Goal: Task Accomplishment & Management: Use online tool/utility

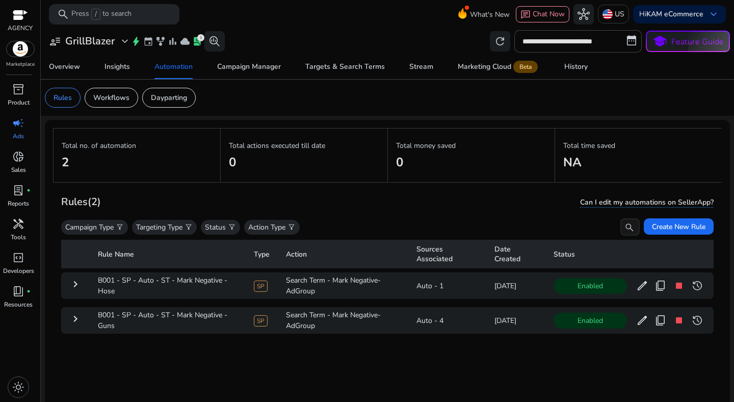
scroll to position [74, 0]
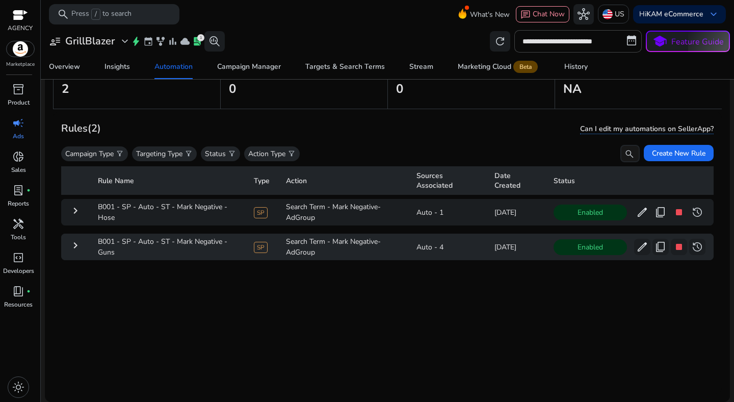
click at [77, 240] on mat-icon "keyboard_arrow_right" at bounding box center [75, 245] width 12 height 12
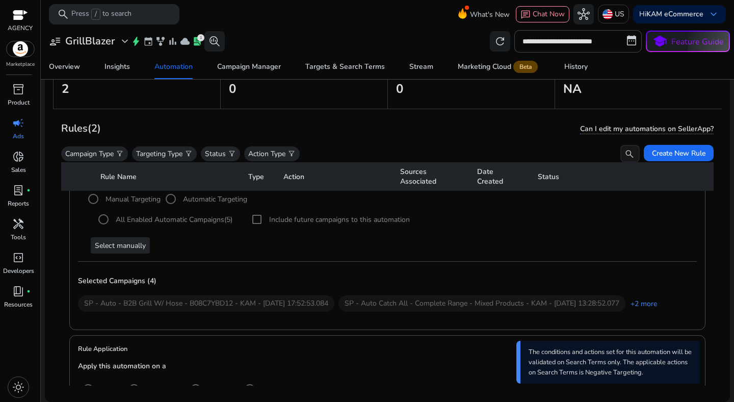
scroll to position [55, 0]
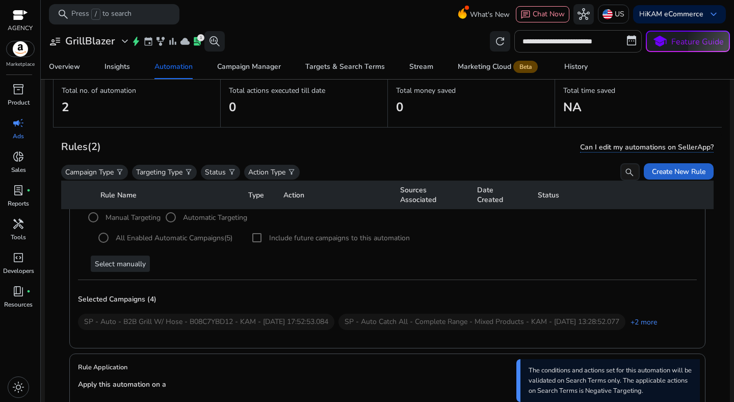
click at [682, 172] on span "Create New Rule" at bounding box center [679, 171] width 54 height 11
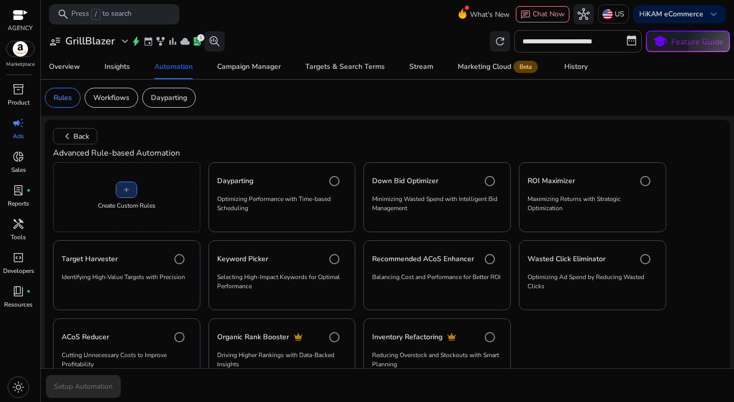
click at [129, 190] on span "add" at bounding box center [126, 190] width 8 height 8
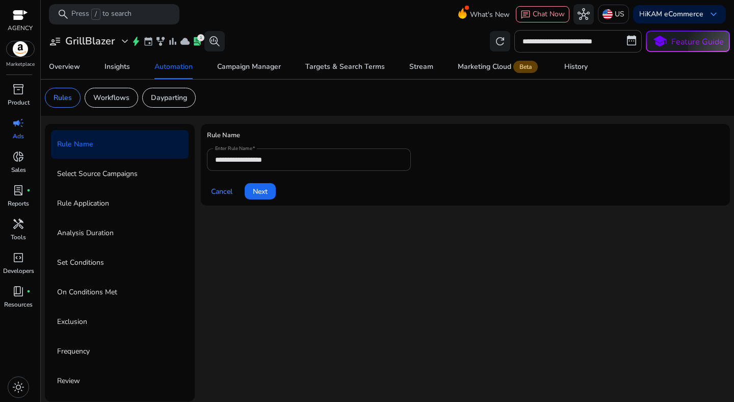
click at [267, 162] on input "**********" at bounding box center [309, 159] width 188 height 11
paste input "**********"
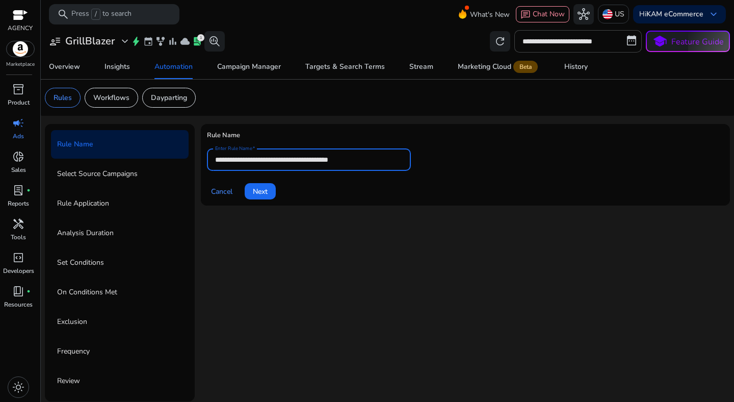
type input "**********"
click at [256, 192] on span "Next" at bounding box center [260, 191] width 15 height 11
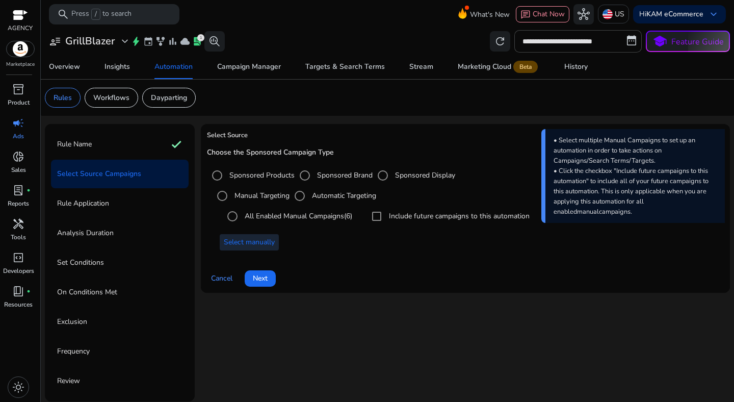
click at [268, 246] on span "Select manually" at bounding box center [249, 242] width 51 height 11
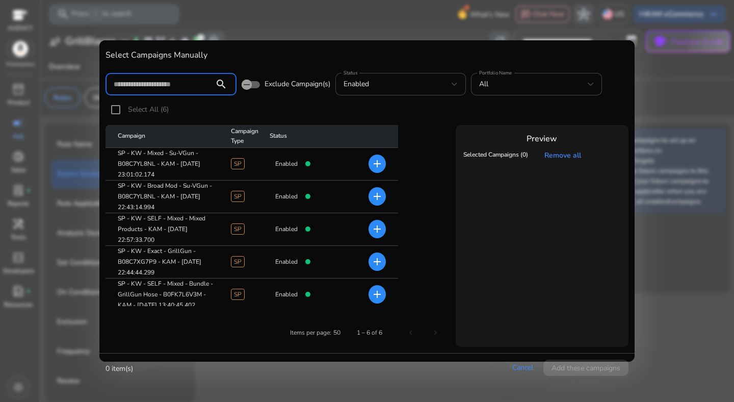
click at [189, 86] on input at bounding box center [160, 84] width 92 height 11
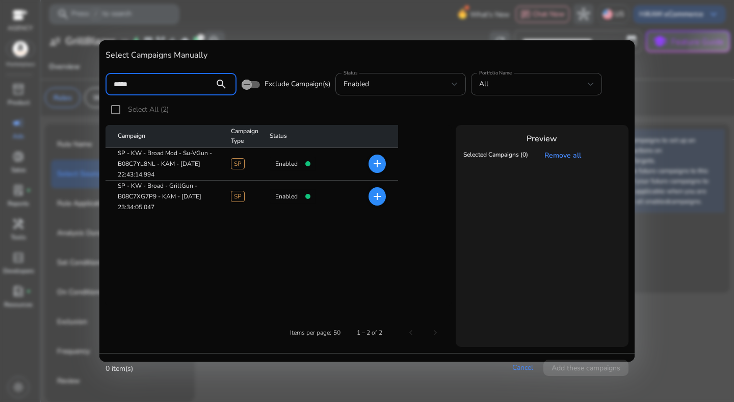
click at [376, 169] on mat-icon "add" at bounding box center [377, 164] width 12 height 12
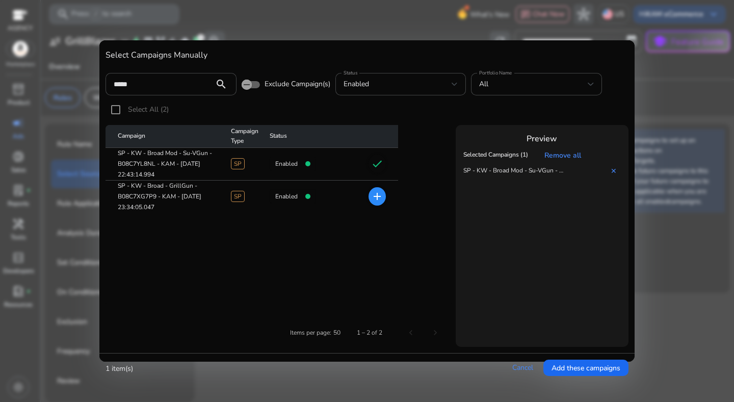
click at [376, 201] on mat-icon "add" at bounding box center [377, 196] width 12 height 12
click at [166, 88] on input "*****" at bounding box center [160, 84] width 92 height 11
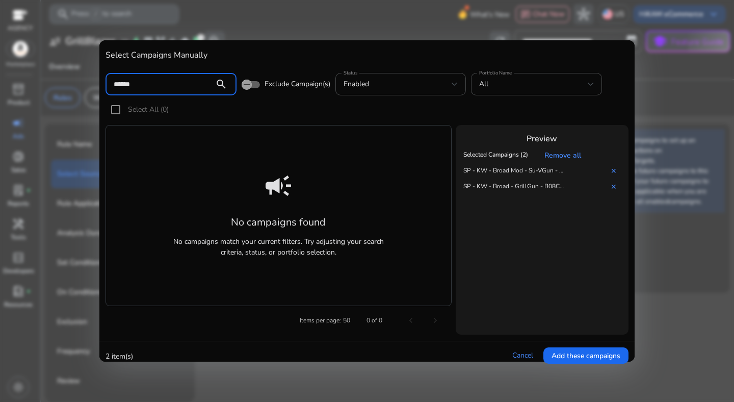
click at [265, 111] on div "Select All (0)" at bounding box center [367, 112] width 523 height 26
click at [185, 89] on div "******" at bounding box center [160, 84] width 92 height 22
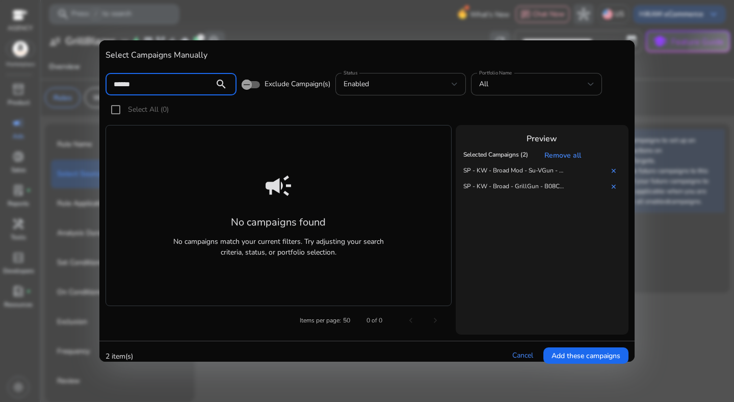
type input "*****"
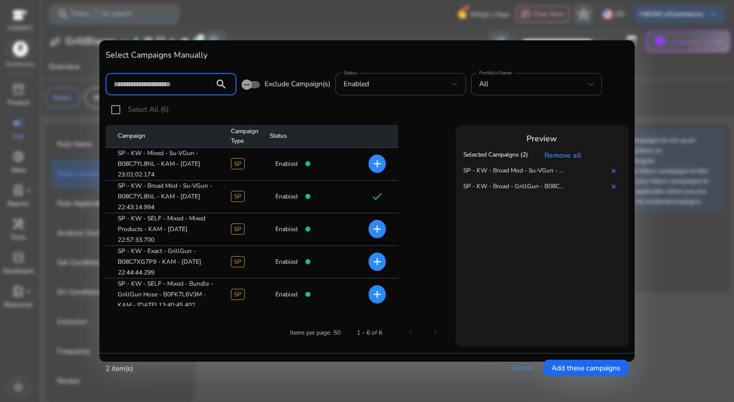
click at [377, 167] on mat-icon "add" at bounding box center [377, 164] width 12 height 12
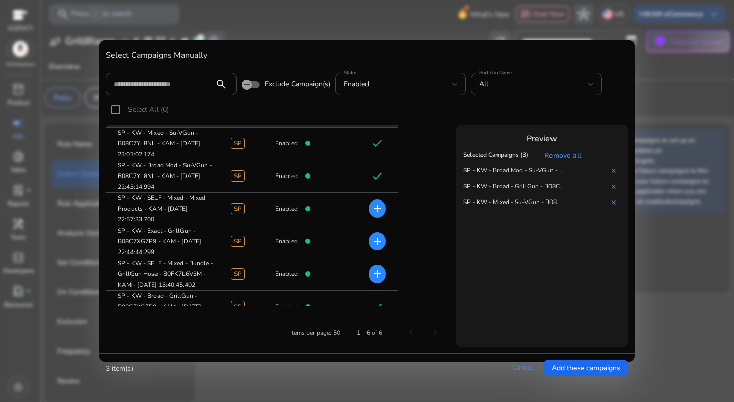
scroll to position [37, 0]
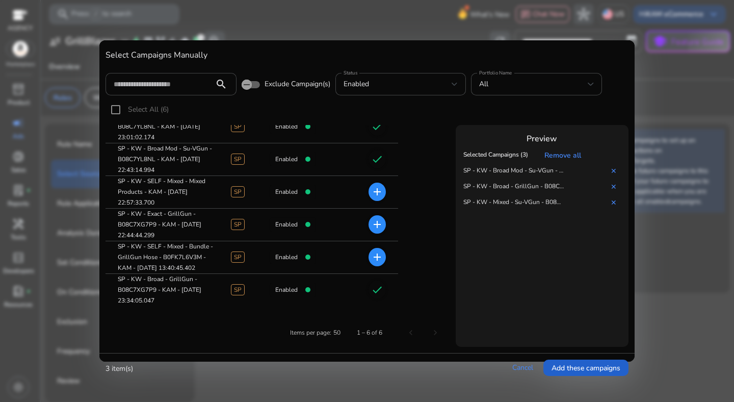
click at [582, 366] on span "Add these campaigns" at bounding box center [586, 368] width 69 height 11
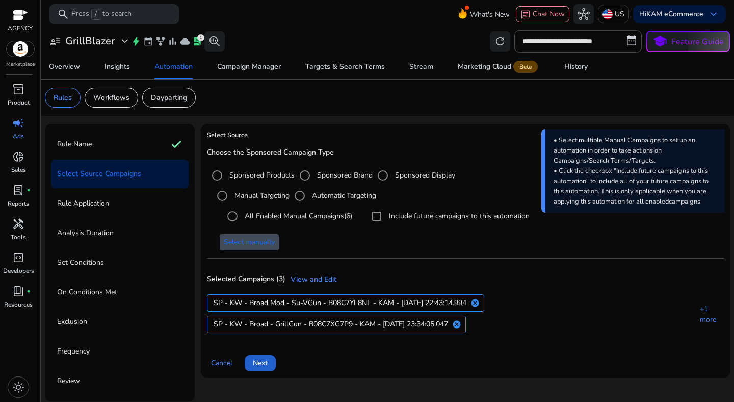
click at [269, 361] on span at bounding box center [260, 363] width 31 height 24
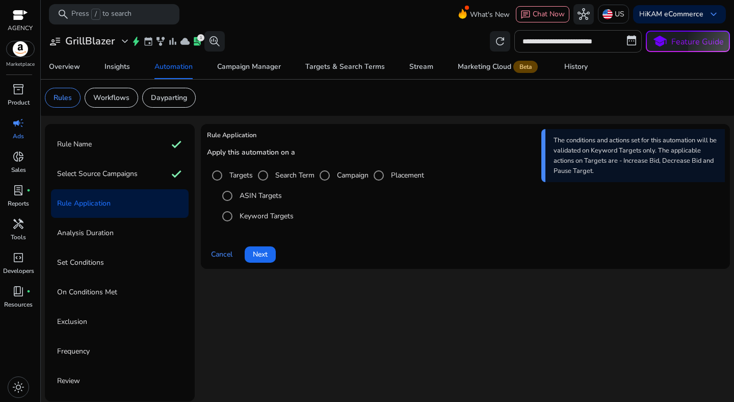
click at [277, 180] on label "Search Term" at bounding box center [293, 175] width 41 height 11
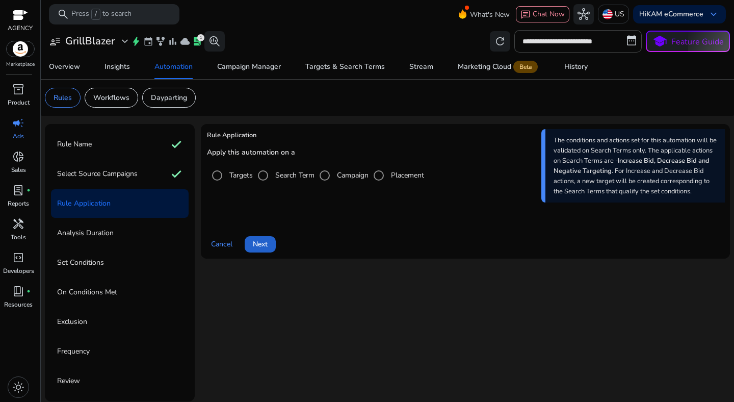
click at [269, 239] on span at bounding box center [260, 244] width 31 height 24
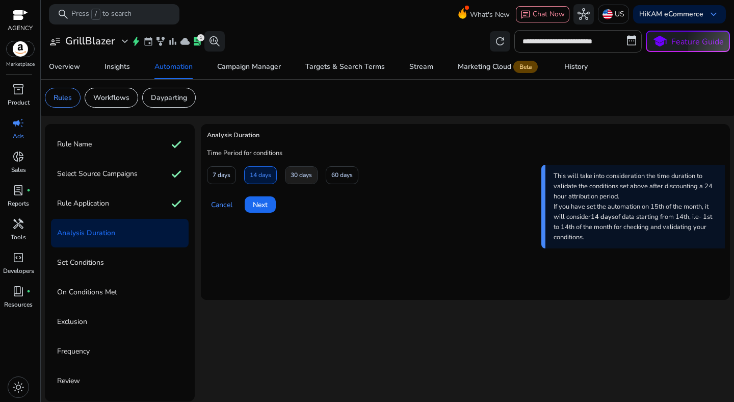
click at [297, 166] on span at bounding box center [302, 175] width 32 height 24
click at [273, 206] on span at bounding box center [260, 204] width 31 height 24
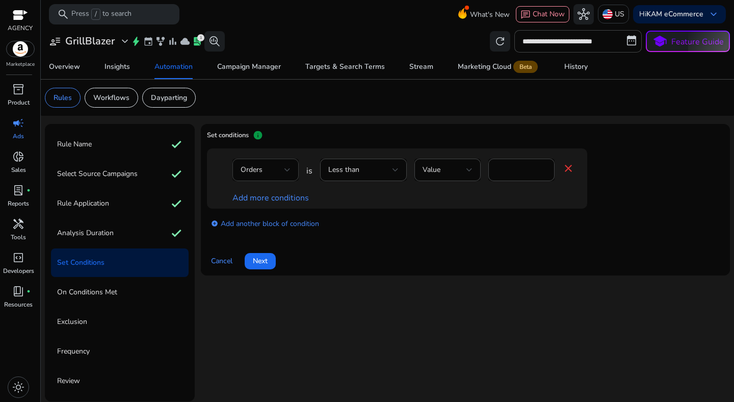
click at [290, 175] on div at bounding box center [288, 170] width 6 height 12
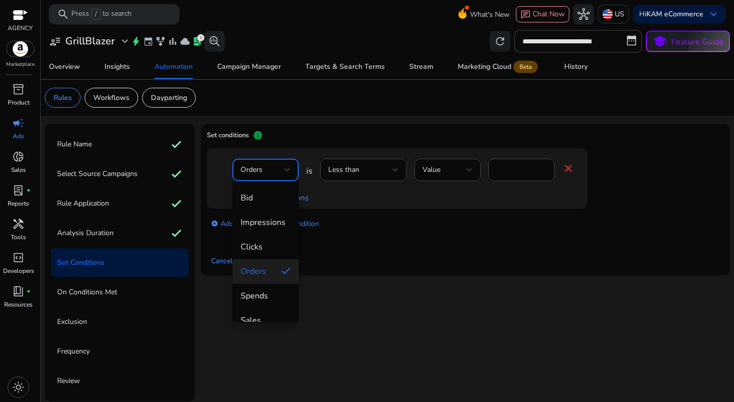
click at [273, 266] on mat-option "Orders" at bounding box center [266, 271] width 66 height 24
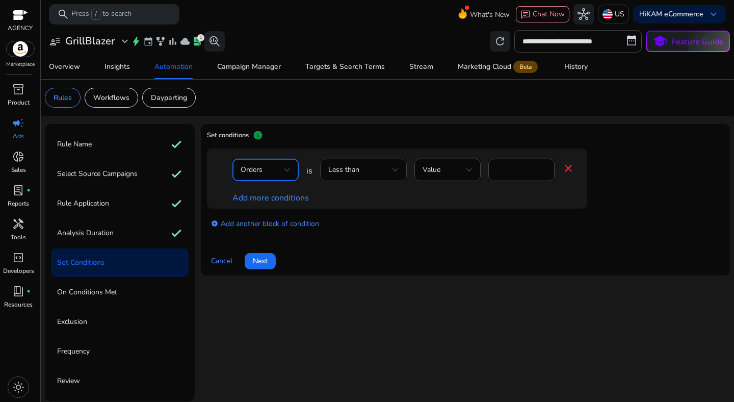
click at [381, 166] on div "Less than" at bounding box center [360, 169] width 64 height 11
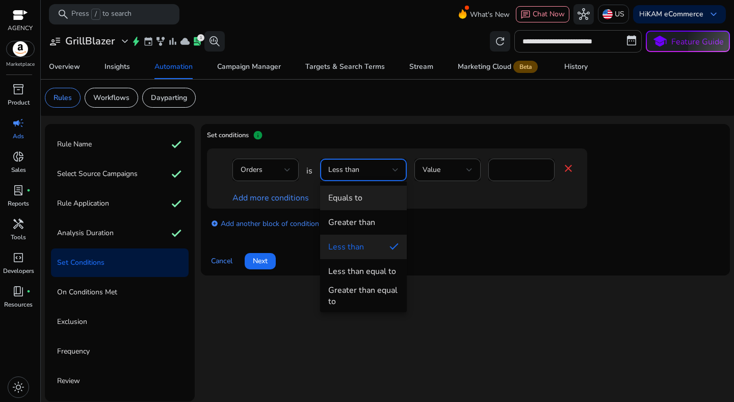
click at [374, 196] on span "Equals to" at bounding box center [363, 197] width 70 height 11
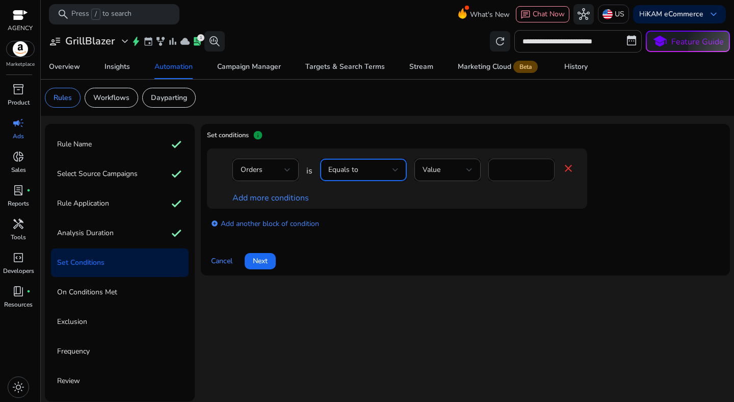
click at [498, 165] on input "*" at bounding box center [522, 169] width 50 height 11
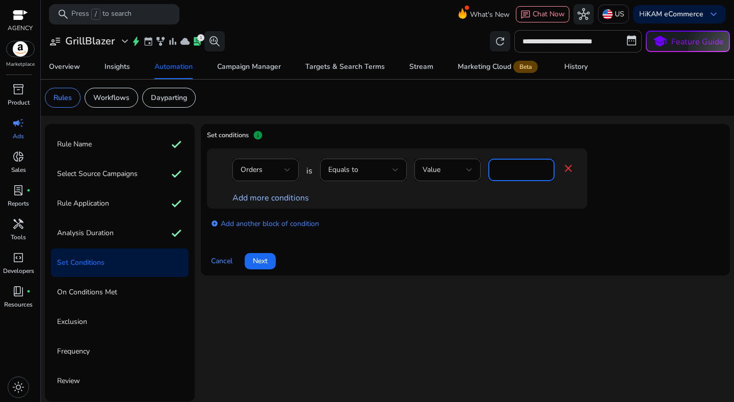
type input "*"
click at [287, 196] on link "Add more conditions" at bounding box center [271, 197] width 77 height 11
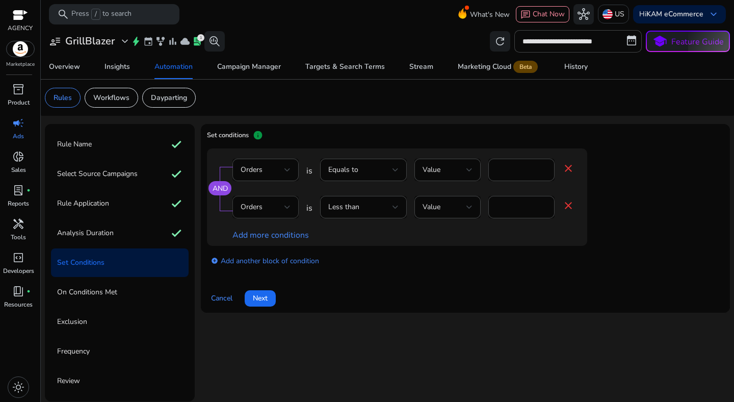
click at [270, 207] on div "Orders" at bounding box center [263, 206] width 44 height 11
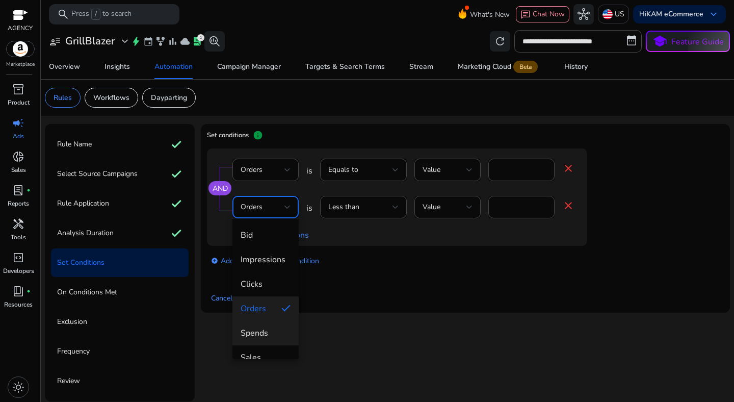
click at [268, 328] on span "Spends" at bounding box center [266, 332] width 50 height 11
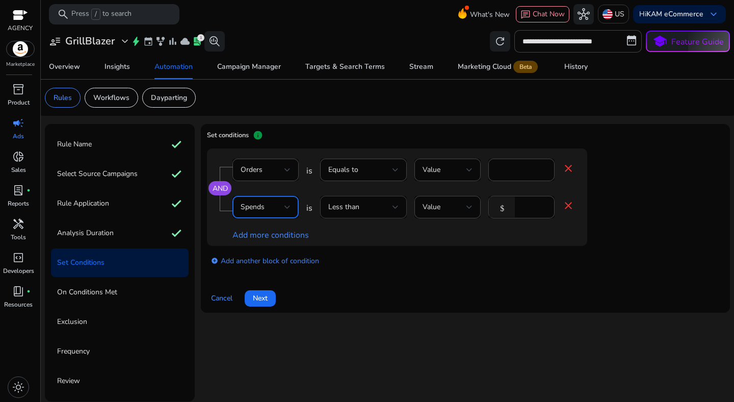
click at [368, 215] on div "Less than" at bounding box center [363, 207] width 70 height 22
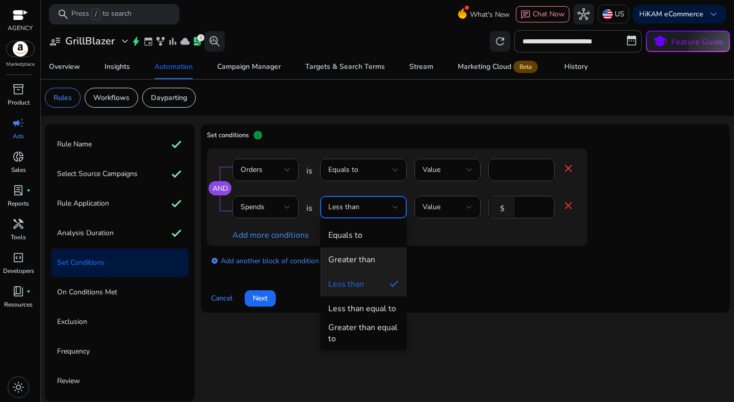
click at [367, 259] on div "Greater than" at bounding box center [351, 259] width 47 height 11
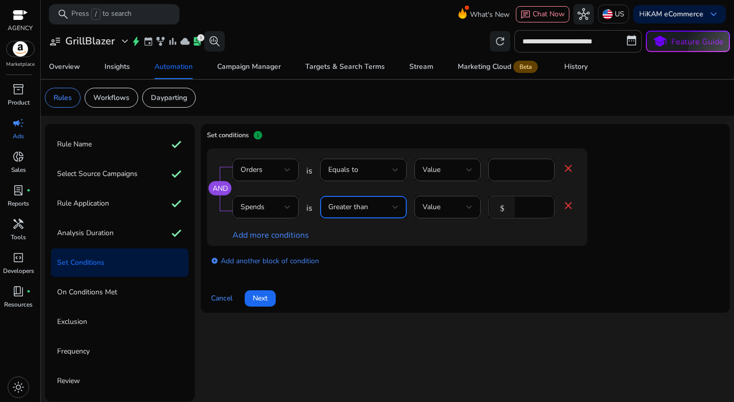
click at [529, 212] on input "*" at bounding box center [533, 206] width 27 height 11
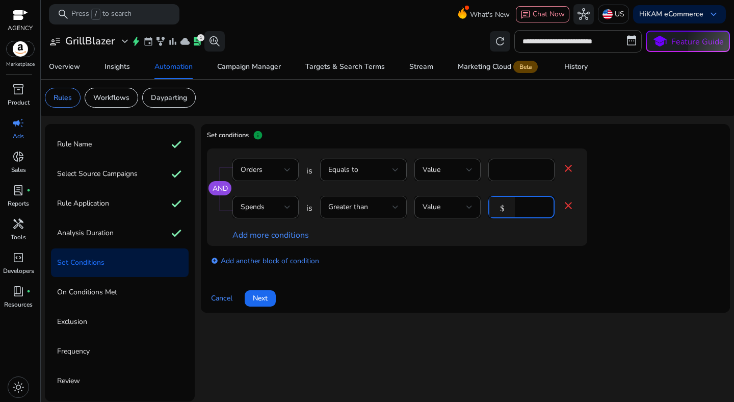
click at [369, 206] on div "Greater than" at bounding box center [360, 206] width 64 height 11
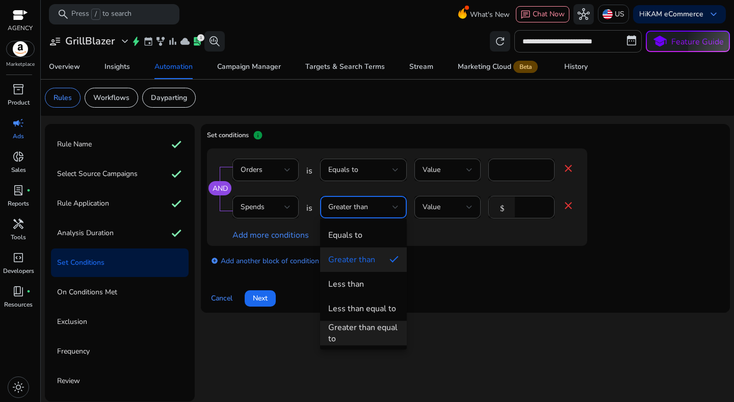
click at [374, 324] on div "Greater than equal to" at bounding box center [363, 333] width 70 height 22
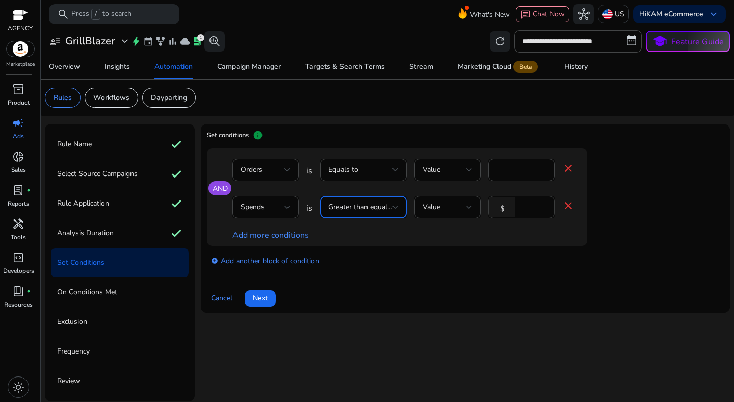
click at [531, 208] on input "**" at bounding box center [533, 206] width 27 height 11
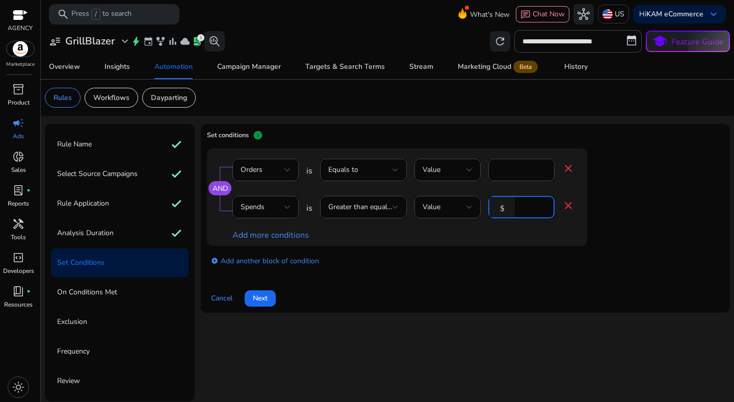
type input "**"
click at [497, 281] on app-amz-automation-rules-cta "Cancel Next" at bounding box center [465, 292] width 517 height 29
click at [271, 261] on link "add_circle Add another block of condition" at bounding box center [265, 261] width 108 height 12
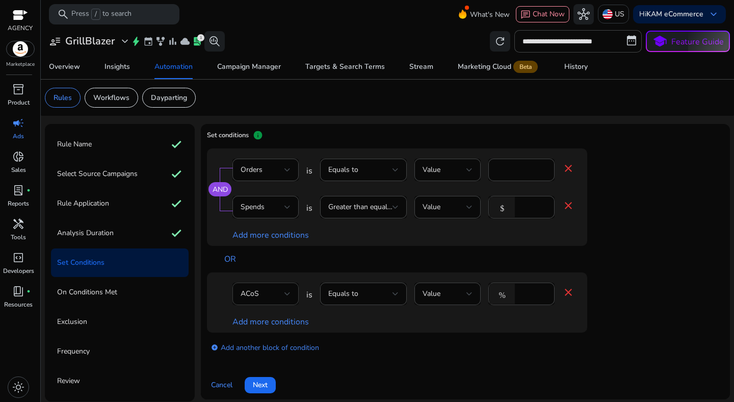
click at [276, 295] on div "ACoS" at bounding box center [263, 293] width 44 height 11
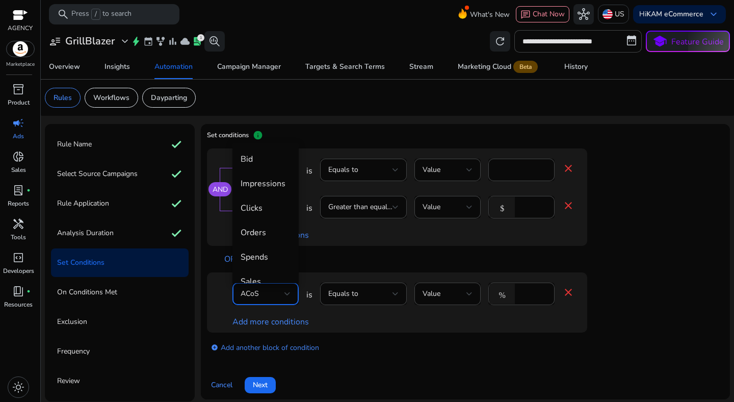
scroll to position [35, 0]
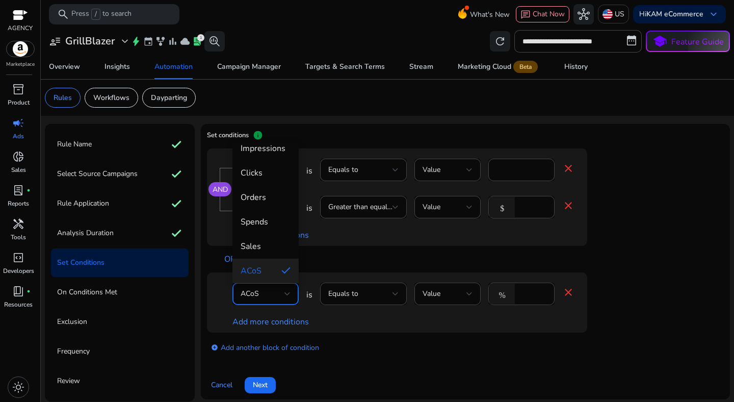
click at [276, 295] on div at bounding box center [367, 201] width 734 height 402
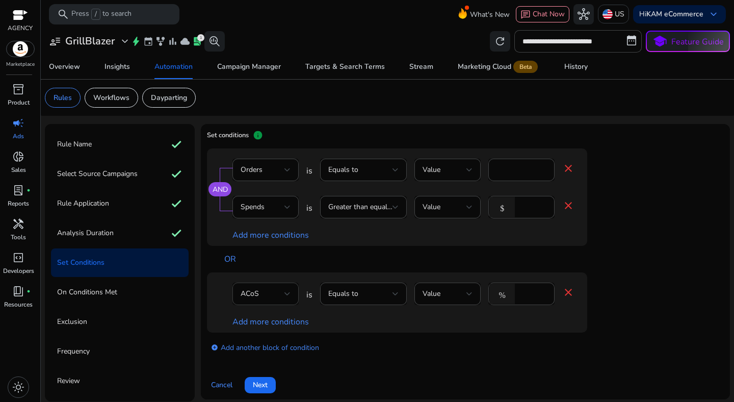
click at [276, 295] on div "ACoS" at bounding box center [263, 293] width 44 height 11
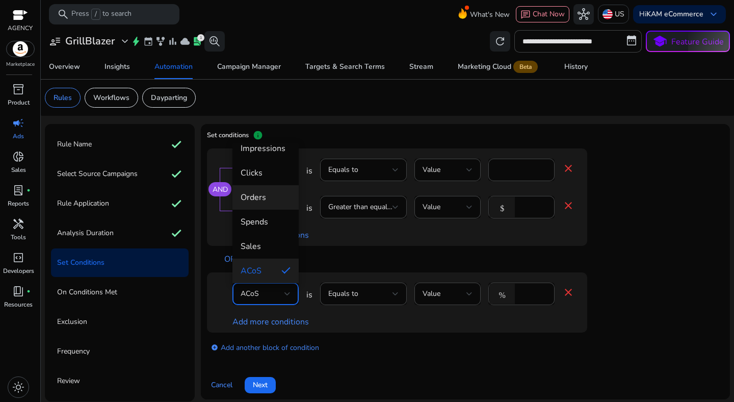
click at [257, 195] on span "Orders" at bounding box center [266, 197] width 50 height 11
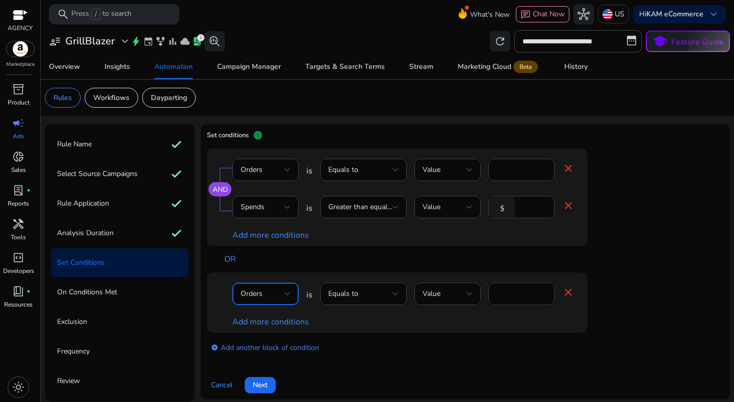
click at [501, 300] on div "****" at bounding box center [522, 294] width 50 height 22
click at [508, 295] on input "****" at bounding box center [522, 293] width 50 height 11
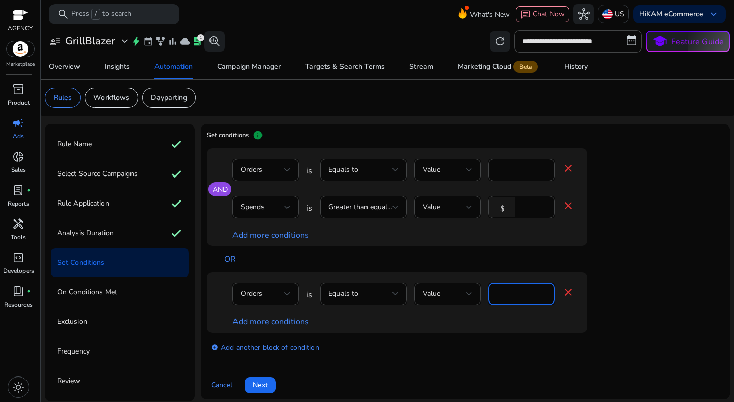
click at [508, 295] on input "****" at bounding box center [522, 293] width 50 height 11
type input "*"
click at [489, 341] on div "add_circle Add another block of condition" at bounding box center [417, 347] width 421 height 29
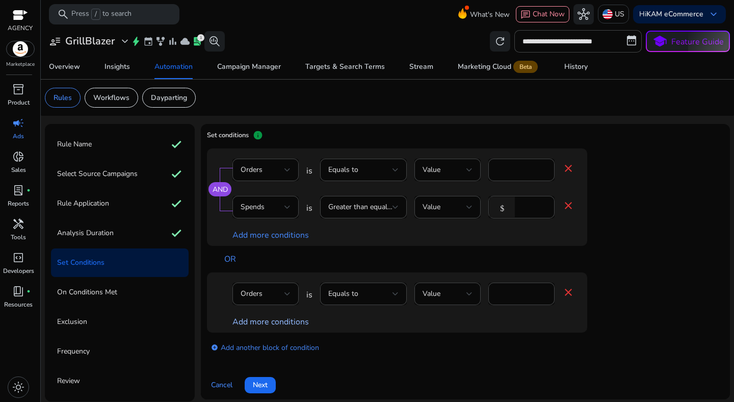
click at [286, 318] on link "Add more conditions" at bounding box center [271, 321] width 77 height 11
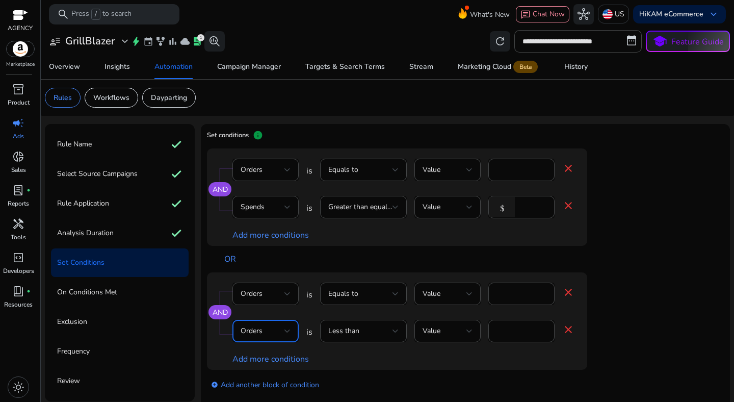
click at [265, 328] on div "Orders" at bounding box center [263, 330] width 44 height 11
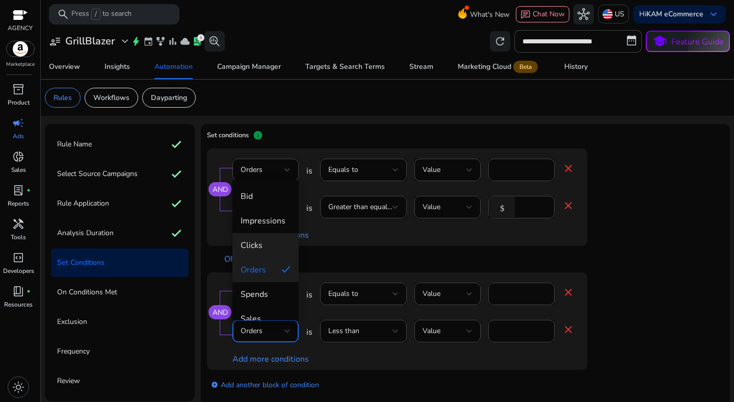
click at [267, 240] on span "Clicks" at bounding box center [266, 245] width 50 height 11
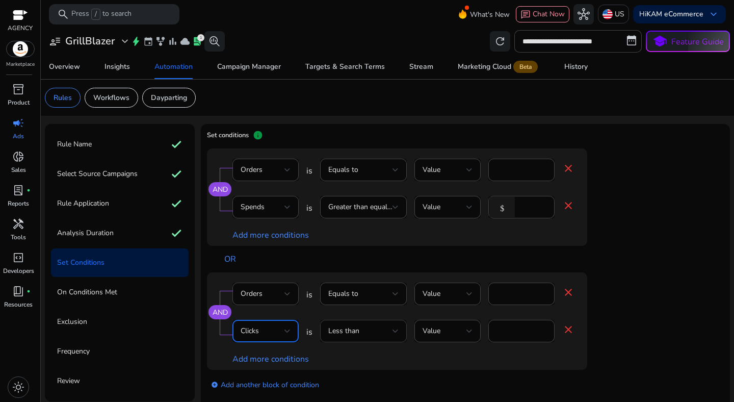
click at [370, 330] on div "Less than" at bounding box center [360, 330] width 64 height 11
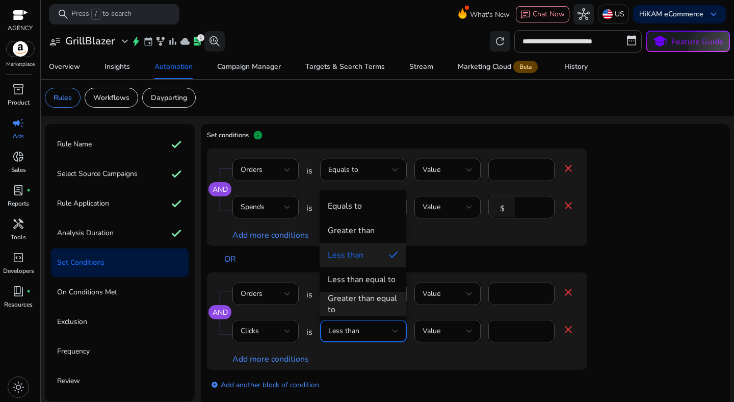
click at [365, 298] on div "Greater than equal to" at bounding box center [363, 304] width 70 height 22
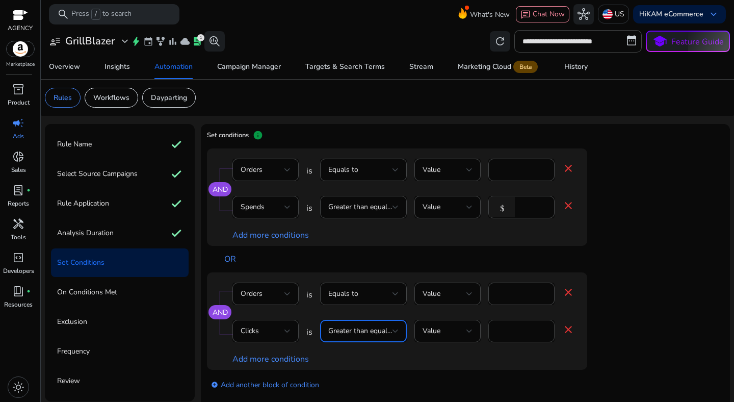
click at [512, 334] on input "*" at bounding box center [522, 330] width 50 height 11
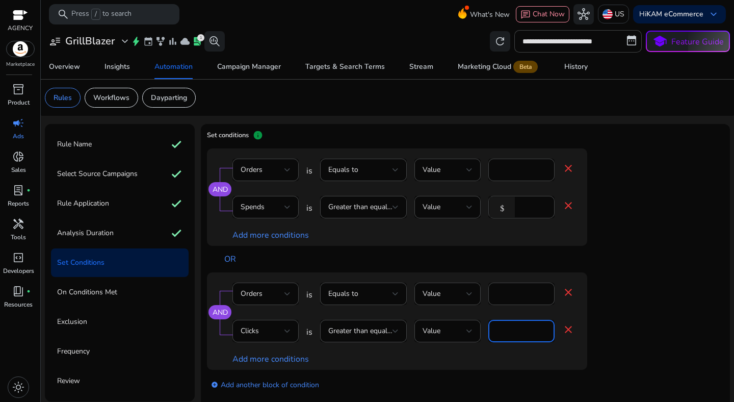
click at [512, 334] on input "*" at bounding box center [522, 330] width 50 height 11
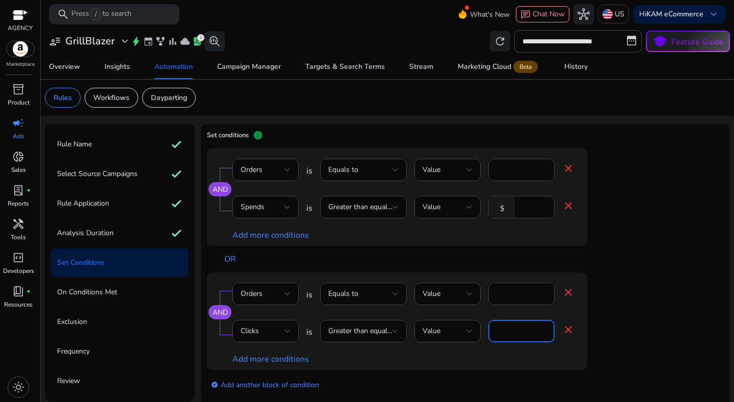
type input "**"
click at [617, 347] on div "AND Orders is Equals to Value * close Clicks is Greater than equal to Value ** …" at bounding box center [417, 320] width 421 height 97
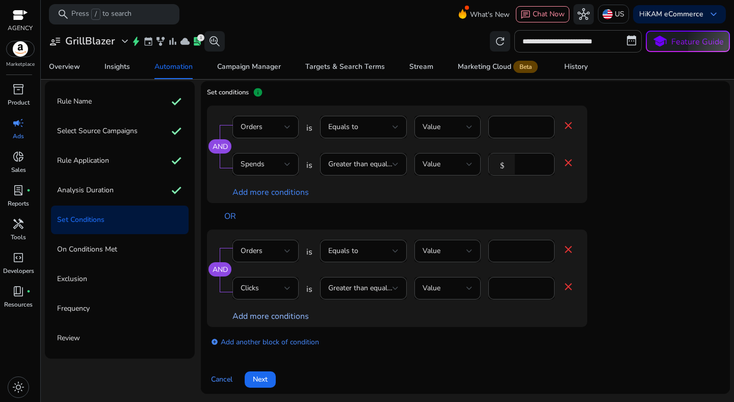
click at [288, 318] on link "Add more conditions" at bounding box center [271, 316] width 77 height 11
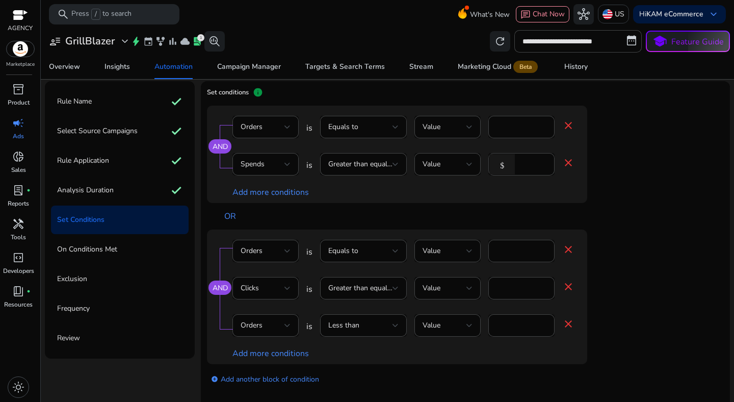
click at [569, 328] on mat-icon "close" at bounding box center [569, 324] width 12 height 12
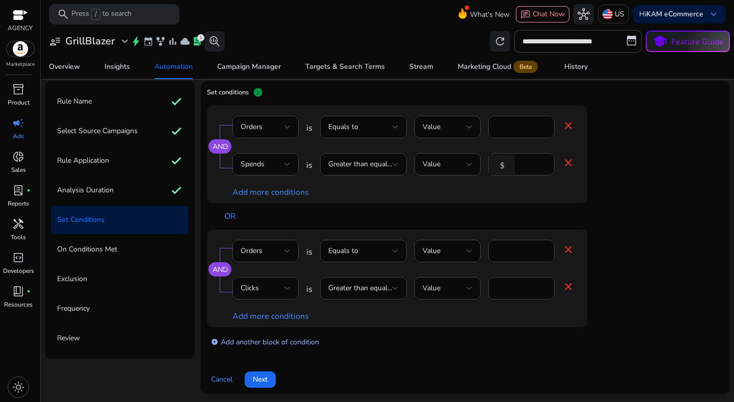
click at [301, 340] on link "add_circle Add another block of condition" at bounding box center [265, 342] width 108 height 12
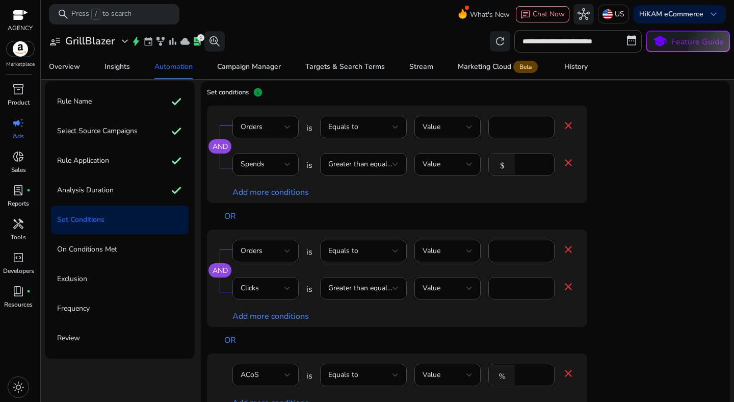
scroll to position [6, 0]
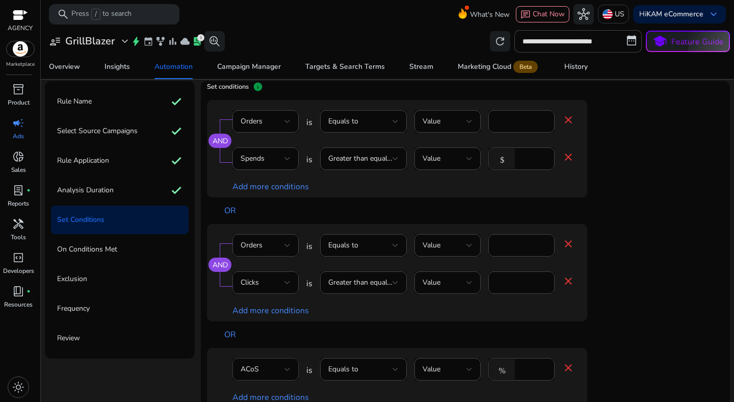
click at [284, 368] on div "ACoS" at bounding box center [263, 369] width 44 height 11
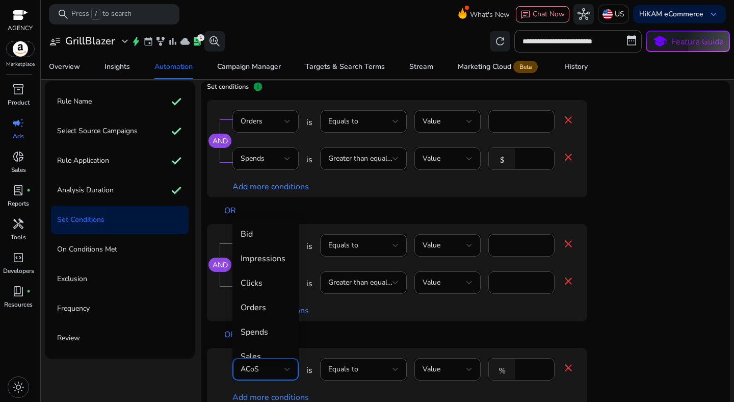
scroll to position [35, 0]
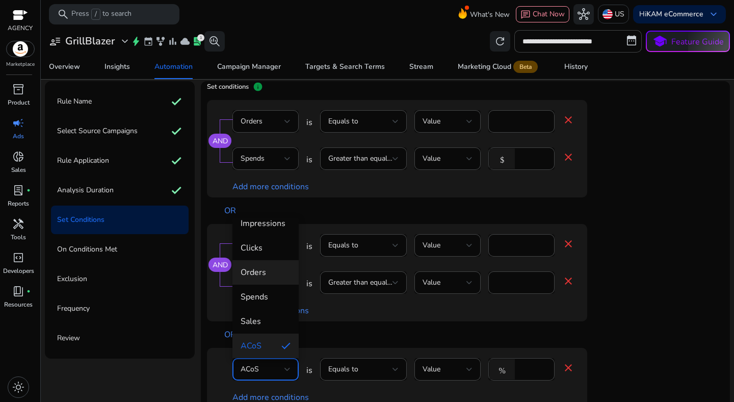
click at [273, 267] on span "Orders" at bounding box center [266, 272] width 50 height 11
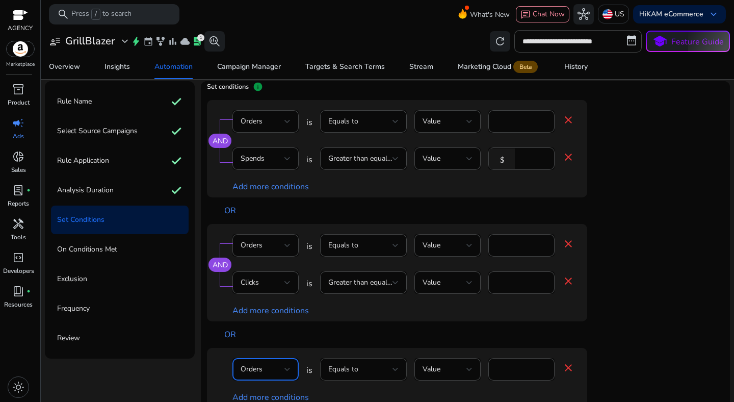
click at [370, 370] on div "Equals to" at bounding box center [360, 369] width 64 height 11
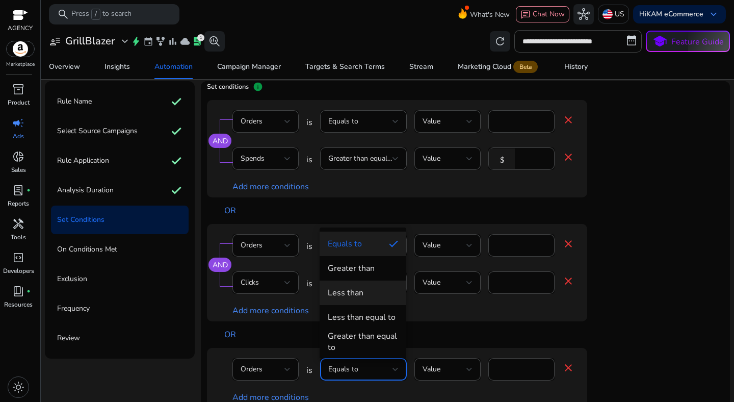
click at [385, 298] on span "Less than" at bounding box center [363, 292] width 70 height 11
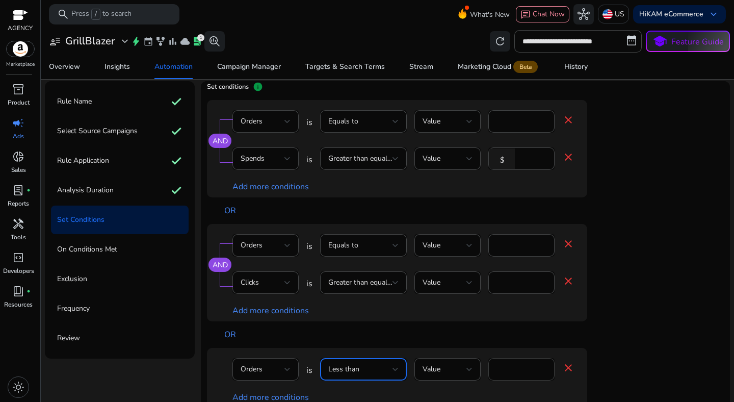
click at [518, 372] on input "****" at bounding box center [522, 369] width 50 height 11
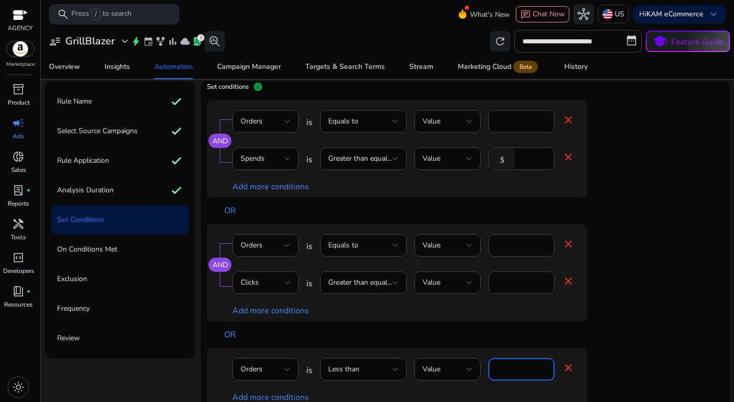
click at [606, 371] on div "Orders is Less than Value * close Add more conditions" at bounding box center [417, 378] width 421 height 60
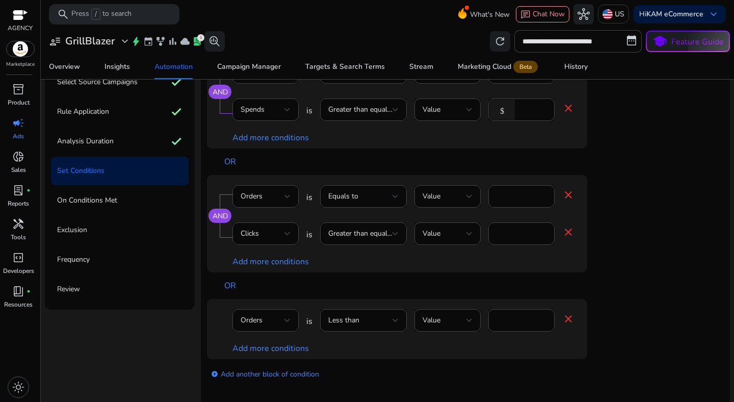
scroll to position [93, 0]
click at [523, 321] on input "*" at bounding box center [522, 318] width 50 height 11
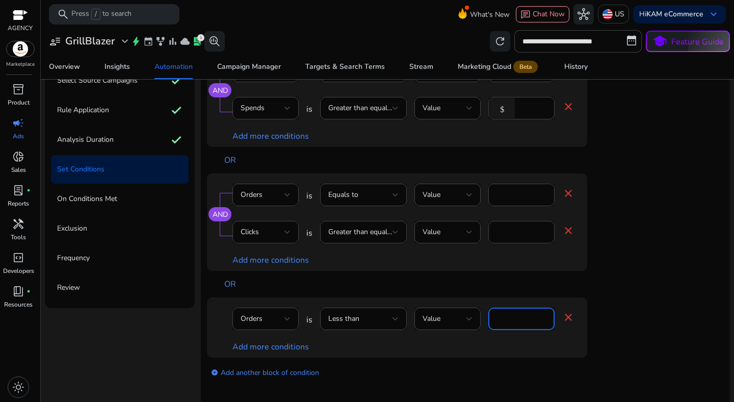
click at [523, 321] on input "*" at bounding box center [522, 318] width 50 height 11
type input "*"
click at [645, 354] on app-ppc-editable-conditions "AND Orders is Equals to Value * close Spends is Greater than equal to Value $ *…" at bounding box center [465, 217] width 517 height 337
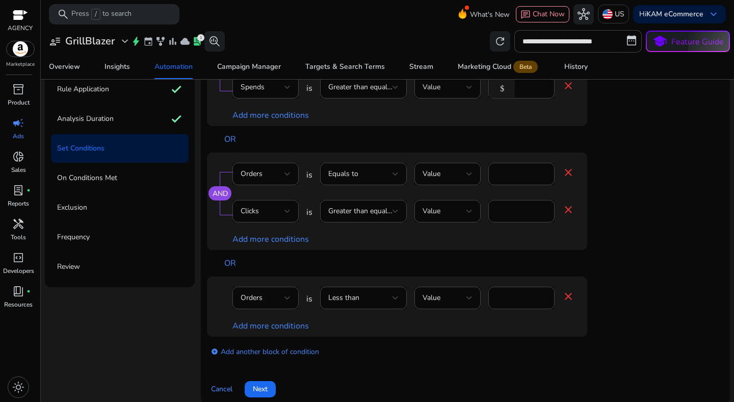
scroll to position [117, 0]
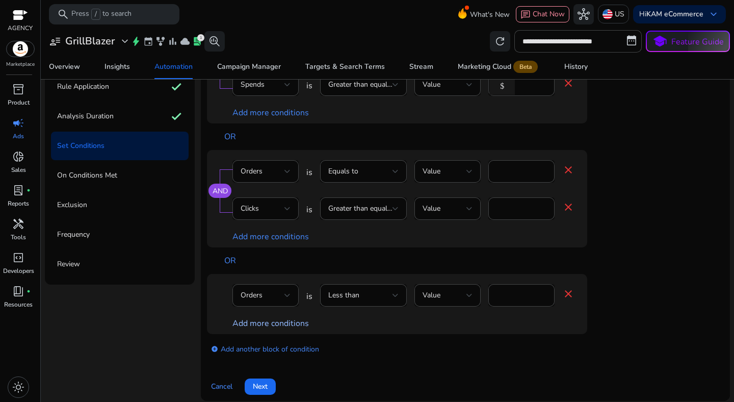
click at [299, 319] on link "Add more conditions" at bounding box center [271, 323] width 77 height 11
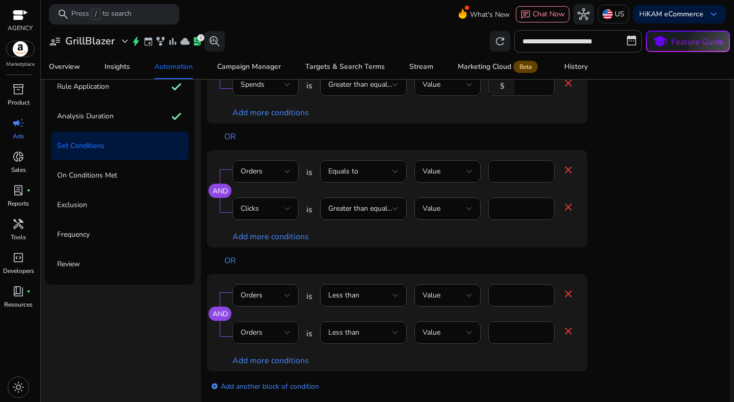
click at [286, 326] on div at bounding box center [288, 332] width 6 height 12
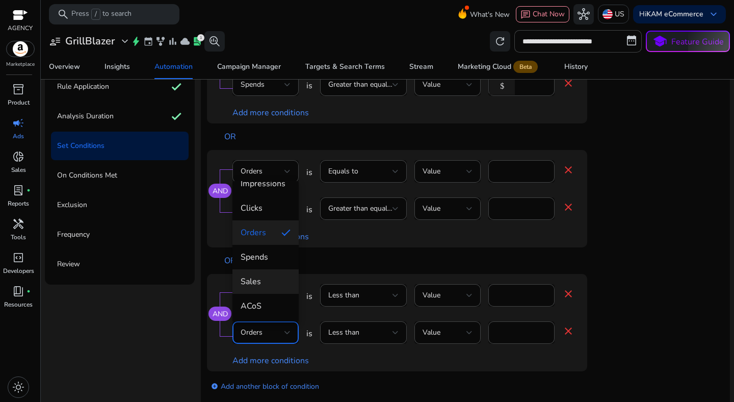
scroll to position [56, 0]
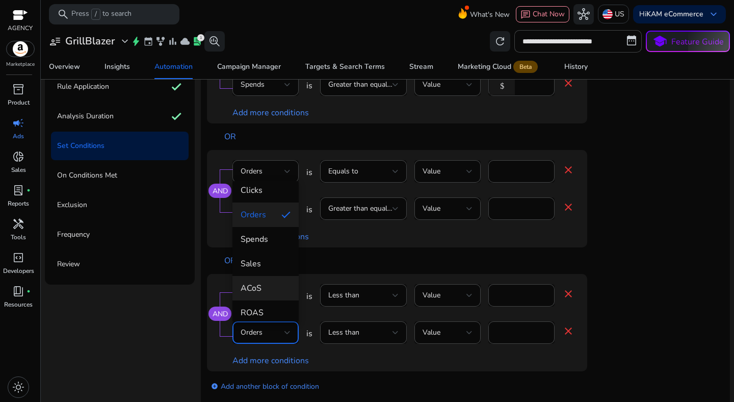
click at [263, 291] on span "ACoS" at bounding box center [266, 288] width 50 height 11
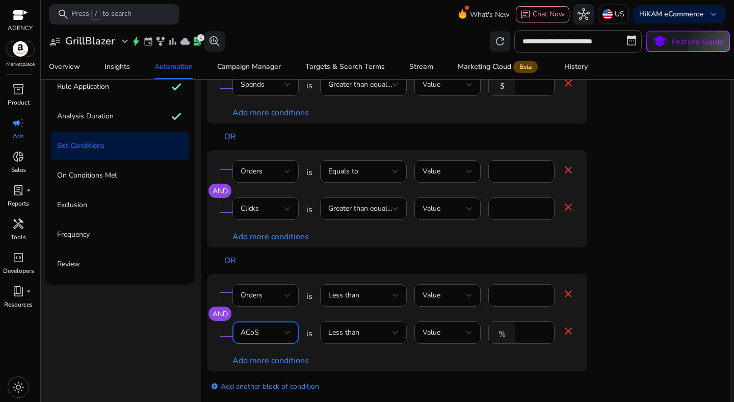
click at [366, 340] on div "Less than" at bounding box center [363, 332] width 70 height 22
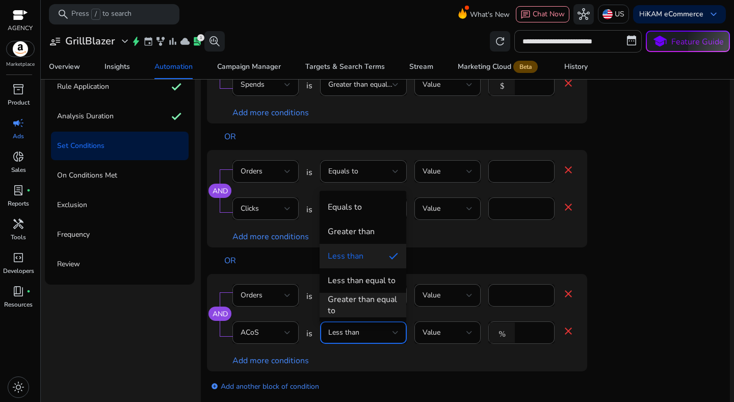
click at [372, 296] on div "Greater than equal to" at bounding box center [363, 305] width 70 height 22
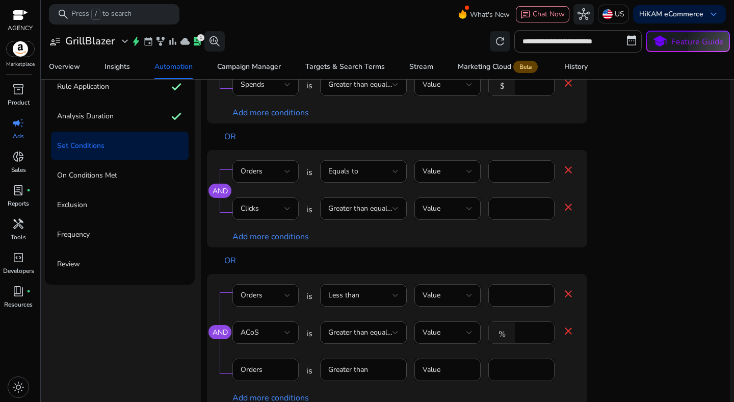
click at [525, 328] on input "*" at bounding box center [533, 332] width 27 height 11
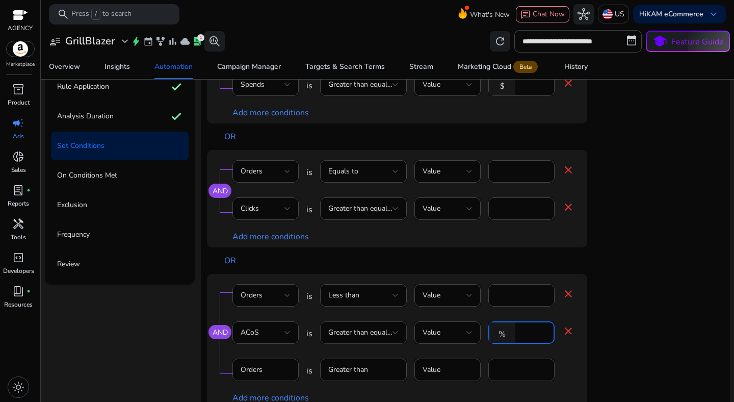
click at [394, 326] on div "Greater than equal to" at bounding box center [363, 332] width 70 height 22
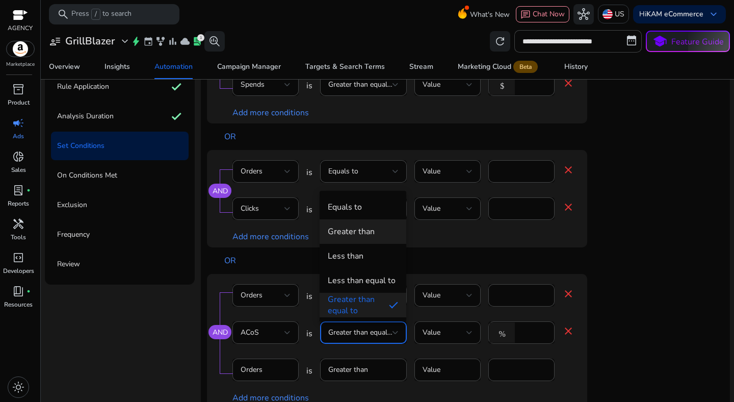
click at [363, 227] on div "Greater than" at bounding box center [351, 231] width 47 height 11
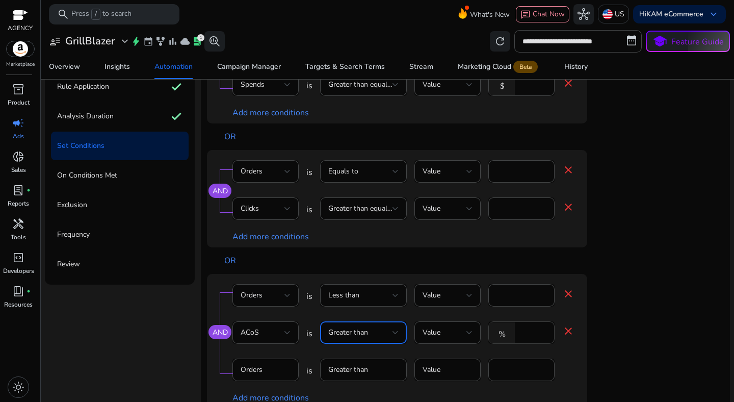
click at [534, 336] on input "*" at bounding box center [533, 332] width 27 height 11
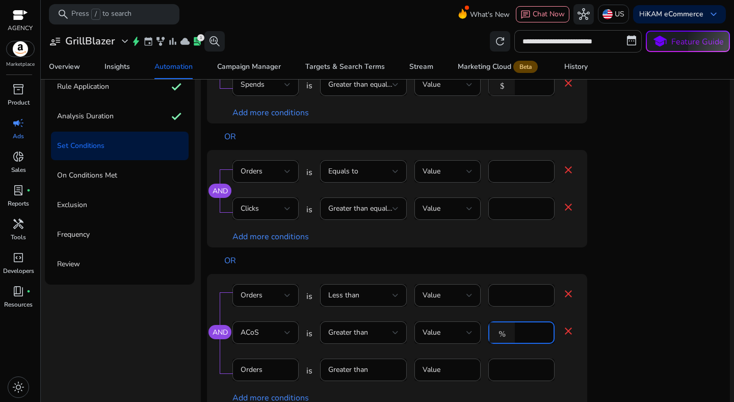
click at [534, 336] on input "*" at bounding box center [533, 332] width 27 height 11
type input "**"
click at [620, 355] on div "AND Orders is Less than Value * close ACoS is Greater than Value % ** close Ord…" at bounding box center [417, 341] width 421 height 135
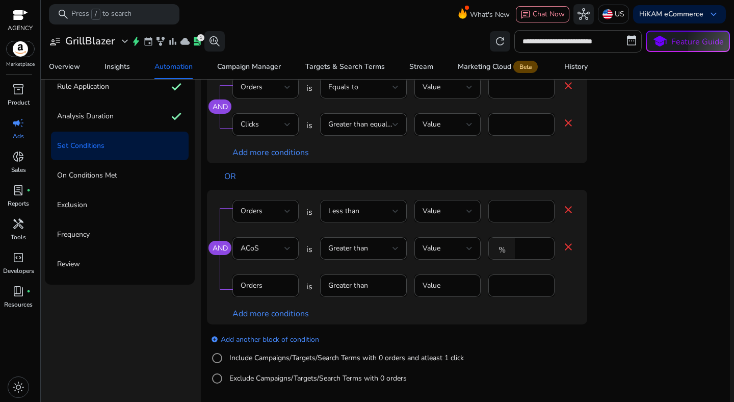
scroll to position [90, 0]
click at [378, 358] on label "Include Campaigns/Targets/Search Terms with 0 orders and atleast 1 click" at bounding box center [345, 357] width 237 height 11
click at [572, 286] on mat-icon "close" at bounding box center [569, 283] width 12 height 12
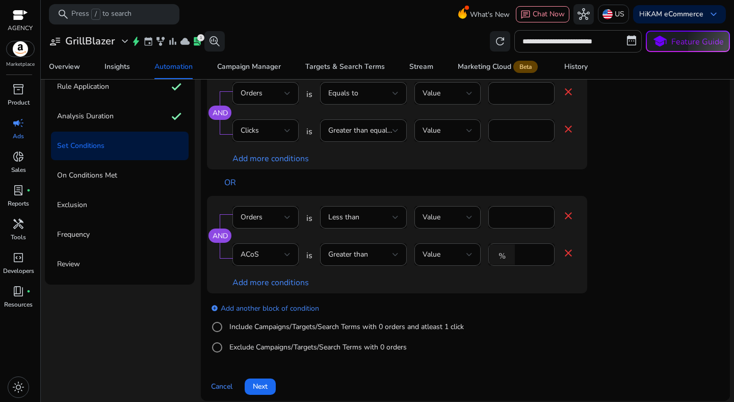
scroll to position [84, 0]
click at [667, 289] on app-ppc-editable-conditions "AND Orders is Equals to Value * close Spends is Greater than equal to Value $ *…" at bounding box center [465, 155] width 517 height 415
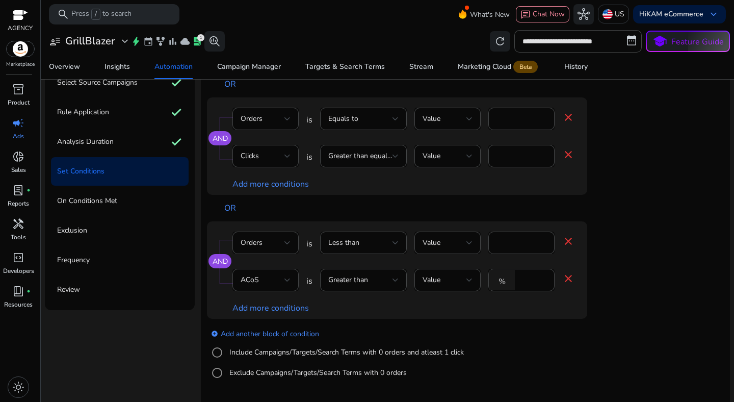
scroll to position [124, 0]
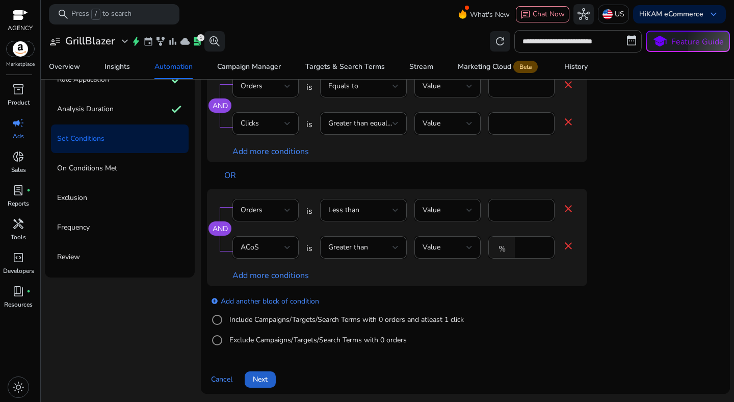
click at [264, 379] on span "Next" at bounding box center [260, 379] width 15 height 11
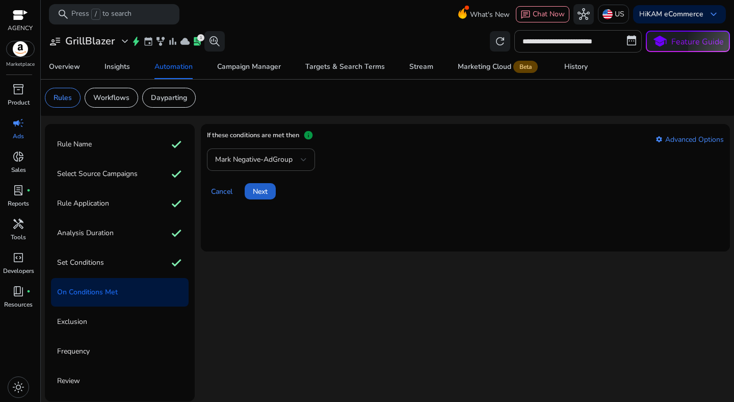
click at [265, 197] on span at bounding box center [260, 191] width 31 height 24
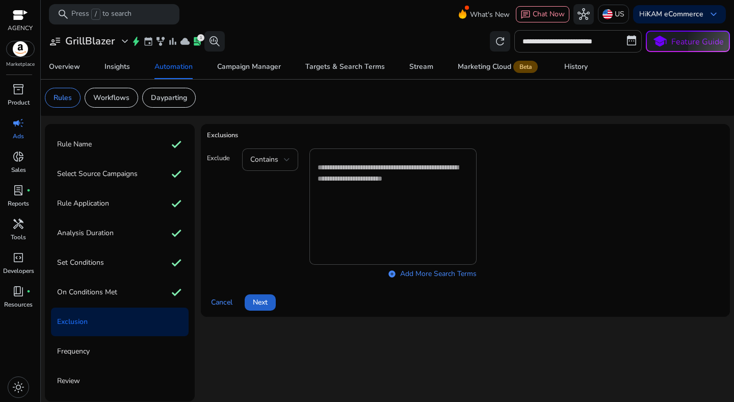
click at [262, 297] on span "Next" at bounding box center [260, 302] width 15 height 11
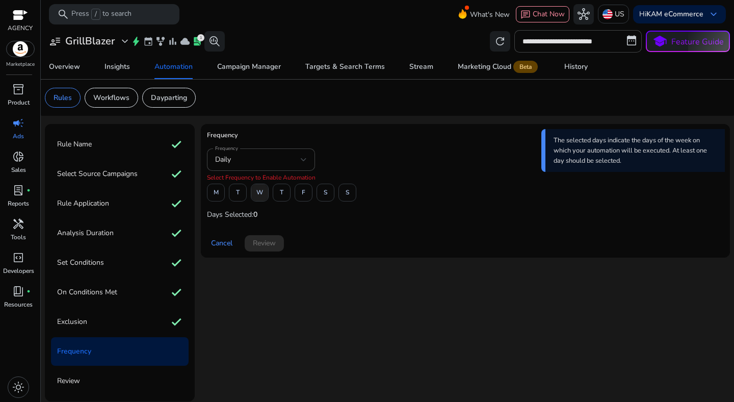
click at [258, 194] on span "W" at bounding box center [260, 193] width 7 height 18
click at [317, 199] on span at bounding box center [325, 193] width 17 height 24
click at [282, 245] on span at bounding box center [264, 243] width 39 height 24
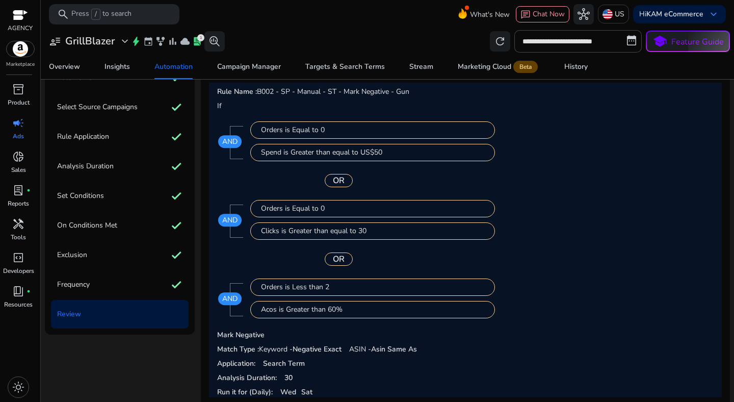
scroll to position [115, 0]
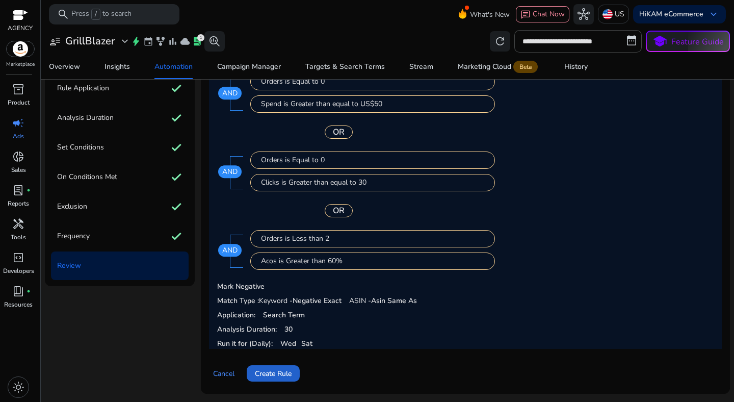
click at [281, 371] on span "Create Rule" at bounding box center [273, 373] width 37 height 11
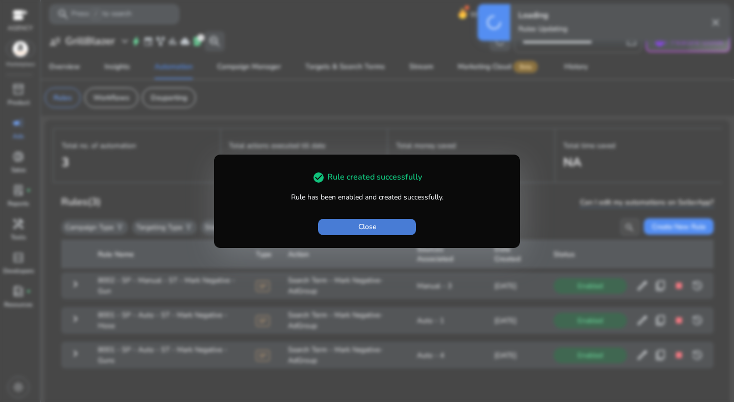
click at [398, 231] on span "button" at bounding box center [367, 227] width 98 height 24
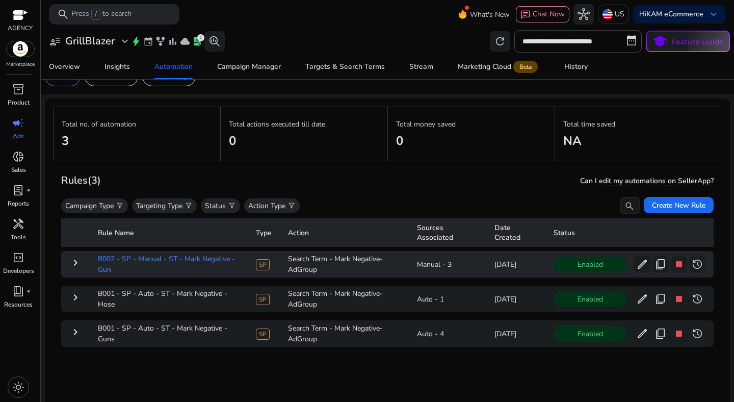
scroll to position [26, 0]
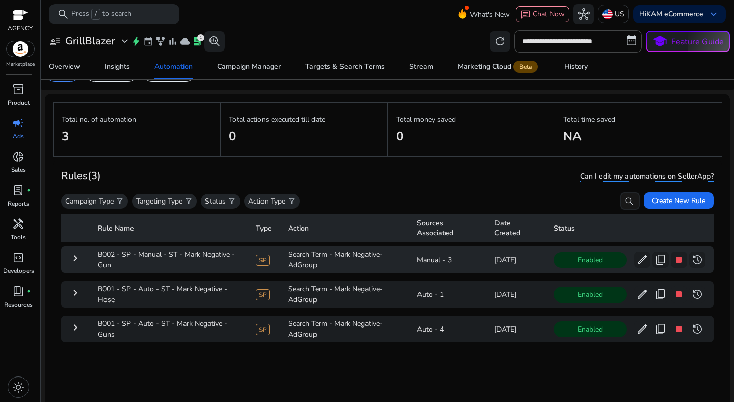
click at [78, 260] on mat-icon "keyboard_arrow_right" at bounding box center [75, 258] width 12 height 12
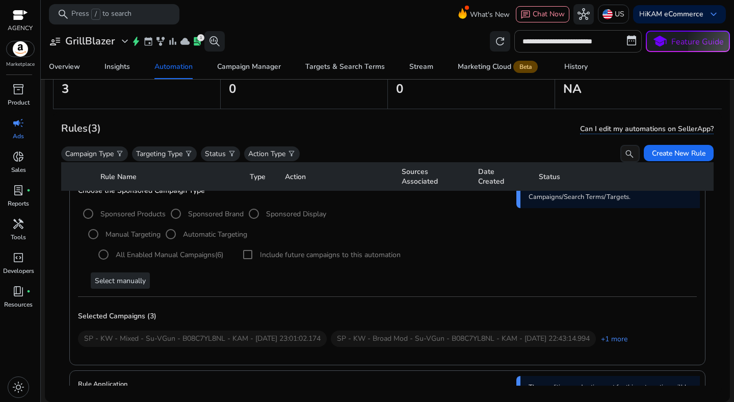
scroll to position [0, 0]
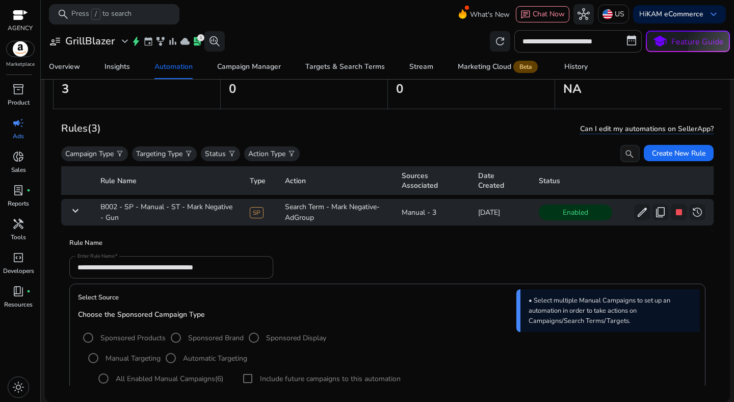
click at [79, 207] on mat-icon "keyboard_arrow_down" at bounding box center [75, 211] width 12 height 12
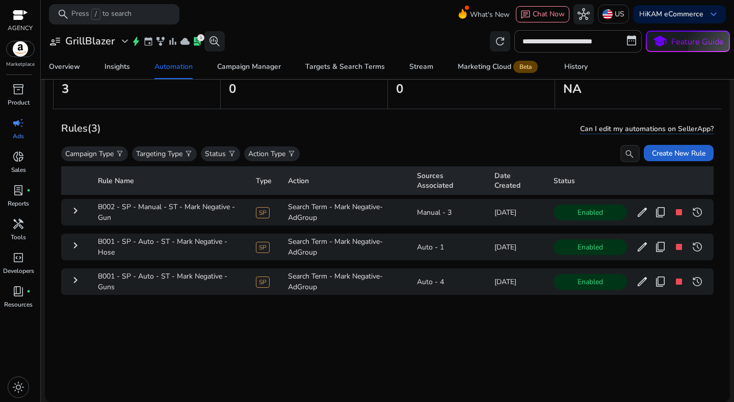
click at [665, 153] on span "Create New Rule" at bounding box center [679, 153] width 54 height 11
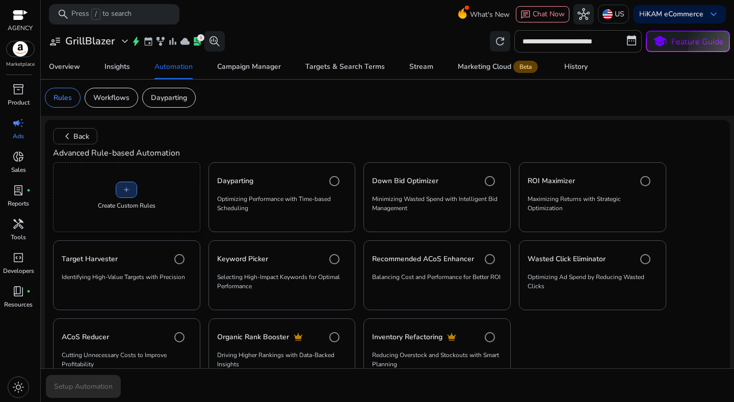
click at [134, 193] on span at bounding box center [126, 190] width 20 height 24
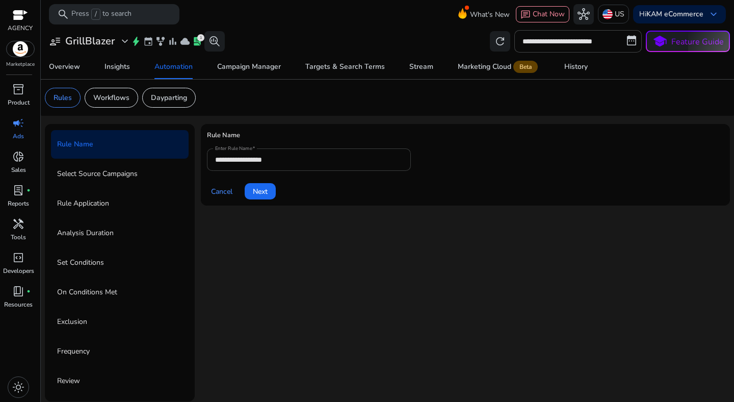
click at [250, 157] on input "**********" at bounding box center [309, 159] width 188 height 11
paste input "**********"
type input "**********"
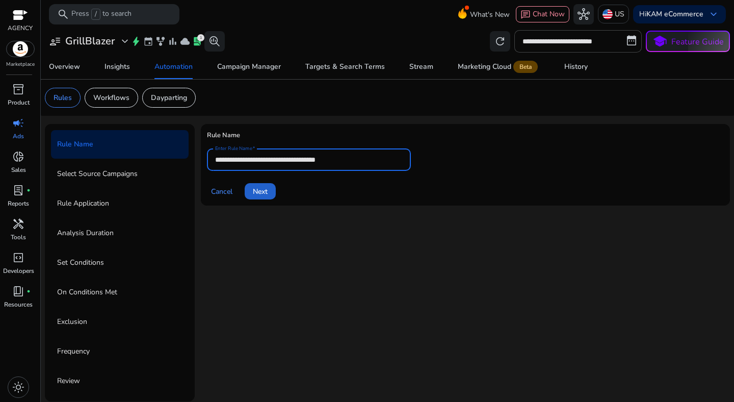
click at [258, 188] on span "Next" at bounding box center [260, 191] width 15 height 11
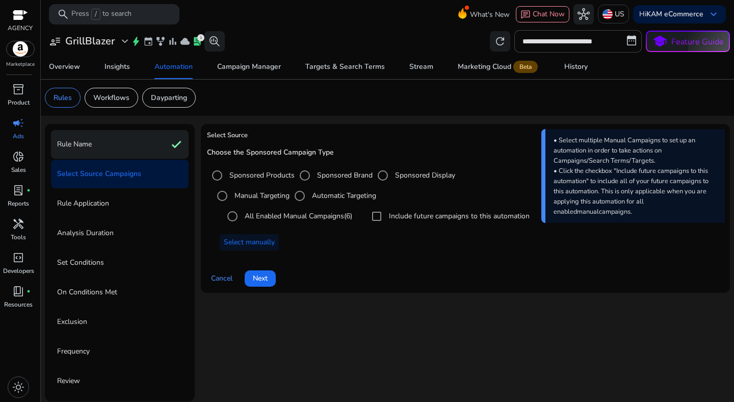
click at [105, 151] on div "Rule Name check" at bounding box center [120, 144] width 138 height 29
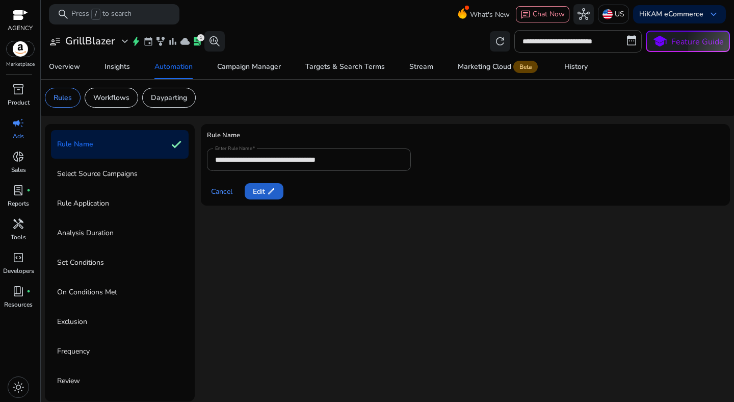
click at [273, 189] on span "edit" at bounding box center [271, 191] width 8 height 8
click at [263, 191] on span "Next" at bounding box center [260, 191] width 15 height 11
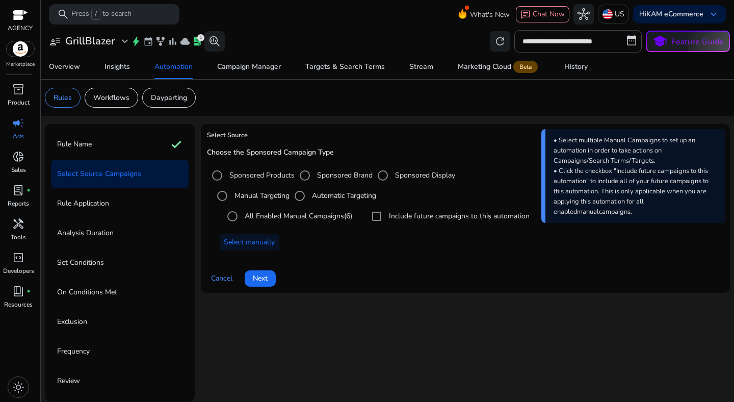
click at [318, 197] on label "Automatic Targeting" at bounding box center [343, 195] width 66 height 11
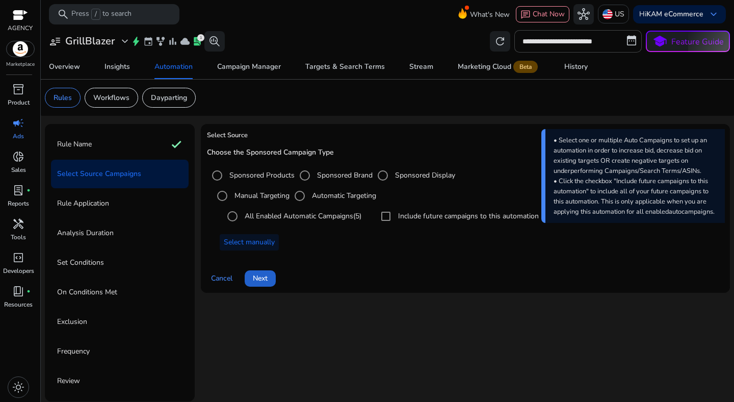
click at [266, 275] on span "Next" at bounding box center [260, 278] width 15 height 11
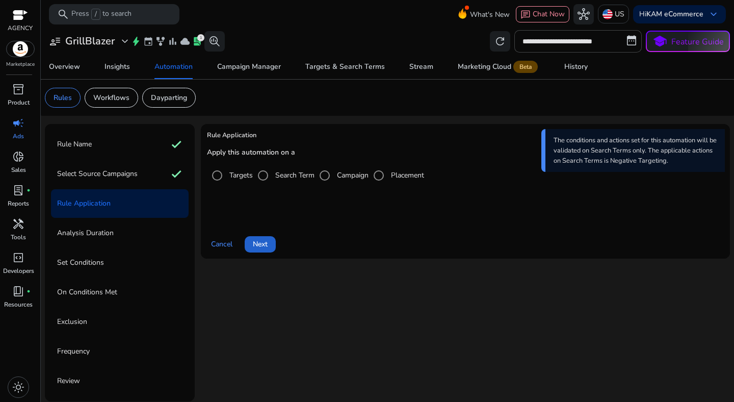
click at [264, 244] on span "Next" at bounding box center [260, 244] width 15 height 11
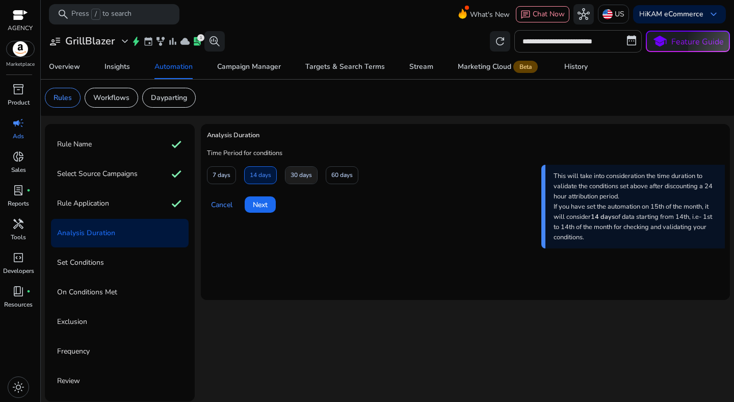
click at [294, 175] on span "30 days" at bounding box center [301, 175] width 21 height 18
click at [265, 205] on span "Next" at bounding box center [260, 204] width 15 height 11
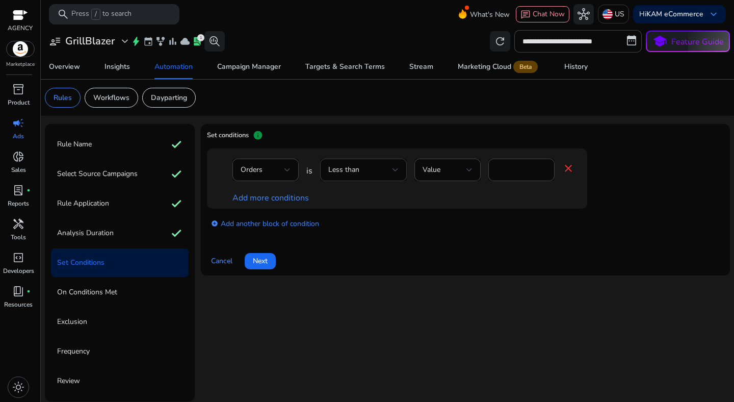
click at [354, 171] on span "Less than" at bounding box center [343, 170] width 31 height 10
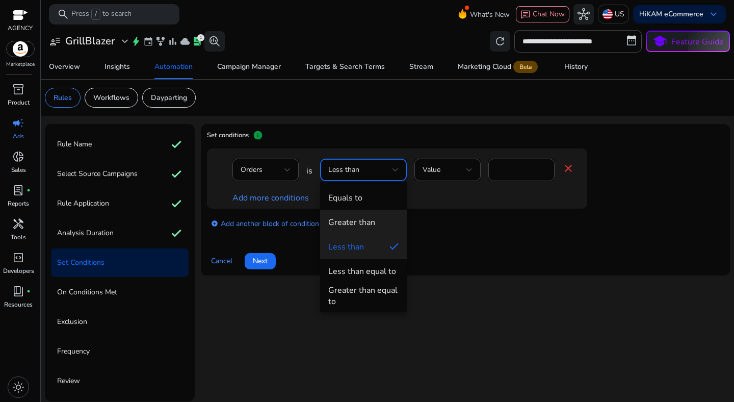
click at [364, 219] on div "Greater than" at bounding box center [351, 222] width 47 height 11
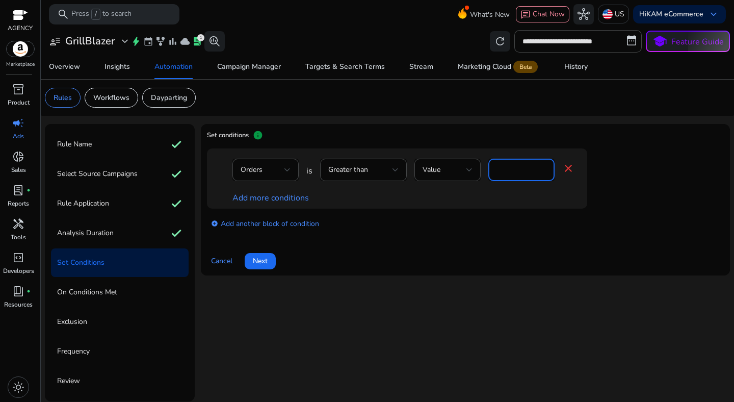
click at [502, 172] on input "*" at bounding box center [522, 169] width 50 height 11
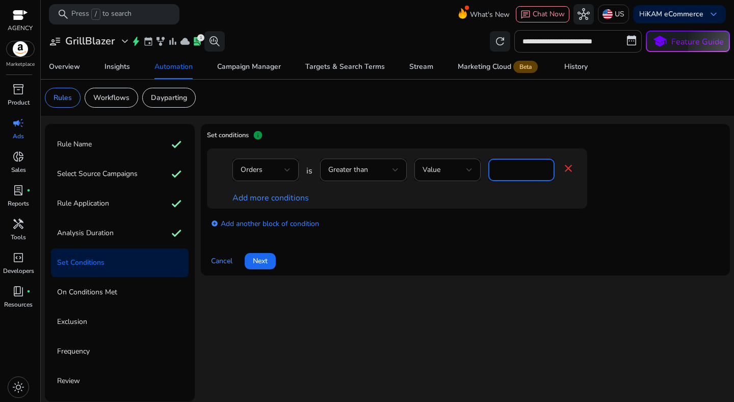
type input "*"
click at [404, 200] on div "Add more conditions" at bounding box center [404, 198] width 342 height 12
click at [277, 199] on link "Add more conditions" at bounding box center [271, 197] width 77 height 11
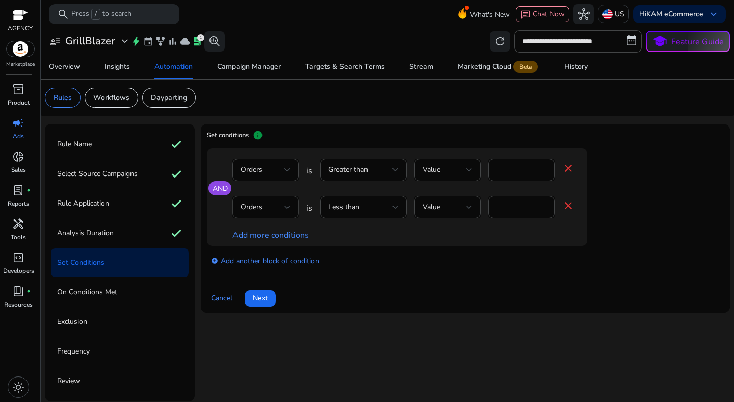
click at [279, 206] on div "Orders" at bounding box center [263, 206] width 44 height 11
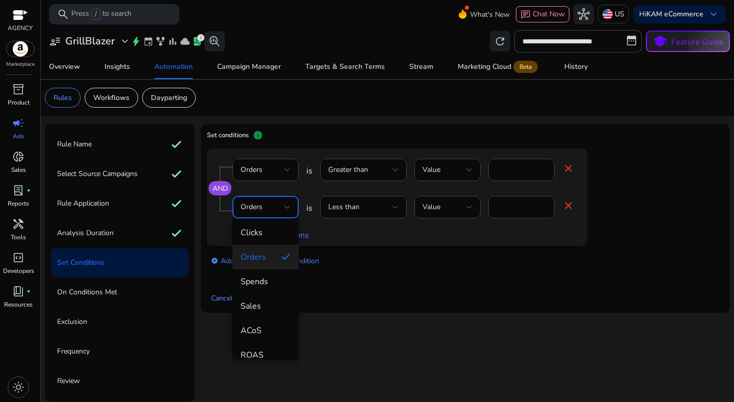
scroll to position [57, 0]
click at [271, 315] on mat-option "ACoS" at bounding box center [266, 325] width 66 height 24
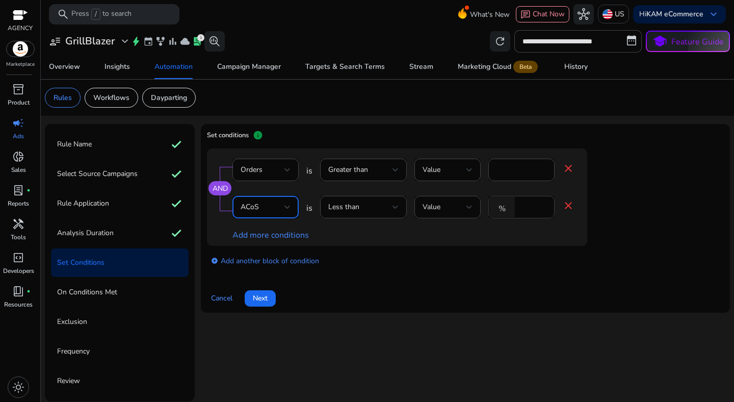
click at [533, 203] on input "*" at bounding box center [533, 206] width 27 height 11
type input "**"
click at [482, 278] on app-amz-automation-rules-cta "Cancel Next" at bounding box center [465, 292] width 517 height 29
click at [266, 295] on span "Next" at bounding box center [260, 298] width 15 height 11
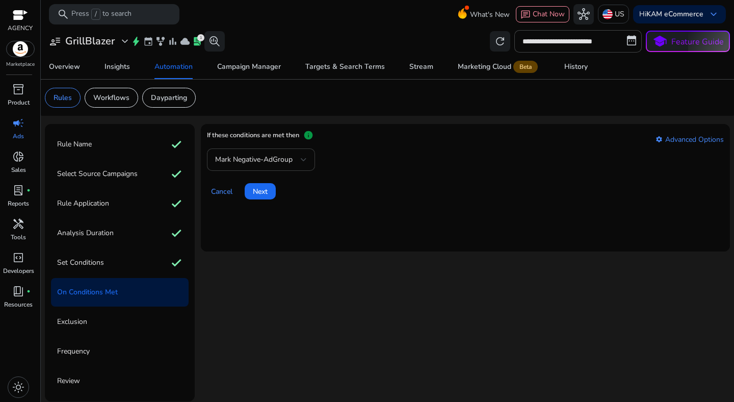
click at [267, 163] on span "Mark Negative-AdGroup" at bounding box center [254, 160] width 78 height 10
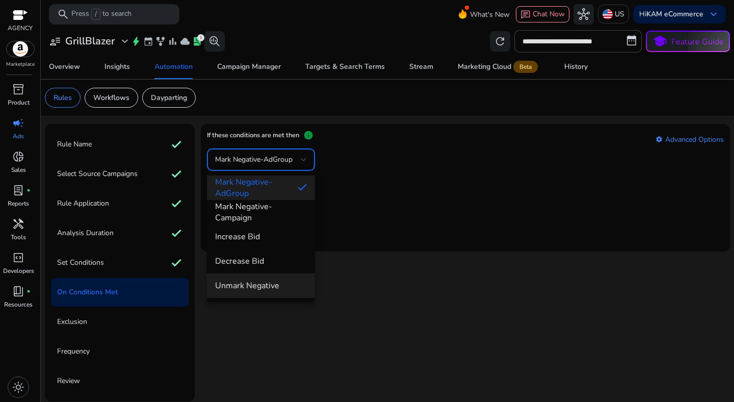
click at [276, 280] on span "Unmark Negative" at bounding box center [261, 285] width 92 height 11
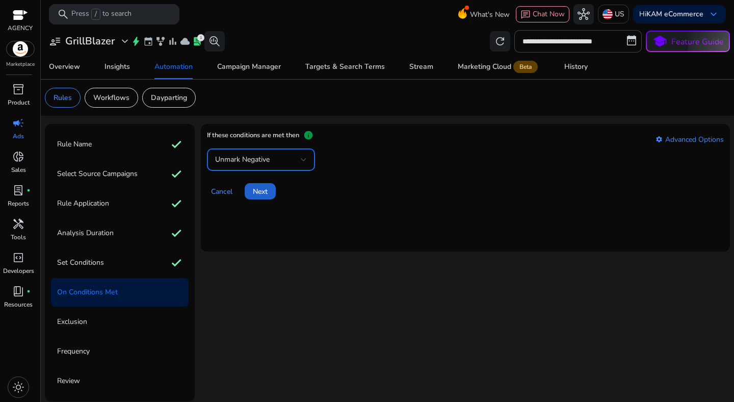
click at [266, 191] on span "Next" at bounding box center [260, 191] width 15 height 11
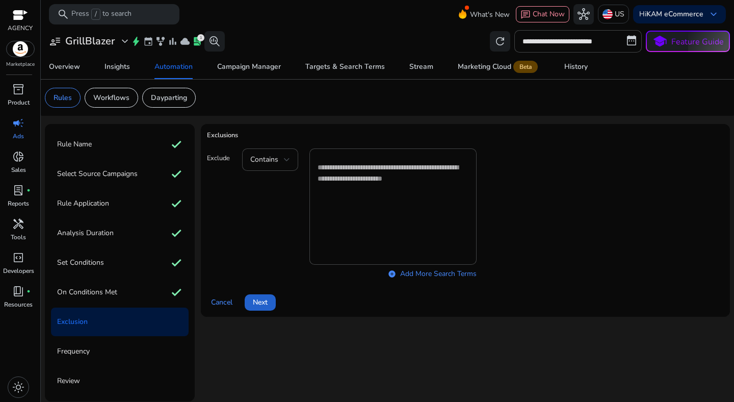
click at [268, 298] on span "Next" at bounding box center [260, 302] width 15 height 11
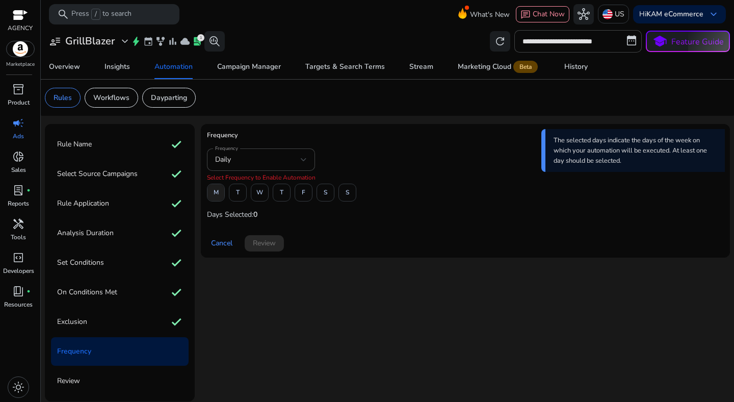
click at [216, 191] on span "M" at bounding box center [216, 193] width 5 height 18
click at [236, 192] on span "T" at bounding box center [238, 193] width 4 height 18
click at [260, 194] on span "W" at bounding box center [260, 193] width 7 height 18
click at [278, 194] on span at bounding box center [281, 193] width 17 height 24
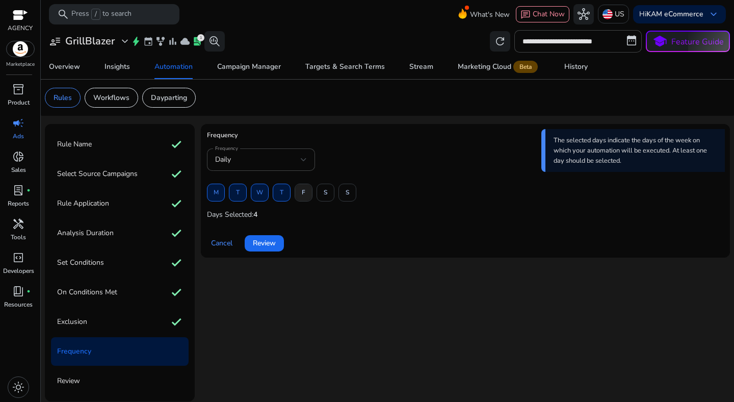
click at [304, 196] on span "F" at bounding box center [304, 193] width 4 height 18
click at [329, 195] on span at bounding box center [325, 193] width 17 height 24
click at [349, 195] on span "S" at bounding box center [348, 193] width 4 height 18
click at [221, 192] on span at bounding box center [216, 193] width 17 height 24
click at [259, 197] on span "W" at bounding box center [260, 193] width 7 height 18
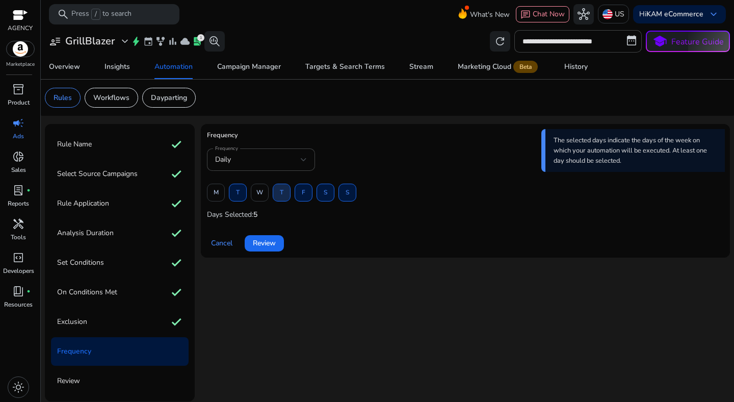
click at [281, 194] on span "T" at bounding box center [282, 193] width 4 height 18
click at [328, 197] on span at bounding box center [325, 193] width 17 height 24
click at [350, 197] on span at bounding box center [347, 193] width 17 height 24
click at [345, 240] on div "Cancel Review" at bounding box center [465, 239] width 517 height 24
click at [259, 246] on span "Review" at bounding box center [264, 243] width 23 height 11
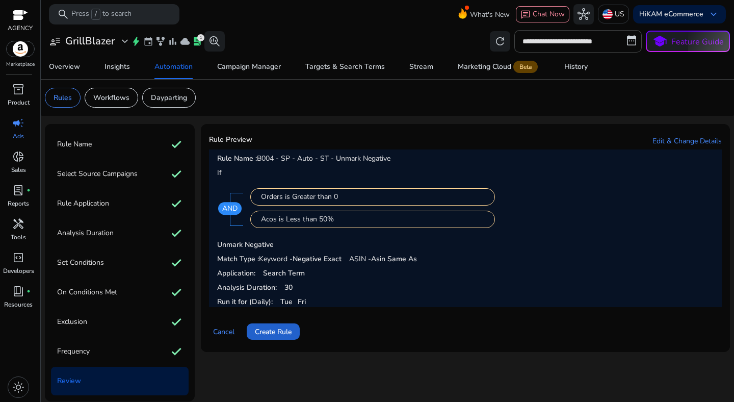
click at [286, 327] on span "Create Rule" at bounding box center [273, 331] width 37 height 11
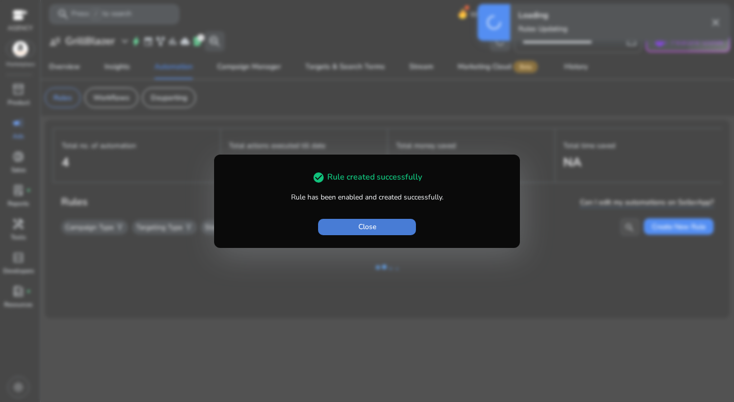
click at [363, 227] on span "Close" at bounding box center [368, 226] width 18 height 11
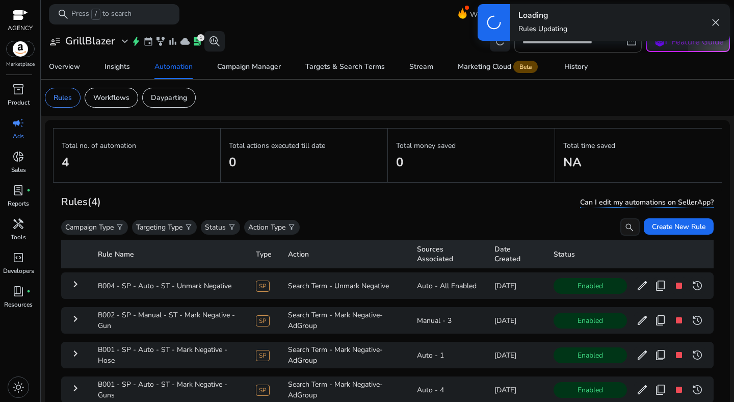
scroll to position [4, 0]
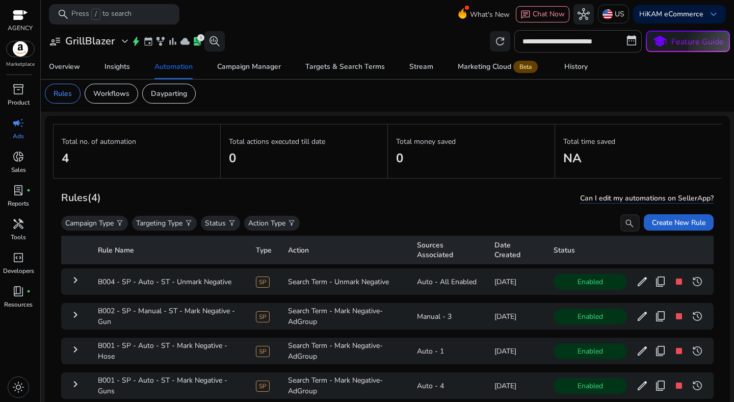
click at [652, 223] on span "Create New Rule" at bounding box center [679, 222] width 54 height 11
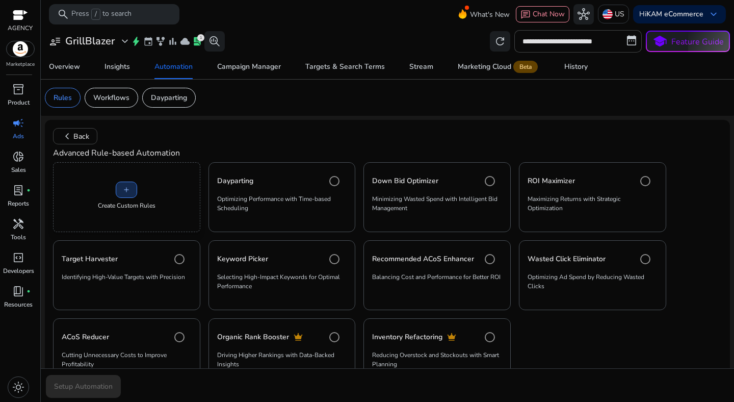
click at [130, 192] on span "add" at bounding box center [126, 190] width 8 height 8
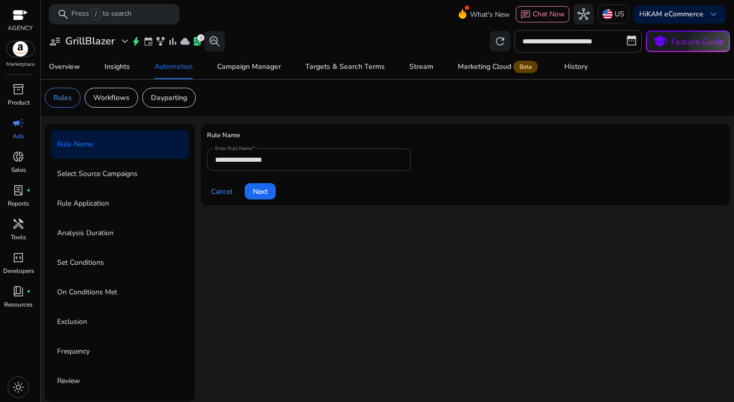
click at [273, 167] on div "**********" at bounding box center [309, 159] width 188 height 22
click at [282, 161] on input "**********" at bounding box center [309, 159] width 188 height 11
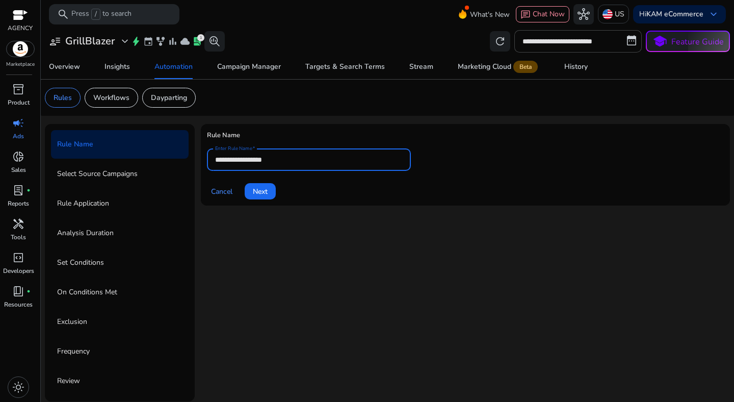
click at [282, 161] on input "**********" at bounding box center [309, 159] width 188 height 11
paste input "**********"
type input "**********"
click at [255, 190] on span "Next" at bounding box center [260, 191] width 15 height 11
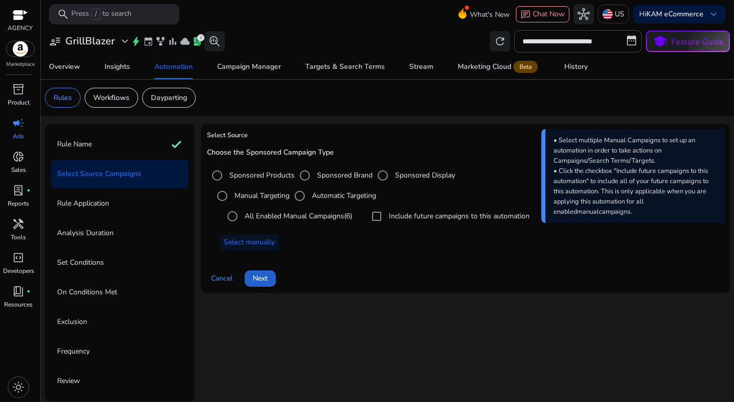
click at [254, 275] on span "Next" at bounding box center [260, 278] width 15 height 11
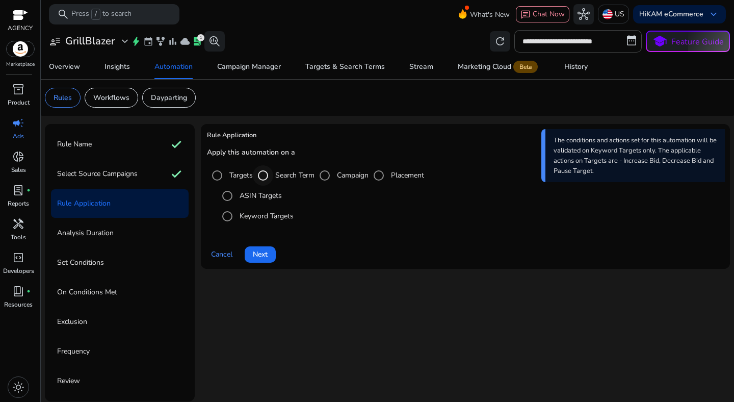
click at [275, 180] on div "Select targeting option" at bounding box center [263, 175] width 24 height 24
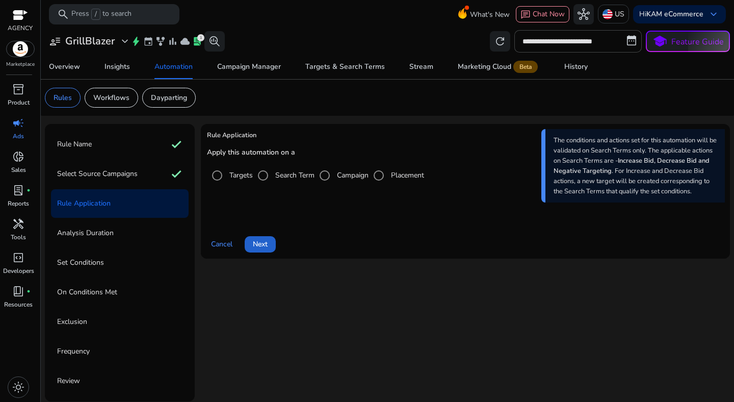
click at [264, 252] on span at bounding box center [260, 244] width 31 height 24
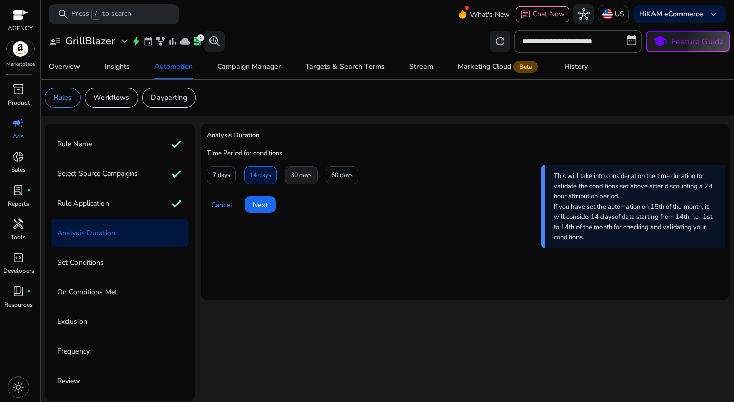
click at [296, 180] on span "30 days" at bounding box center [301, 175] width 21 height 18
click at [262, 205] on span "Next" at bounding box center [260, 204] width 15 height 11
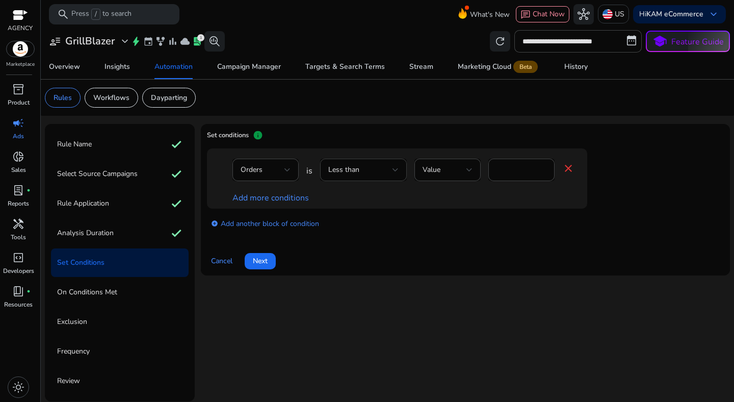
click at [356, 173] on span "Less than" at bounding box center [343, 170] width 31 height 10
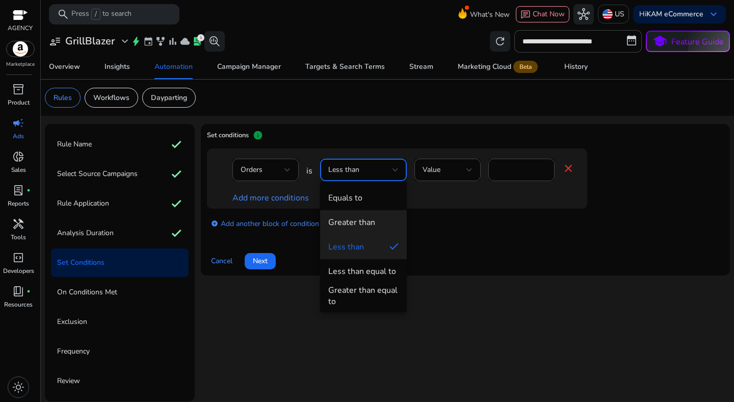
click at [368, 224] on div "Greater than" at bounding box center [351, 222] width 47 height 11
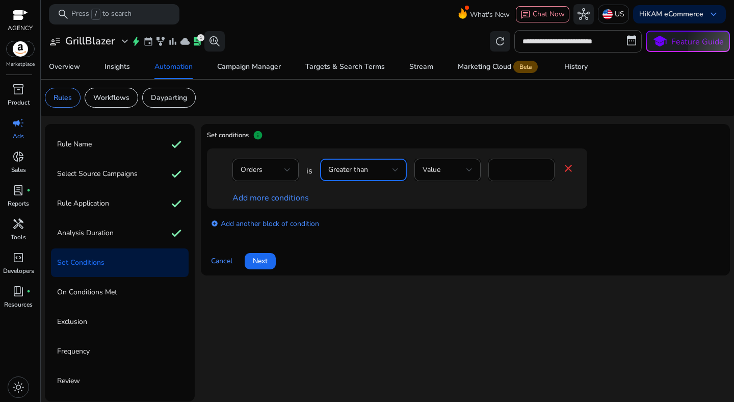
click at [511, 170] on input "*" at bounding box center [522, 169] width 50 height 11
type input "*"
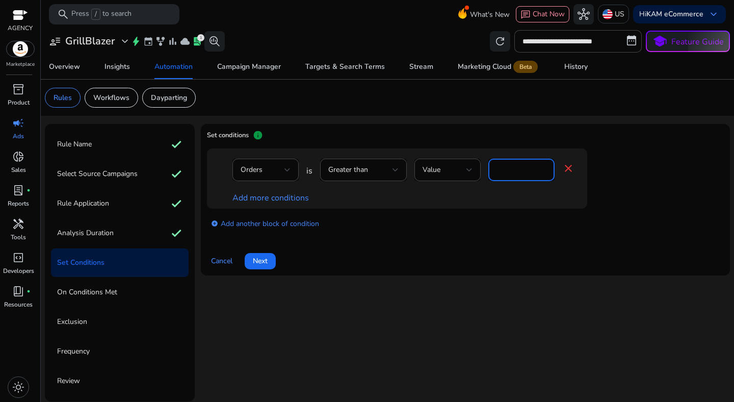
click at [455, 238] on div "Orders is Greater than Value * close Add more conditions add_circle Add another…" at bounding box center [465, 194] width 517 height 92
click at [261, 195] on link "Add more conditions" at bounding box center [271, 197] width 77 height 11
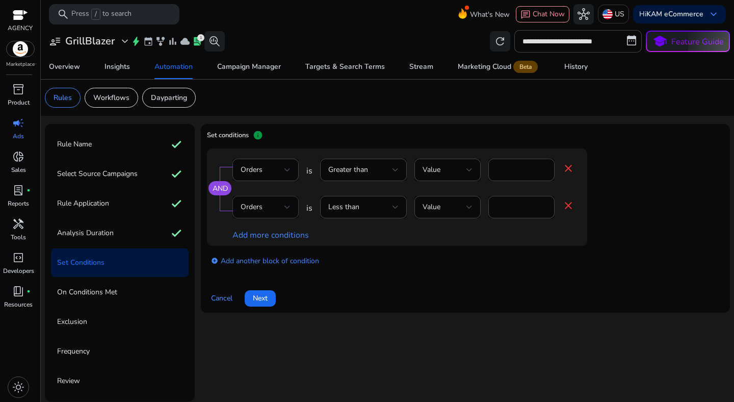
click at [267, 206] on div "Orders" at bounding box center [263, 206] width 44 height 11
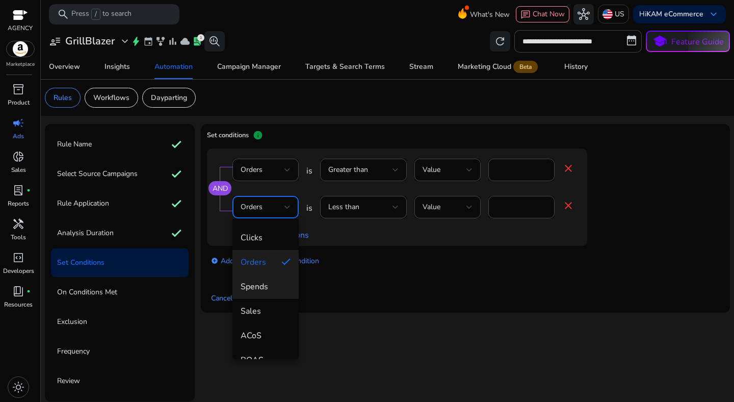
scroll to position [57, 0]
click at [267, 327] on span "ACoS" at bounding box center [266, 324] width 50 height 11
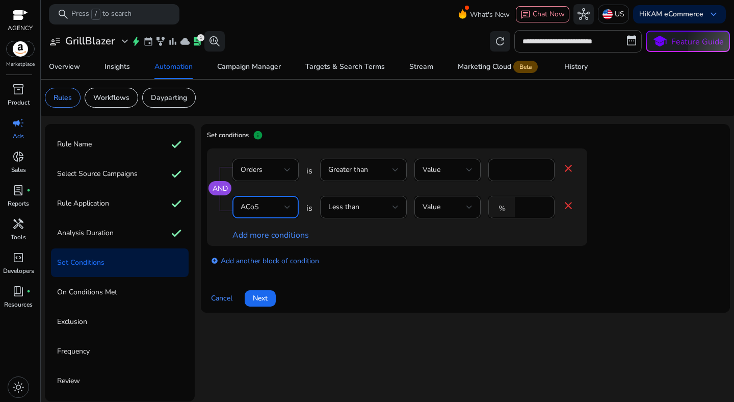
click at [534, 202] on input "*" at bounding box center [533, 206] width 27 height 11
type input "**"
click at [524, 283] on div "Cancel Next" at bounding box center [465, 294] width 517 height 24
click at [259, 300] on span "Next" at bounding box center [260, 298] width 15 height 11
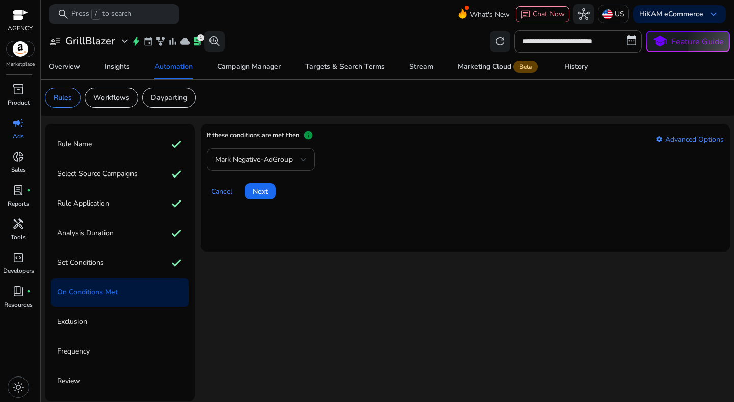
click at [278, 156] on span "Mark Negative-AdGroup" at bounding box center [254, 160] width 78 height 10
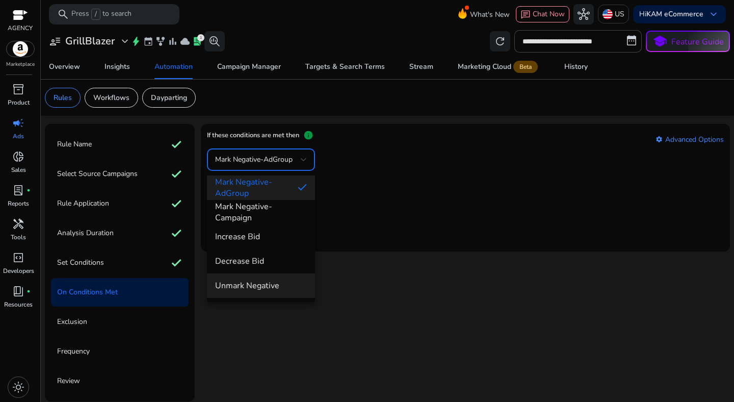
click at [263, 288] on span "Unmark Negative" at bounding box center [261, 285] width 92 height 11
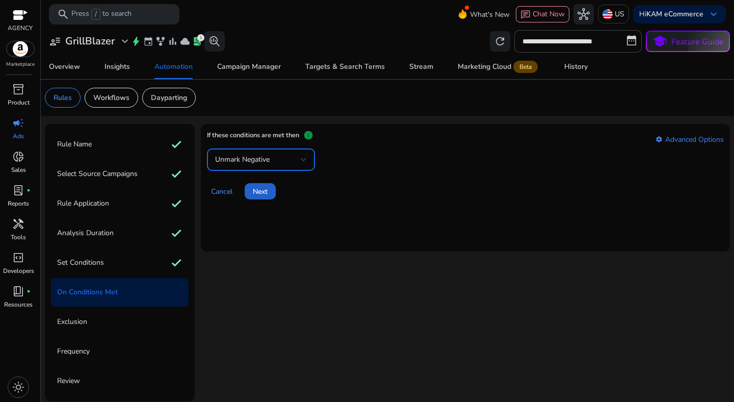
click at [264, 180] on span at bounding box center [260, 191] width 31 height 24
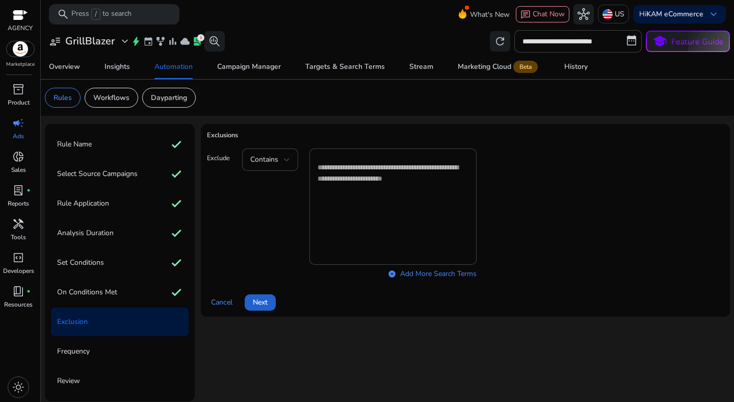
click at [250, 305] on span at bounding box center [260, 302] width 31 height 24
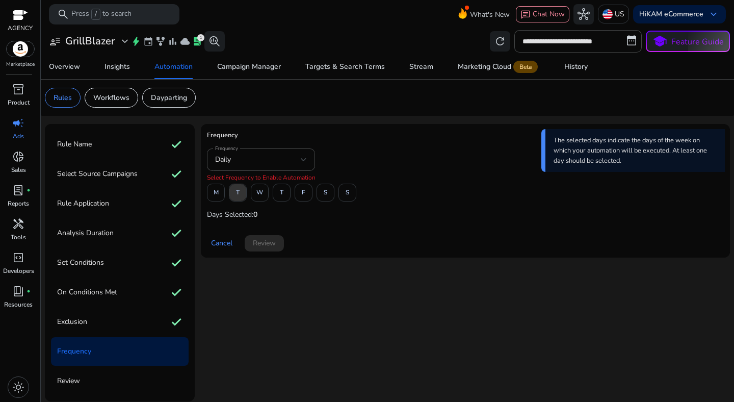
click at [244, 196] on span at bounding box center [238, 193] width 17 height 24
click at [298, 199] on span at bounding box center [303, 193] width 17 height 24
click at [276, 244] on span "Review" at bounding box center [264, 243] width 23 height 11
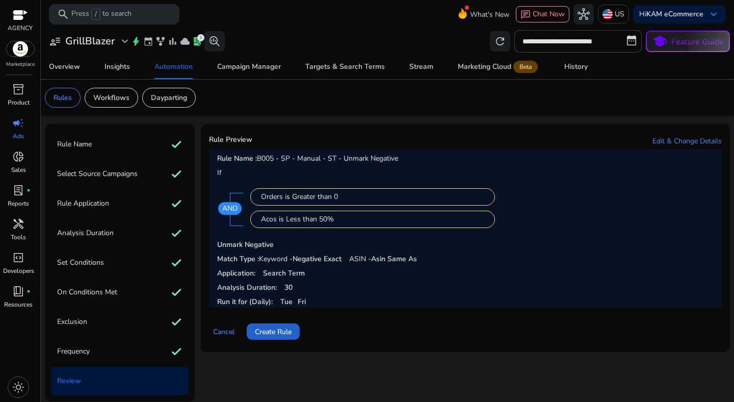
click at [281, 325] on span at bounding box center [273, 331] width 53 height 24
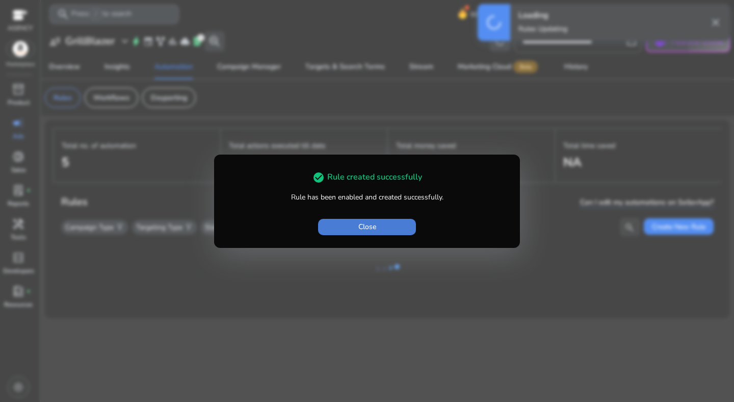
click at [388, 230] on span "button" at bounding box center [367, 227] width 98 height 24
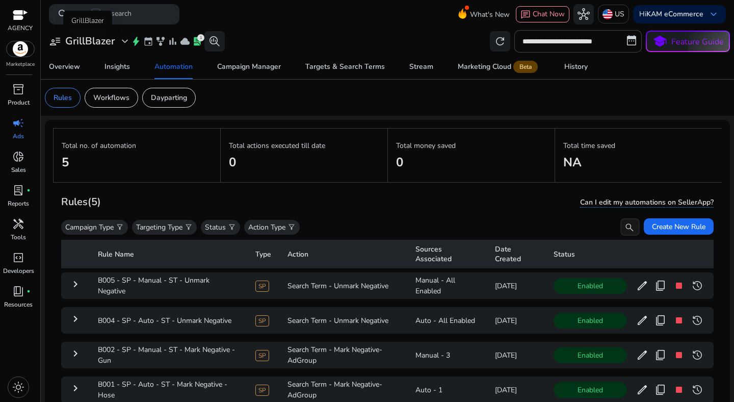
click at [95, 42] on h3 "GrillBlazer" at bounding box center [89, 41] width 49 height 12
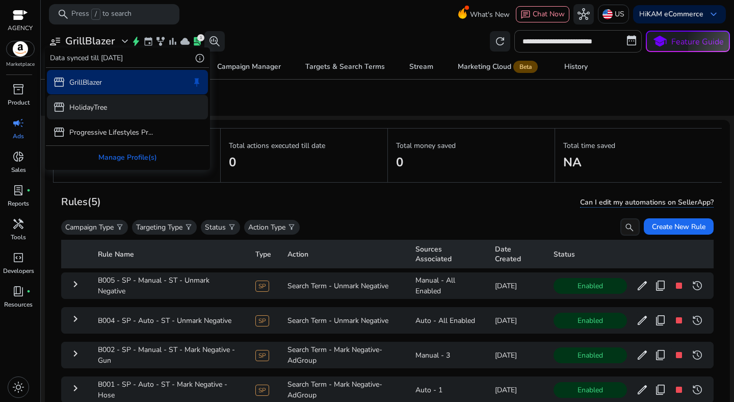
click at [92, 108] on p "HolidayTree" at bounding box center [88, 107] width 38 height 11
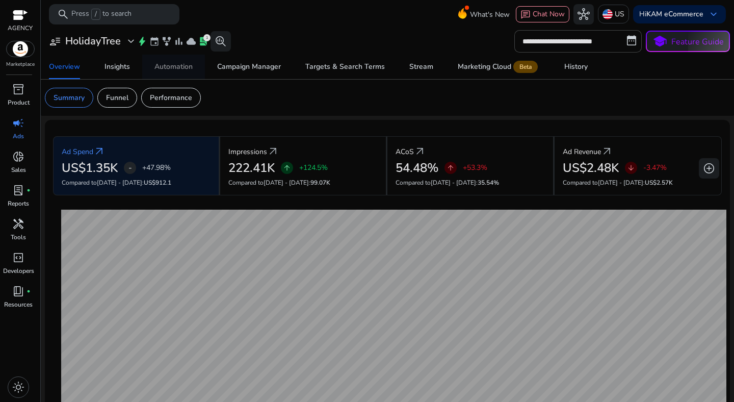
click at [170, 70] on div "Automation" at bounding box center [174, 66] width 38 height 7
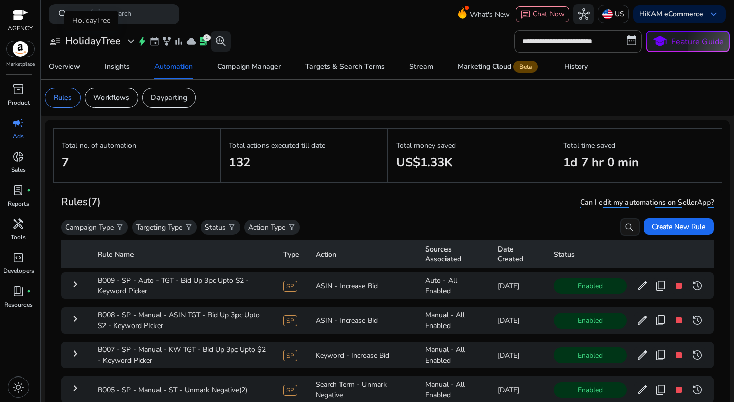
click at [119, 45] on h3 "HolidayTree" at bounding box center [93, 41] width 56 height 12
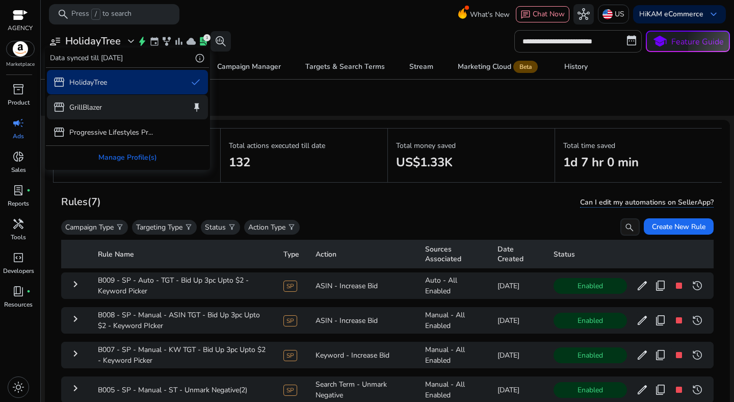
click at [90, 106] on p "GrillBlazer" at bounding box center [85, 107] width 33 height 11
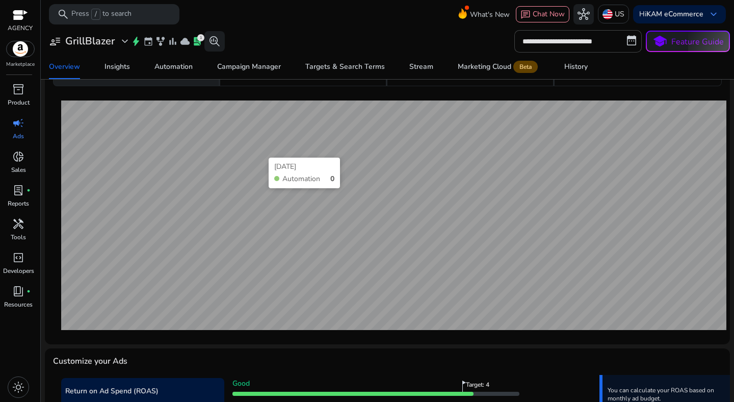
scroll to position [107, 0]
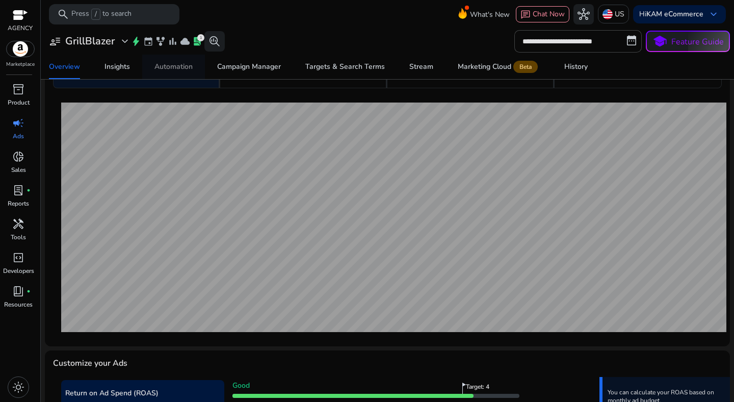
click at [174, 70] on div "Automation" at bounding box center [174, 66] width 38 height 7
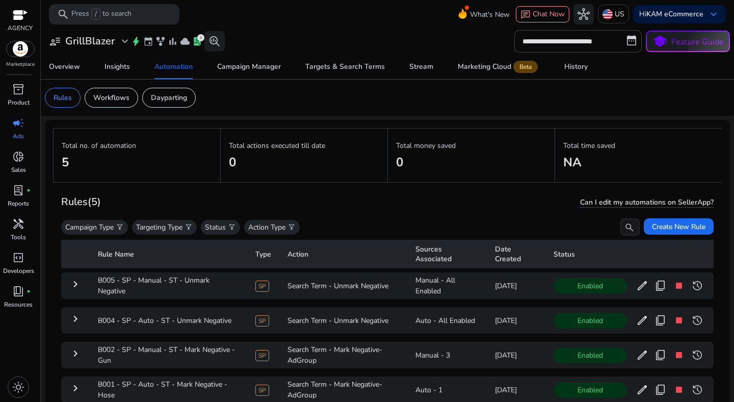
scroll to position [74, 0]
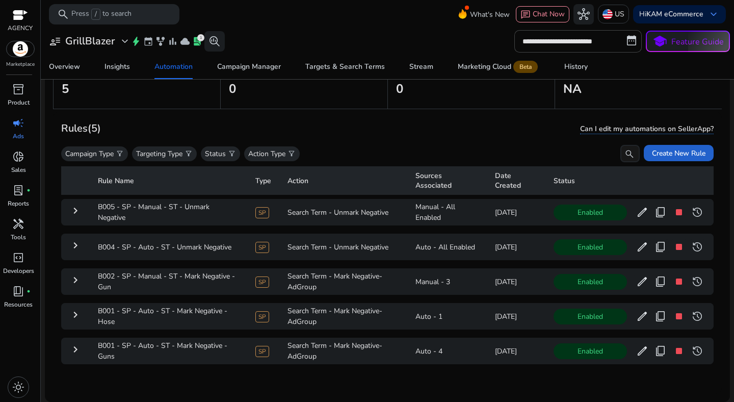
click at [668, 149] on span "Create New Rule" at bounding box center [679, 153] width 54 height 11
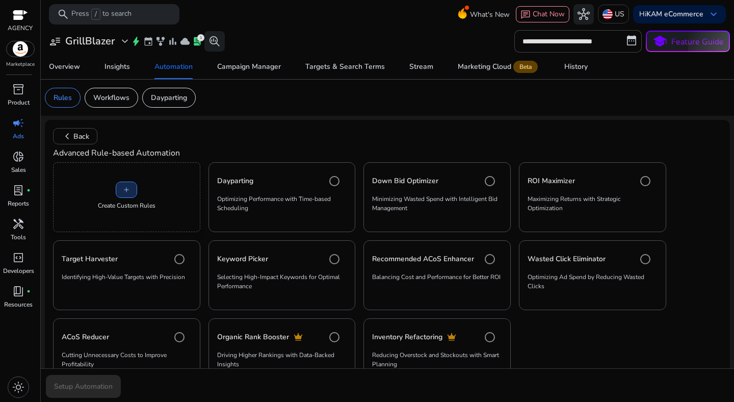
click at [127, 189] on span "add" at bounding box center [126, 190] width 8 height 8
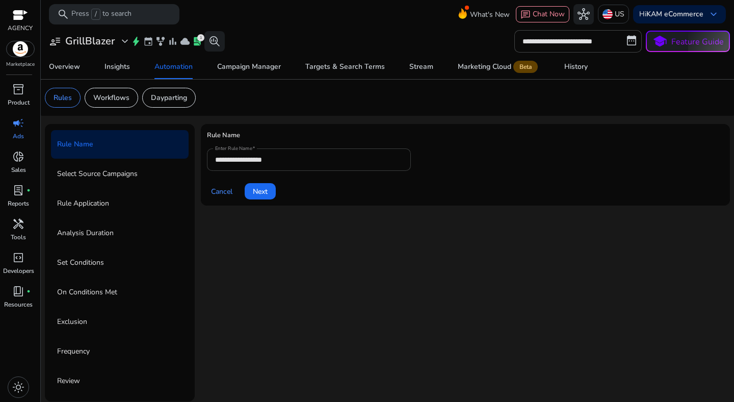
click at [254, 158] on input "**********" at bounding box center [309, 159] width 188 height 11
paste input "**********"
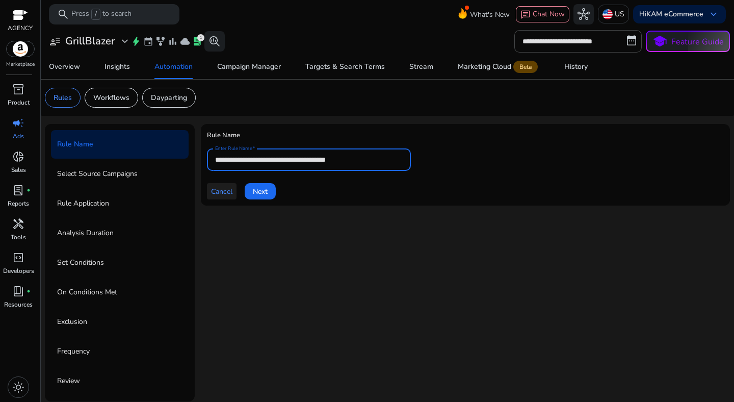
type input "**********"
click at [225, 190] on span "Cancel" at bounding box center [221, 191] width 21 height 11
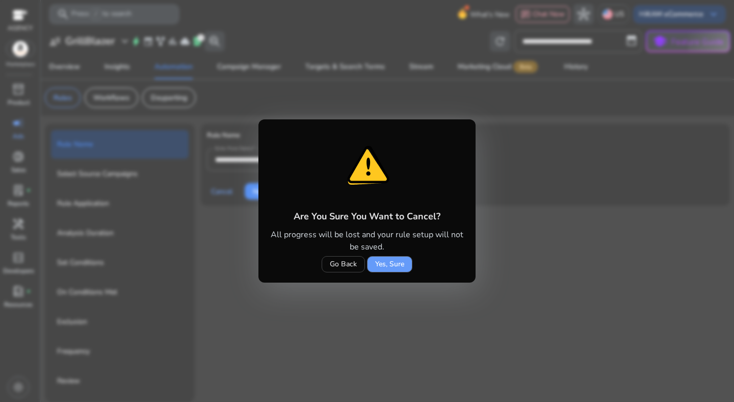
click at [374, 261] on span at bounding box center [390, 264] width 44 height 24
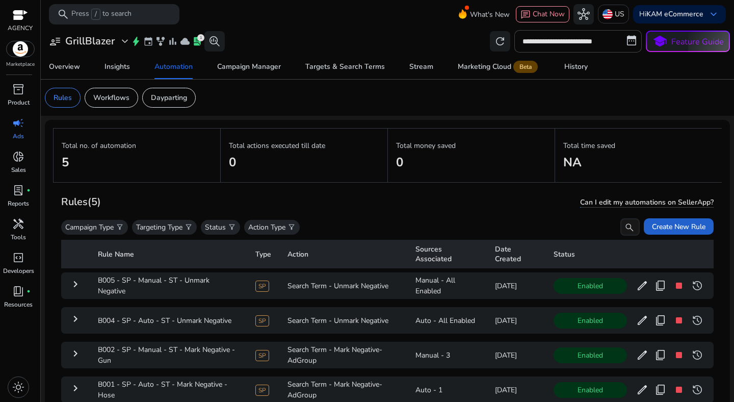
click at [644, 221] on span at bounding box center [679, 226] width 70 height 24
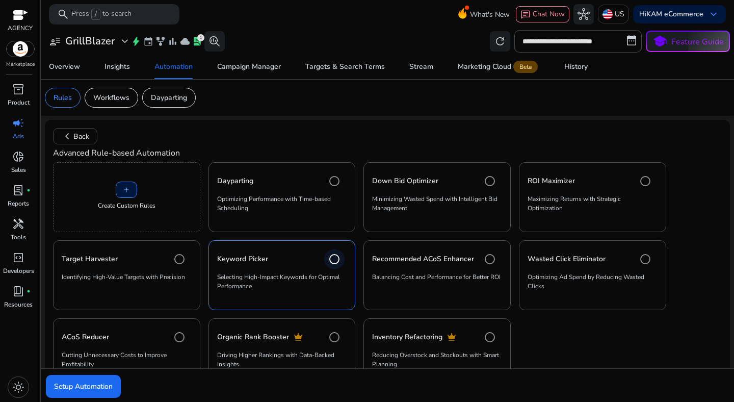
scroll to position [40, 0]
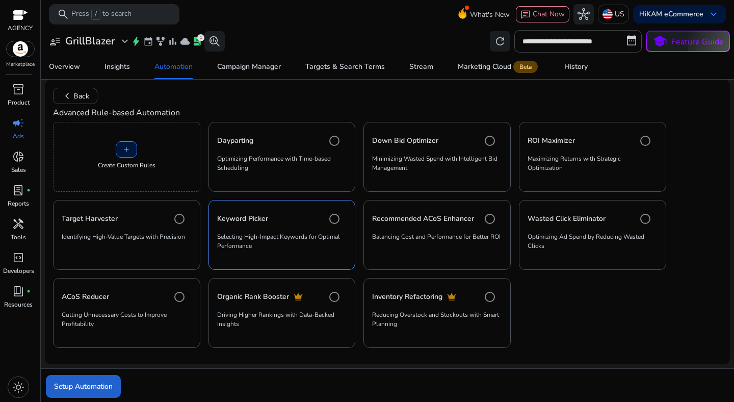
click at [117, 375] on span "submit" at bounding box center [83, 386] width 75 height 24
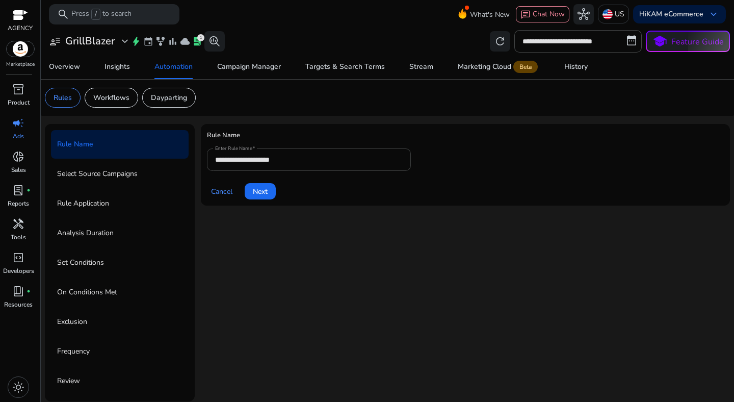
click at [258, 160] on input "**********" at bounding box center [309, 159] width 188 height 11
paste input "**********"
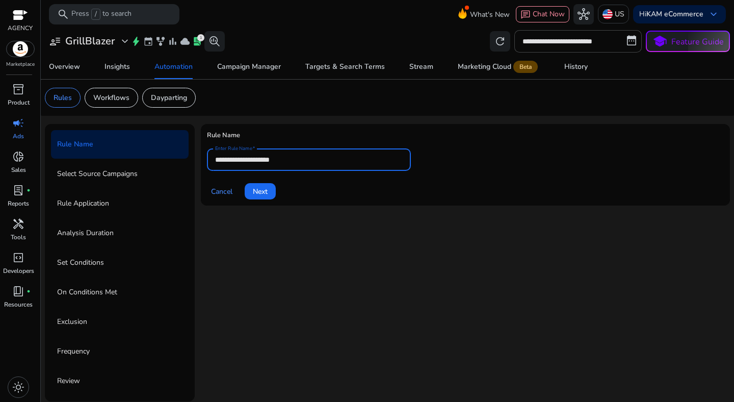
paste input "**********"
click at [313, 155] on input "**********" at bounding box center [309, 159] width 188 height 11
click at [305, 158] on input "**********" at bounding box center [309, 159] width 188 height 11
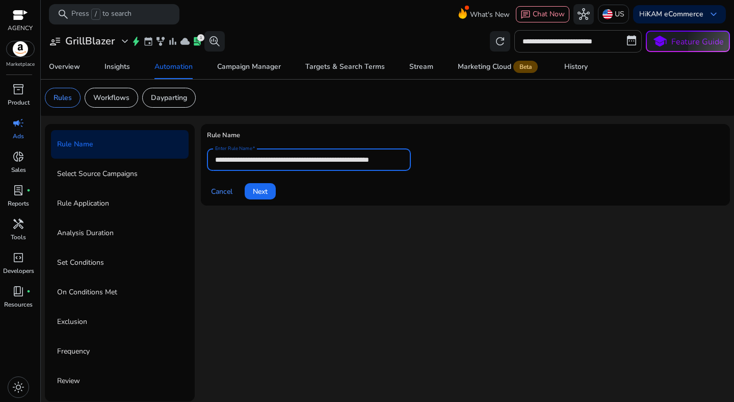
type input "**********"
click at [321, 192] on div "Cancel Next" at bounding box center [465, 187] width 517 height 24
click at [266, 189] on span "Next" at bounding box center [260, 191] width 15 height 11
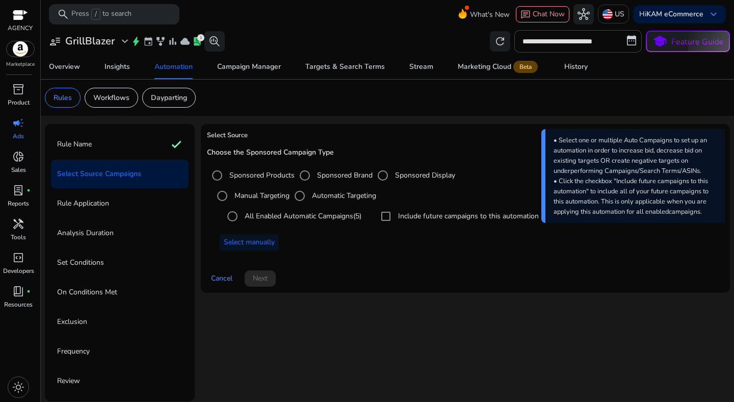
click at [336, 213] on label "All Enabled Automatic Campaigns (5)" at bounding box center [302, 216] width 119 height 11
click at [272, 275] on span at bounding box center [260, 278] width 31 height 24
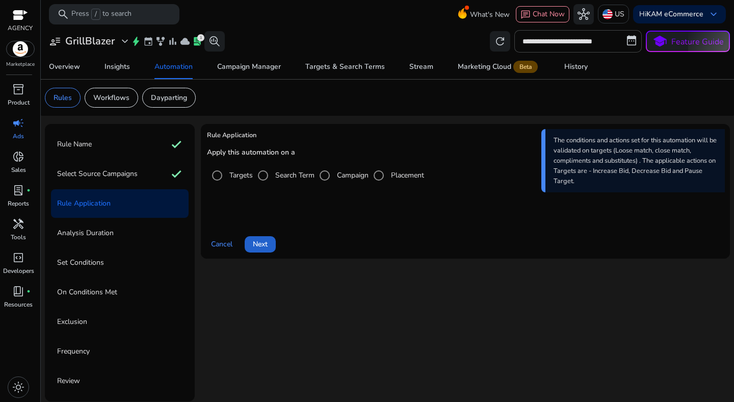
click at [265, 238] on span at bounding box center [260, 244] width 31 height 24
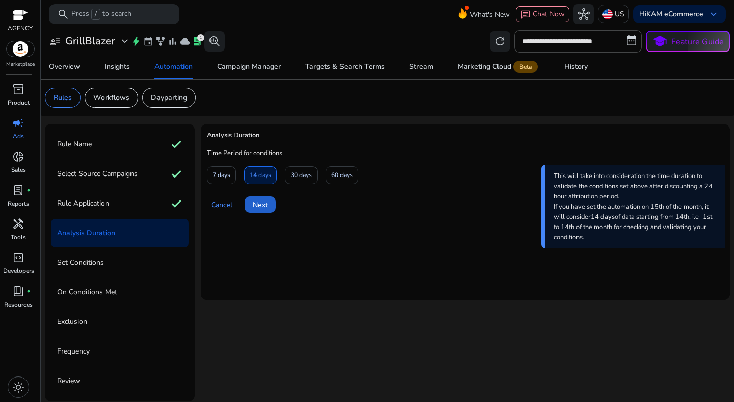
click at [265, 200] on span "Next" at bounding box center [260, 204] width 15 height 11
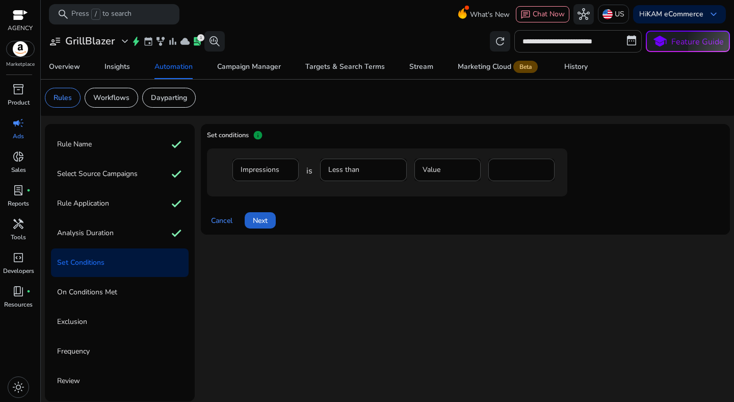
click at [264, 220] on span "Next" at bounding box center [260, 220] width 15 height 11
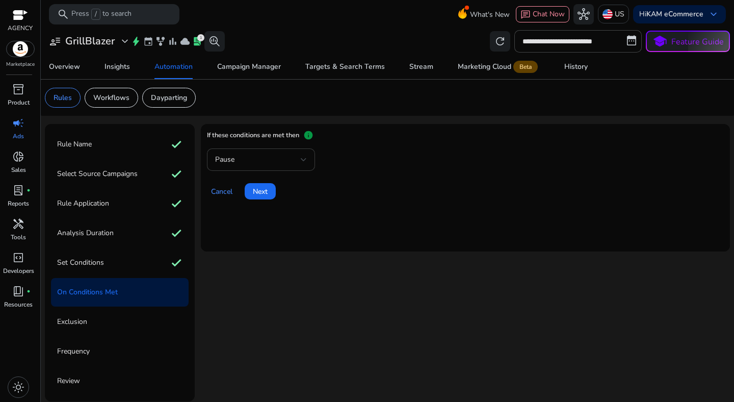
click at [284, 166] on div "Pause" at bounding box center [261, 160] width 92 height 12
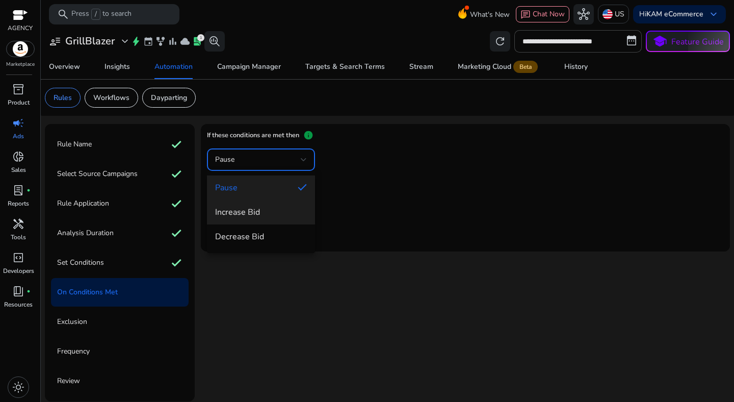
click at [271, 203] on mat-option "Increase Bid" at bounding box center [261, 212] width 108 height 24
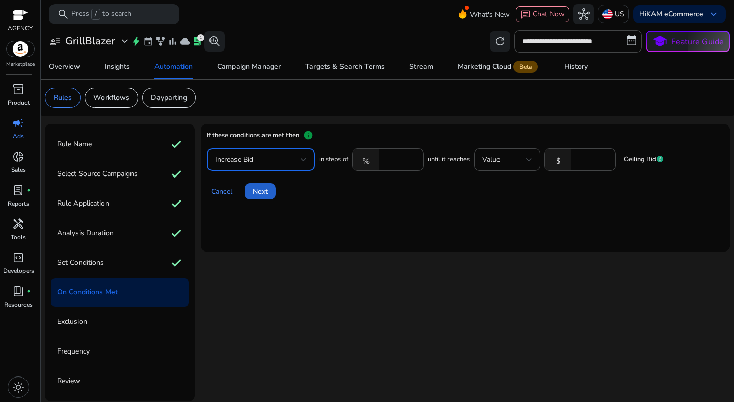
click at [259, 195] on span "Next" at bounding box center [260, 191] width 15 height 11
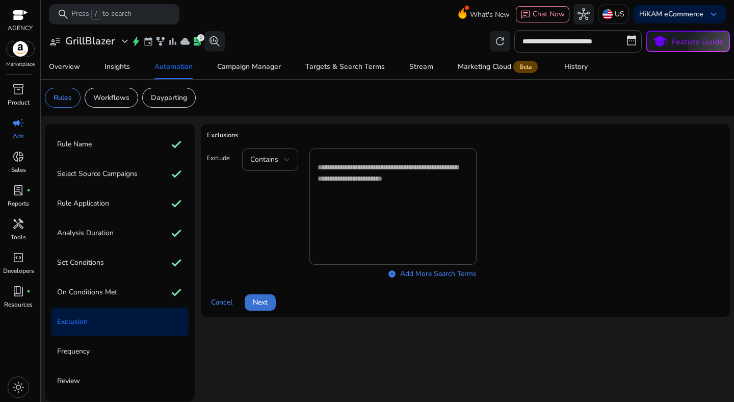
click at [261, 294] on span at bounding box center [260, 302] width 31 height 24
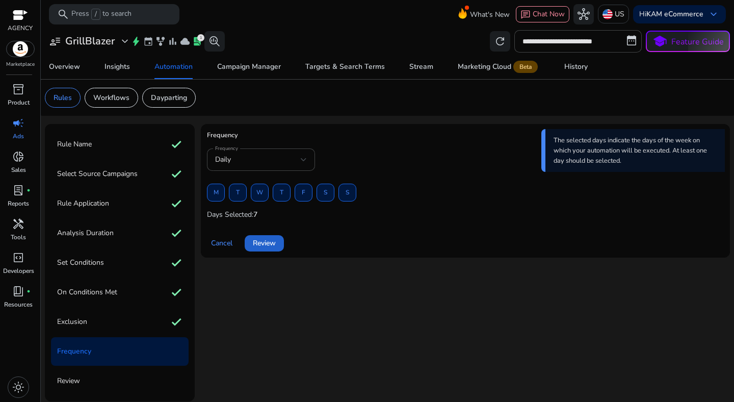
click at [270, 241] on span "Review" at bounding box center [264, 243] width 23 height 11
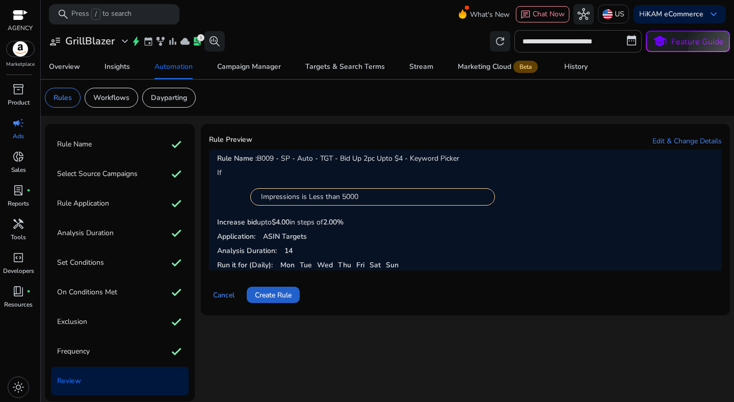
click at [278, 295] on span "Create Rule" at bounding box center [273, 295] width 37 height 11
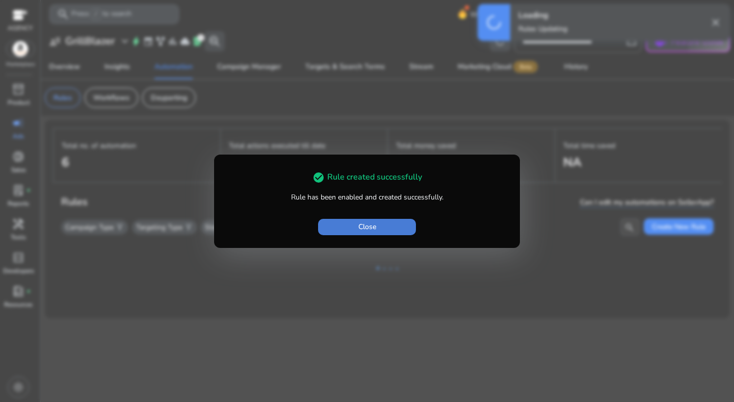
click at [373, 225] on span "Close" at bounding box center [368, 226] width 18 height 11
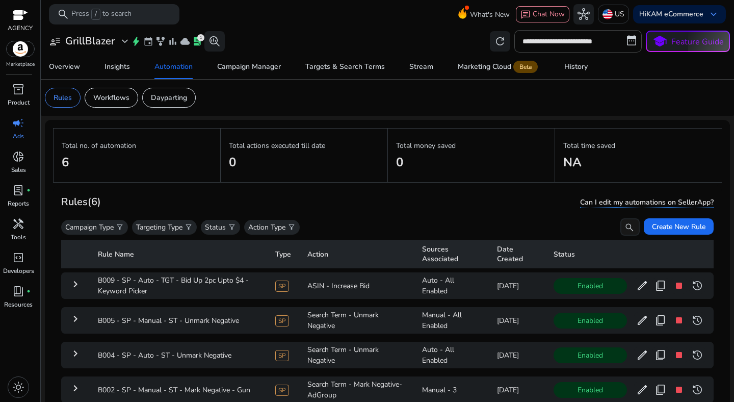
scroll to position [74, 0]
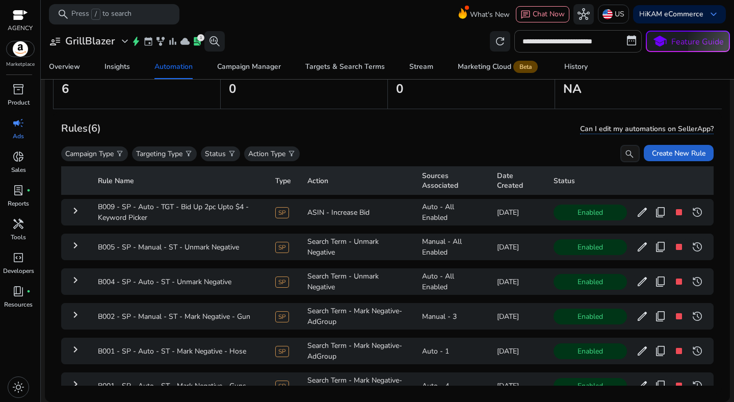
click at [657, 153] on span "Create New Rule" at bounding box center [679, 153] width 54 height 11
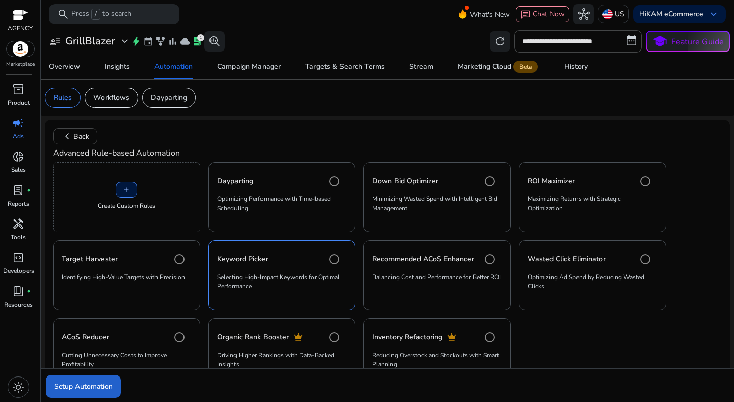
click at [109, 379] on span "submit" at bounding box center [83, 386] width 75 height 24
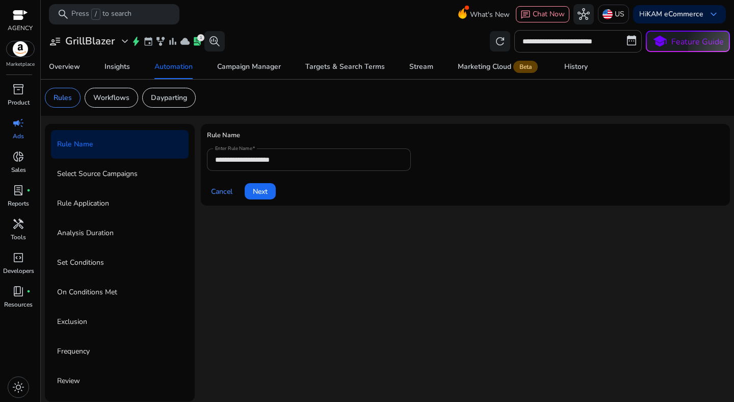
click at [218, 159] on input "**********" at bounding box center [309, 159] width 188 height 11
paste input "**********"
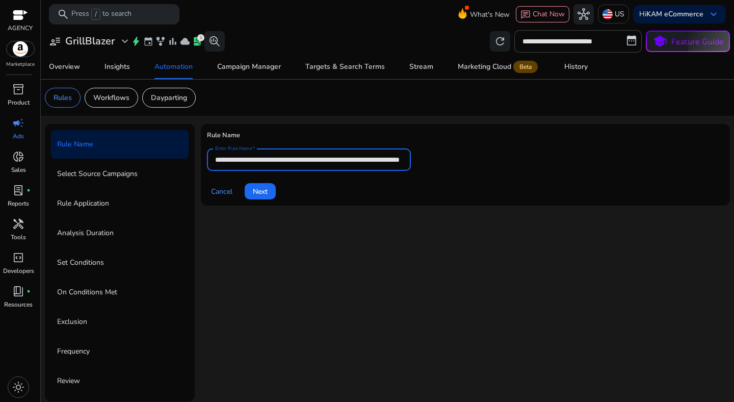
click at [420, 189] on div "Cancel Next" at bounding box center [465, 187] width 517 height 24
click at [365, 161] on input "**********" at bounding box center [309, 159] width 188 height 11
click at [389, 159] on input "**********" at bounding box center [309, 159] width 188 height 11
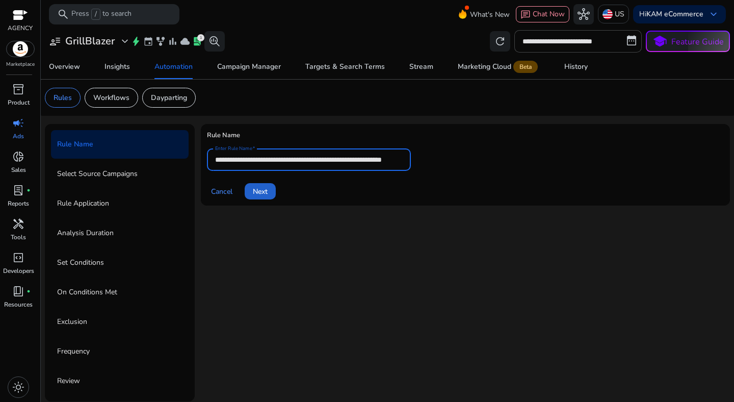
type input "**********"
click at [271, 195] on span at bounding box center [260, 191] width 31 height 24
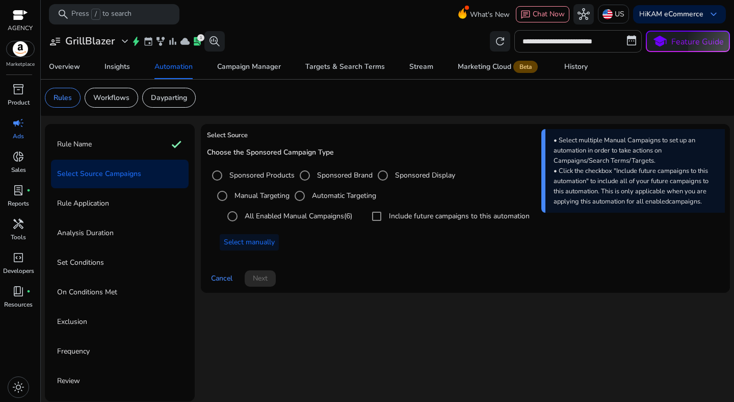
click at [291, 220] on label "All Enabled Manual Campaigns (6)" at bounding box center [298, 216] width 110 height 11
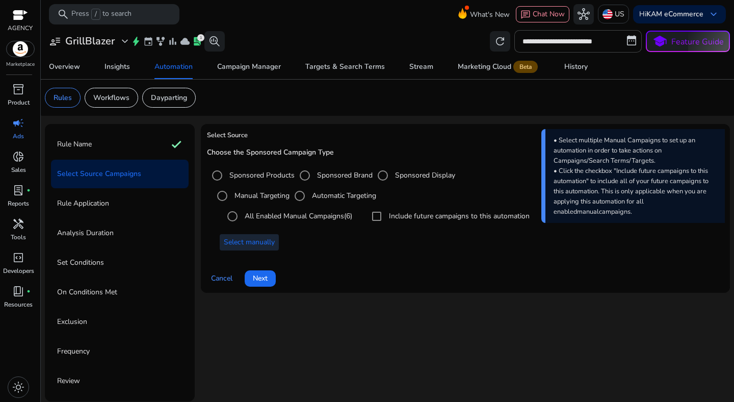
click at [262, 243] on span "Select manually" at bounding box center [249, 242] width 51 height 11
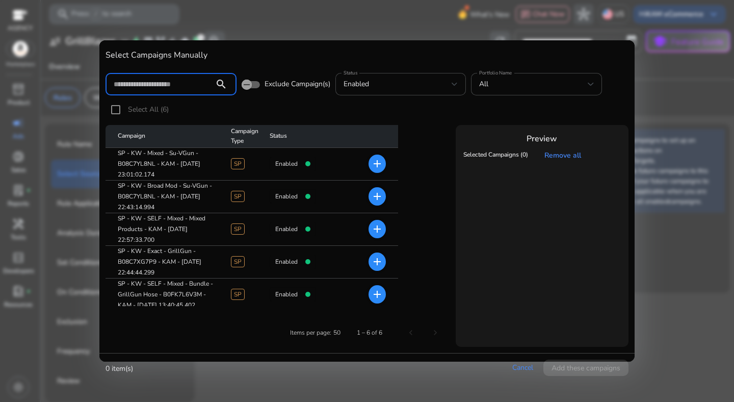
click at [521, 29] on div at bounding box center [367, 201] width 734 height 402
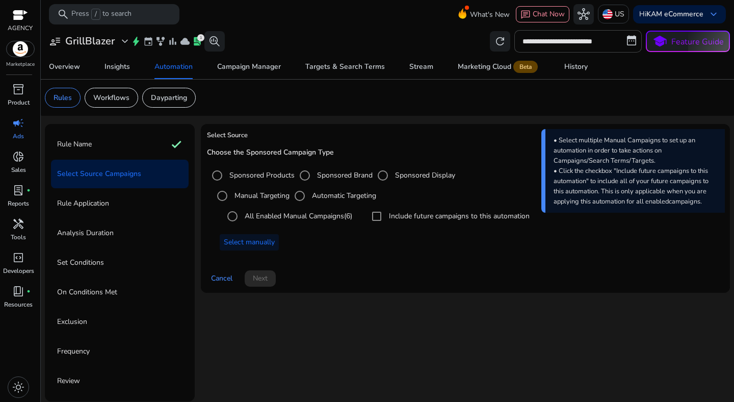
click at [303, 255] on div "Choose the Sponsored Campaign Type Sponsored Products Sponsored Brand Sponsored…" at bounding box center [465, 203] width 517 height 110
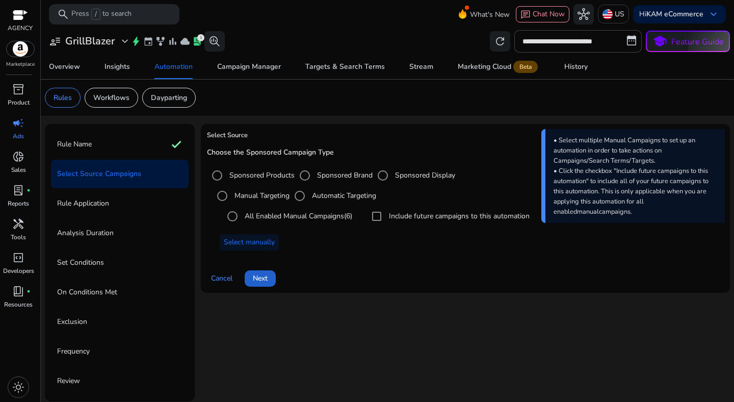
click at [262, 277] on span "Next" at bounding box center [260, 278] width 15 height 11
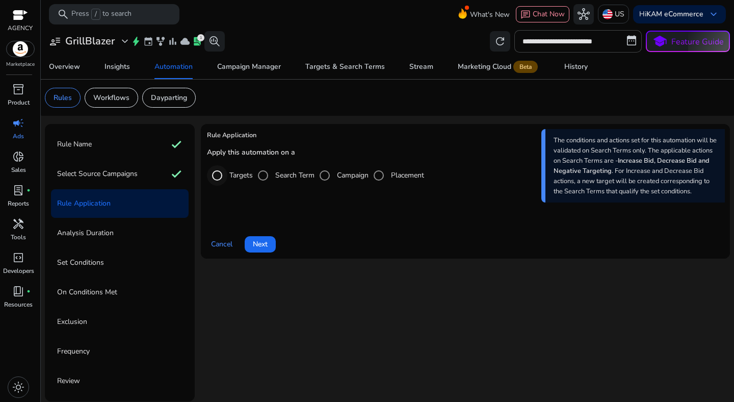
click at [229, 174] on div "Select targeting option" at bounding box center [217, 175] width 24 height 24
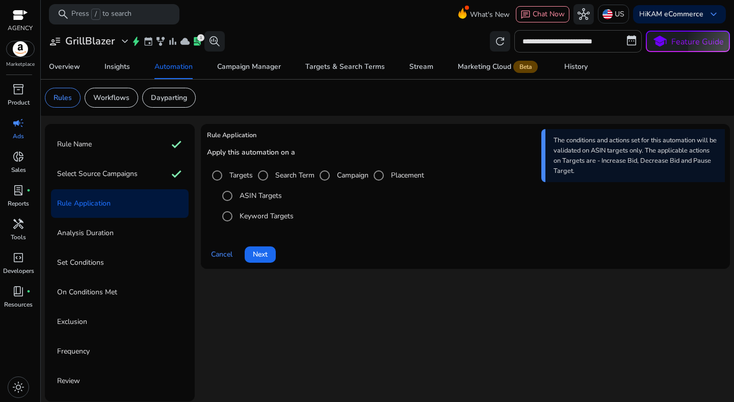
click at [242, 215] on label "Keyword Targets" at bounding box center [266, 216] width 56 height 11
click at [262, 251] on span "Next" at bounding box center [260, 254] width 15 height 11
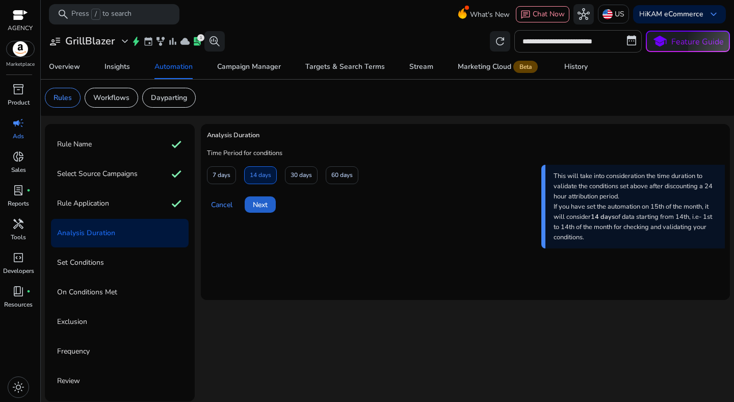
click at [264, 196] on span at bounding box center [260, 204] width 31 height 24
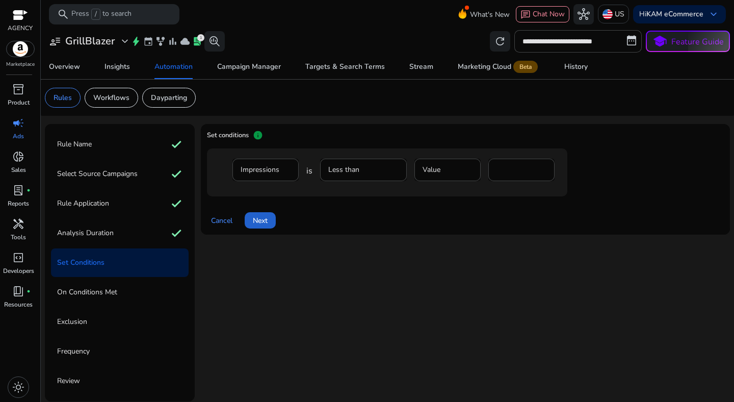
click at [266, 217] on span "Next" at bounding box center [260, 220] width 15 height 11
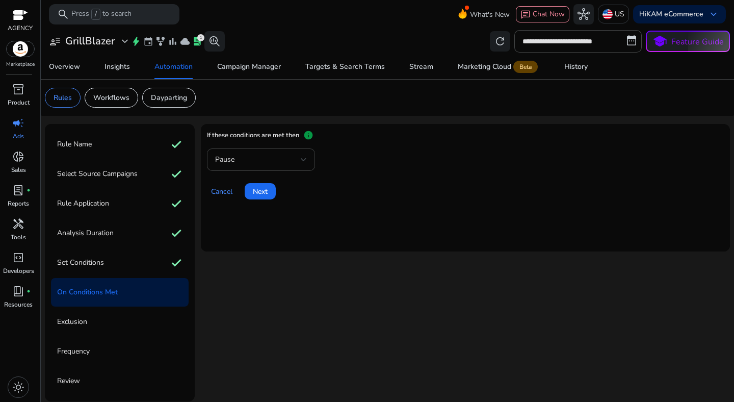
click at [266, 167] on div "Pause" at bounding box center [261, 159] width 92 height 22
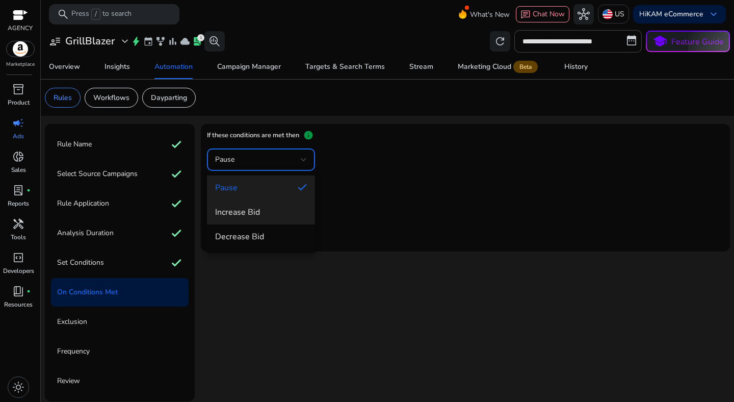
click at [266, 205] on mat-option "Increase Bid" at bounding box center [261, 212] width 108 height 24
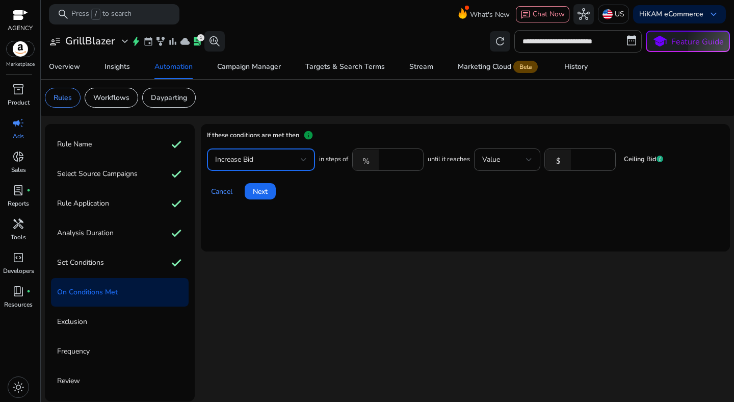
click at [278, 188] on div "Cancel Next" at bounding box center [465, 187] width 517 height 24
click at [257, 191] on span "Next" at bounding box center [260, 191] width 15 height 11
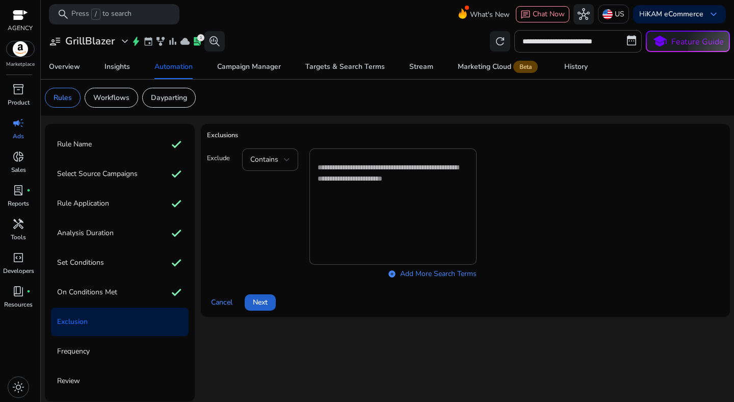
click at [265, 300] on span "Next" at bounding box center [260, 302] width 15 height 11
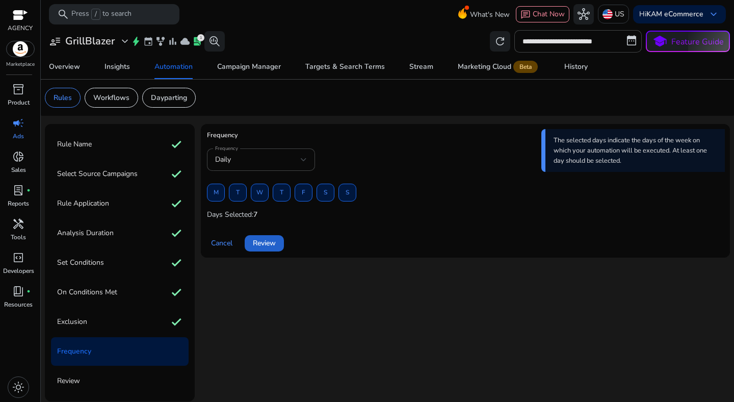
click at [268, 239] on span "Review" at bounding box center [264, 243] width 23 height 11
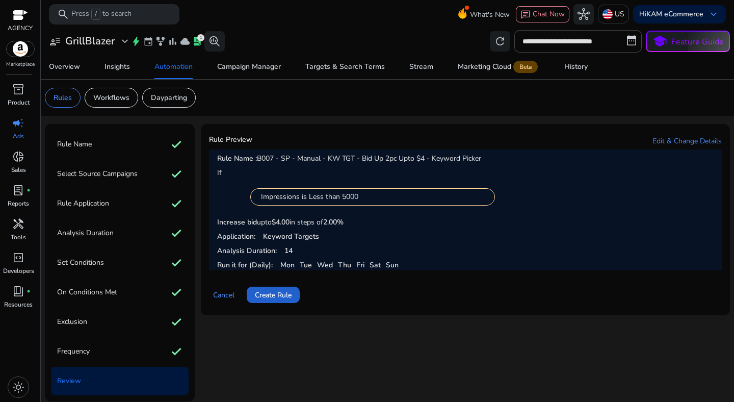
click at [269, 300] on span "Create Rule" at bounding box center [273, 295] width 37 height 11
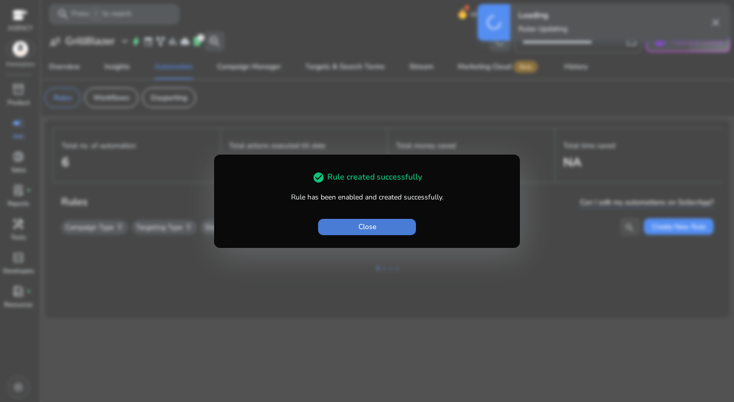
click at [361, 233] on span "button" at bounding box center [367, 227] width 98 height 24
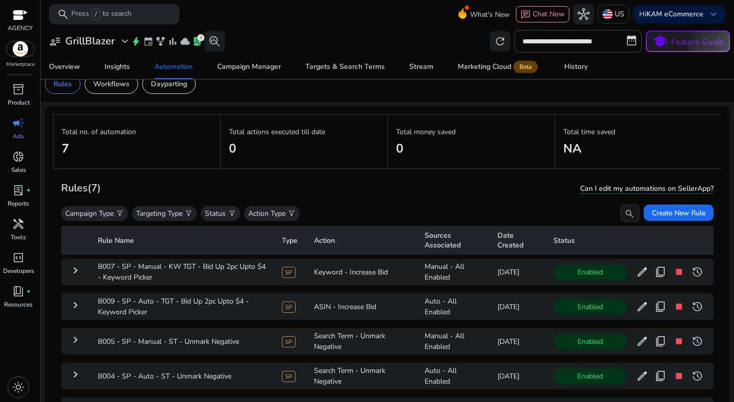
scroll to position [13, 0]
click at [692, 213] on span "Create New Rule" at bounding box center [679, 214] width 54 height 11
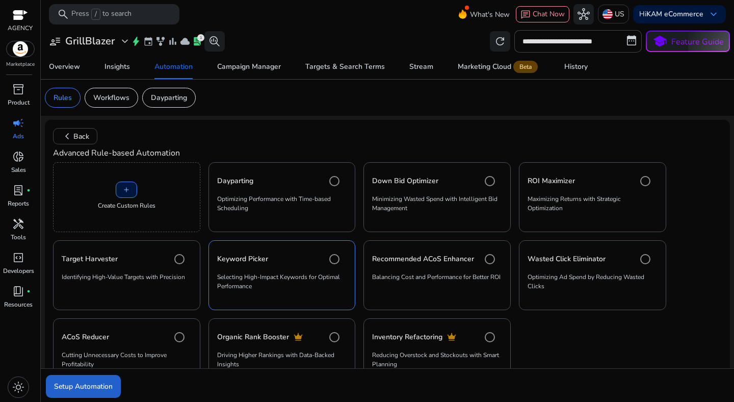
click at [81, 383] on span "Setup Automation" at bounding box center [83, 386] width 59 height 11
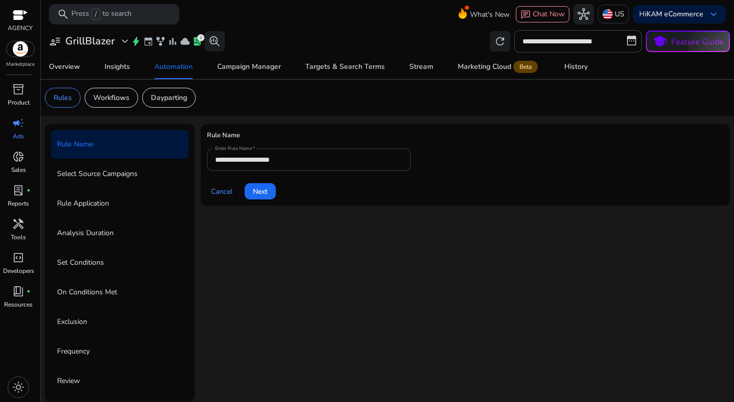
click at [309, 159] on input "**********" at bounding box center [309, 159] width 188 height 11
click at [266, 162] on input "**********" at bounding box center [309, 159] width 188 height 11
click at [308, 155] on input "**********" at bounding box center [309, 159] width 188 height 11
click at [215, 159] on div "**********" at bounding box center [309, 159] width 204 height 22
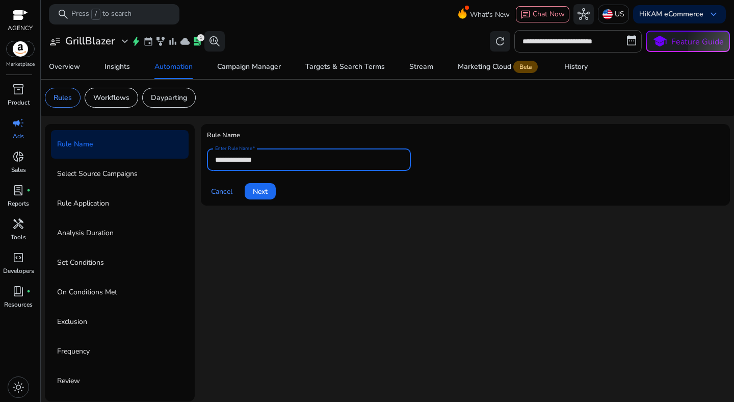
click at [217, 160] on input "**********" at bounding box center [309, 159] width 188 height 11
paste input "**********"
click at [347, 159] on input "**********" at bounding box center [309, 159] width 188 height 11
click at [385, 160] on input "**********" at bounding box center [309, 159] width 188 height 11
type input "**********"
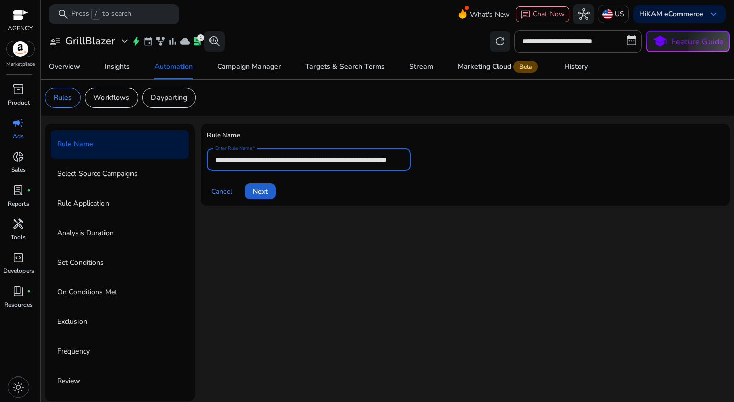
click at [268, 195] on span "Next" at bounding box center [260, 191] width 15 height 11
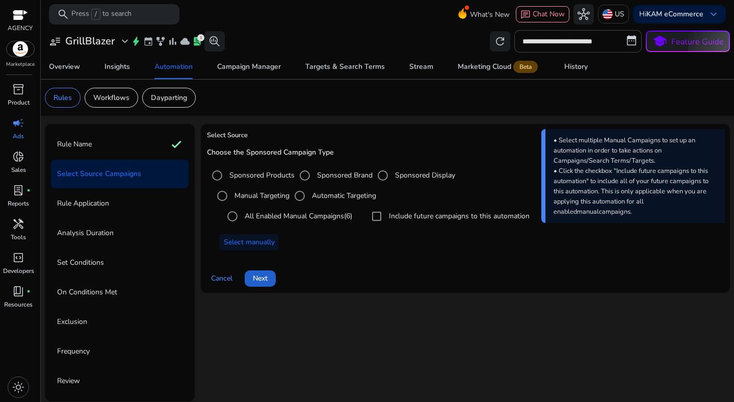
click at [268, 277] on span "Next" at bounding box center [260, 278] width 15 height 11
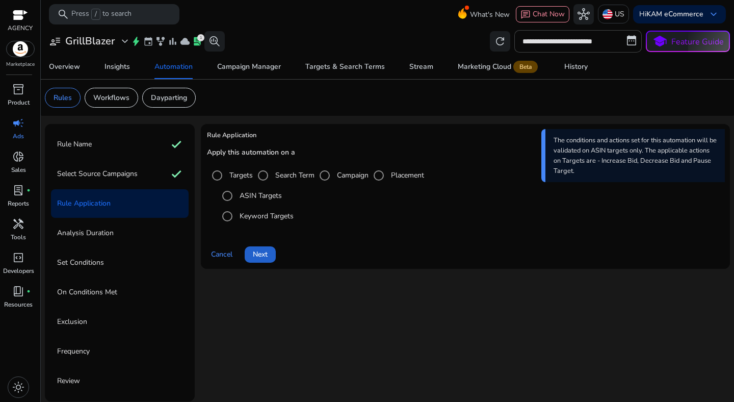
click at [267, 258] on span "Next" at bounding box center [260, 254] width 15 height 11
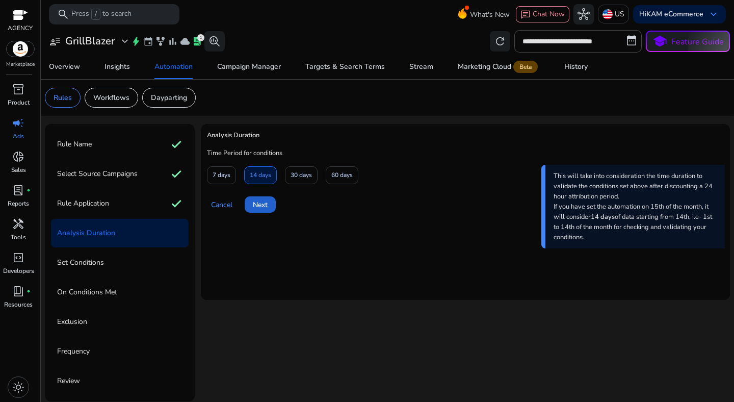
click at [268, 204] on span "Next" at bounding box center [260, 204] width 15 height 11
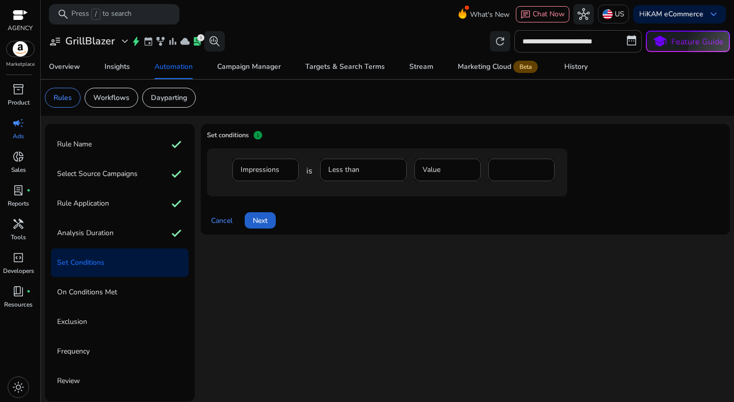
click at [270, 226] on span at bounding box center [260, 220] width 31 height 24
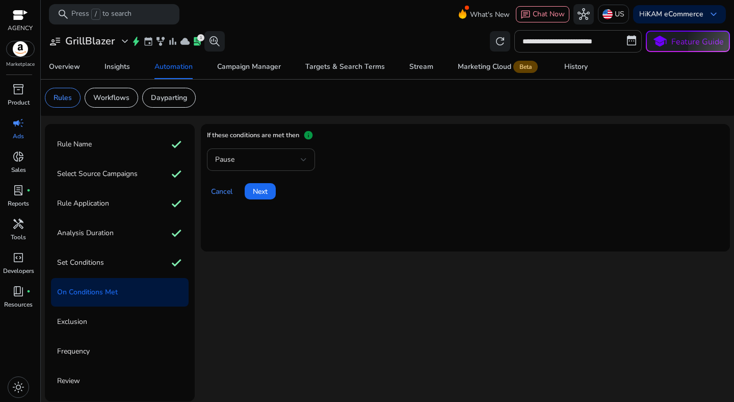
click at [267, 169] on div "Pause" at bounding box center [261, 159] width 92 height 22
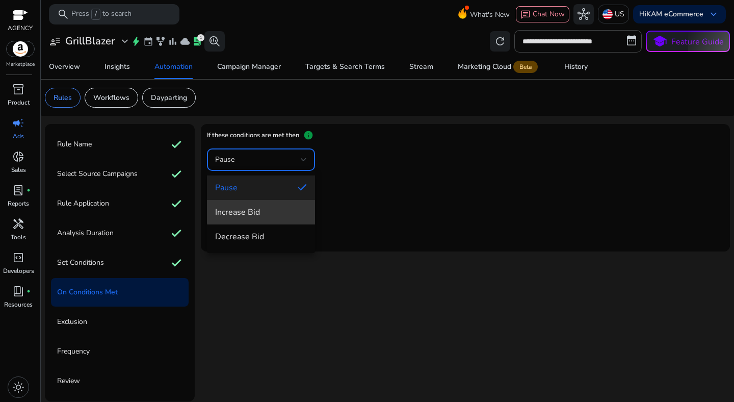
click at [262, 210] on span "Increase Bid" at bounding box center [261, 212] width 92 height 11
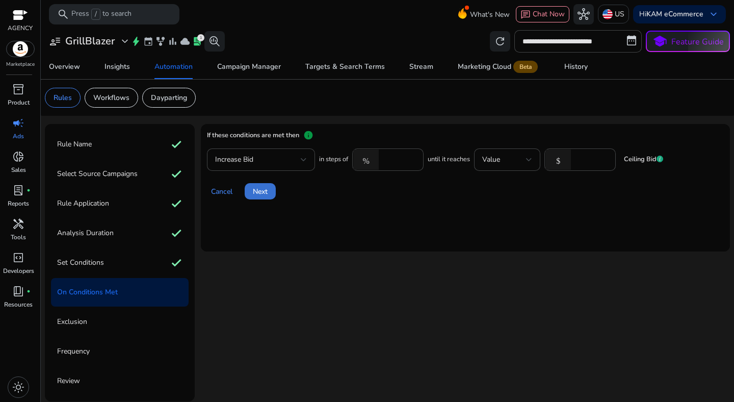
click at [262, 194] on span "Next" at bounding box center [260, 191] width 15 height 11
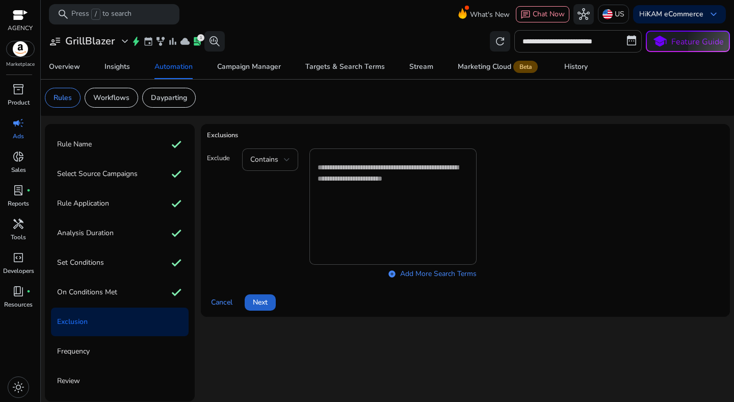
click at [261, 294] on span at bounding box center [260, 302] width 31 height 24
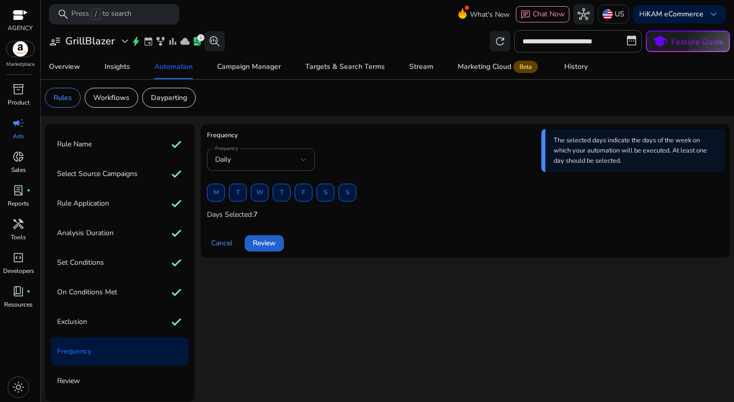
click at [263, 238] on span "Review" at bounding box center [264, 243] width 23 height 11
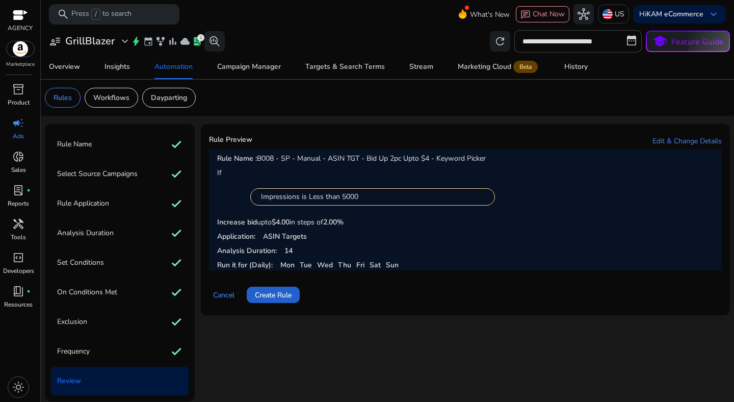
click at [270, 289] on span at bounding box center [273, 295] width 53 height 24
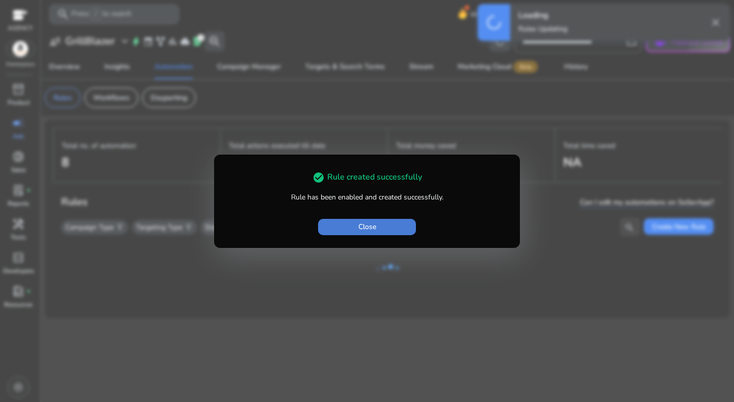
click at [358, 226] on span "button" at bounding box center [367, 227] width 98 height 24
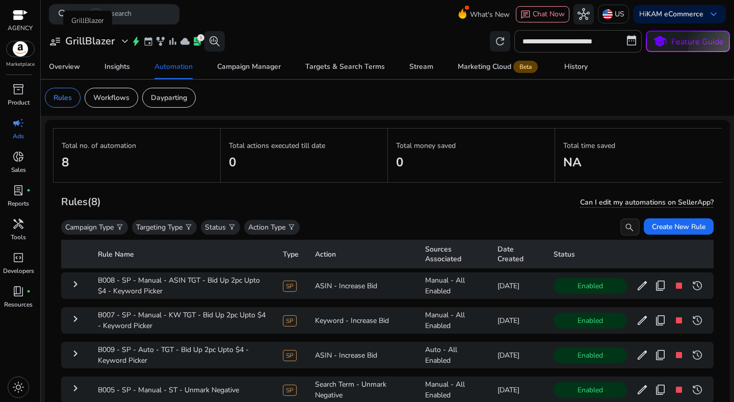
click at [110, 37] on h3 "GrillBlazer" at bounding box center [89, 41] width 49 height 12
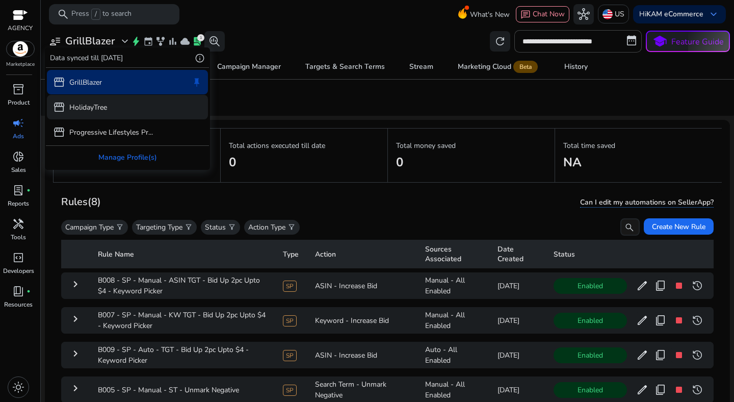
click at [96, 102] on p "HolidayTree" at bounding box center [88, 107] width 38 height 11
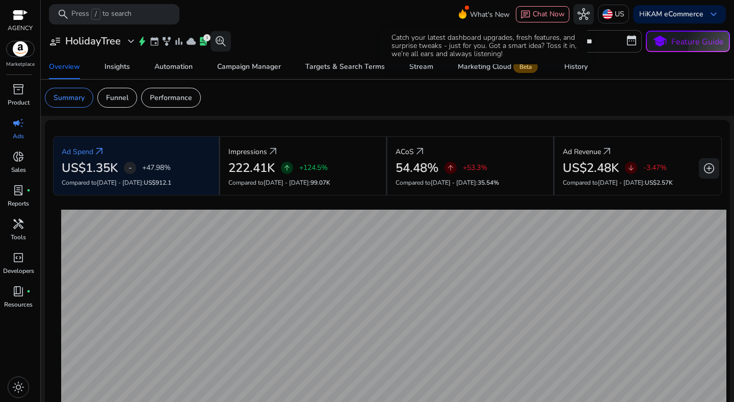
click at [574, 63] on div "Catch your latest dashboard upgrades, fresh features, and surprise tweaks - jus…" at bounding box center [486, 46] width 204 height 37
click at [575, 66] on div "History" at bounding box center [576, 66] width 23 height 7
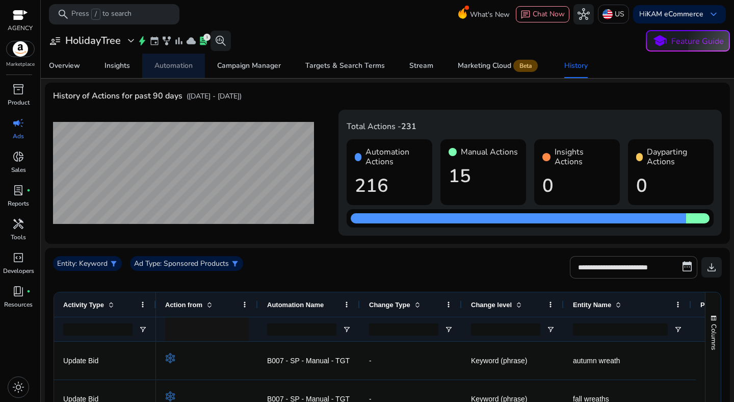
click at [172, 69] on div "Automation" at bounding box center [174, 65] width 38 height 7
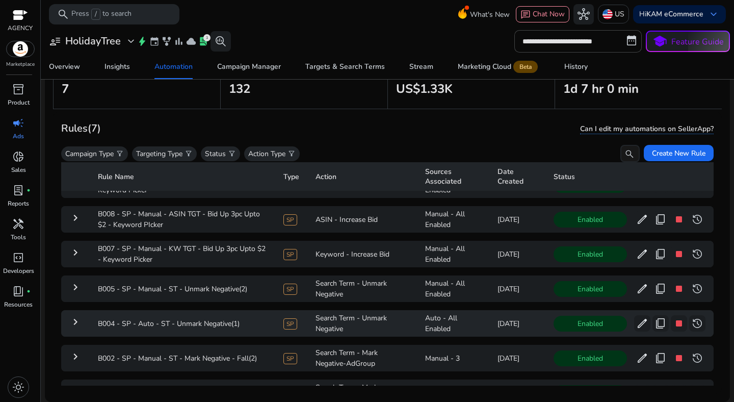
scroll to position [77, 0]
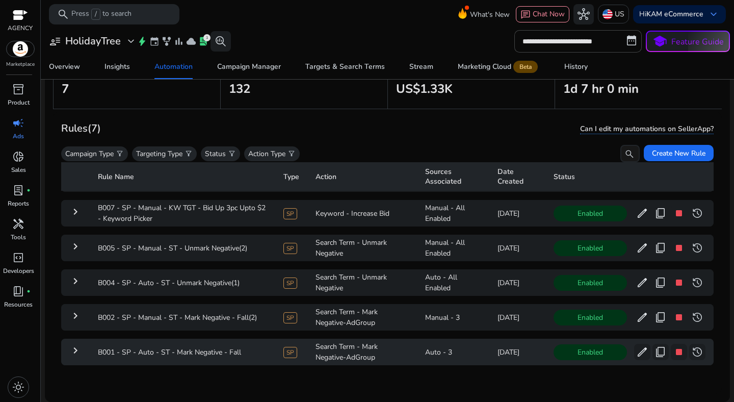
click at [79, 348] on td "keyboard_arrow_right" at bounding box center [75, 352] width 29 height 27
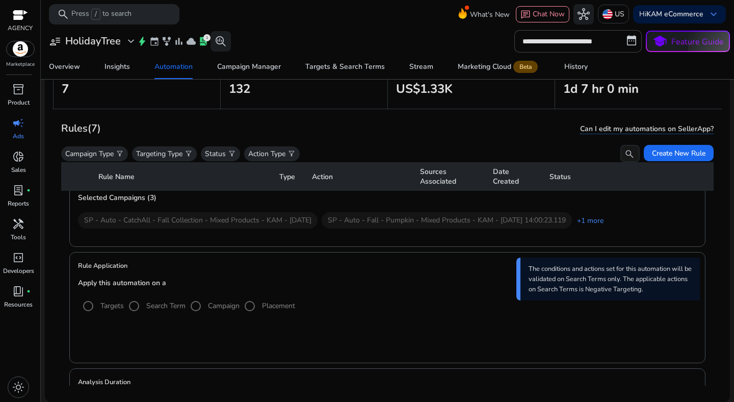
scroll to position [404, 0]
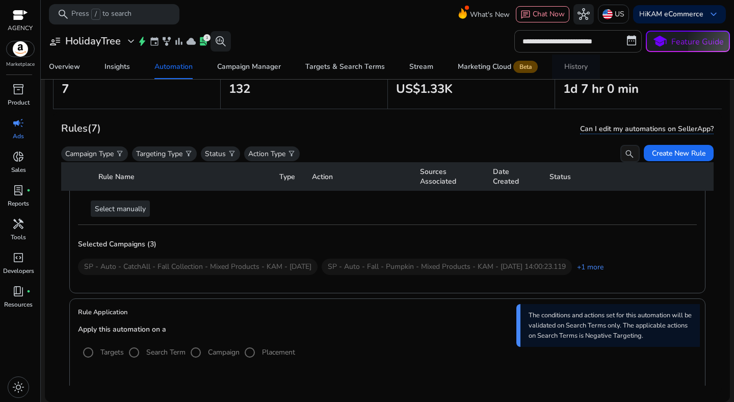
click at [578, 68] on div "History" at bounding box center [576, 66] width 23 height 7
